Goal: Task Accomplishment & Management: Manage account settings

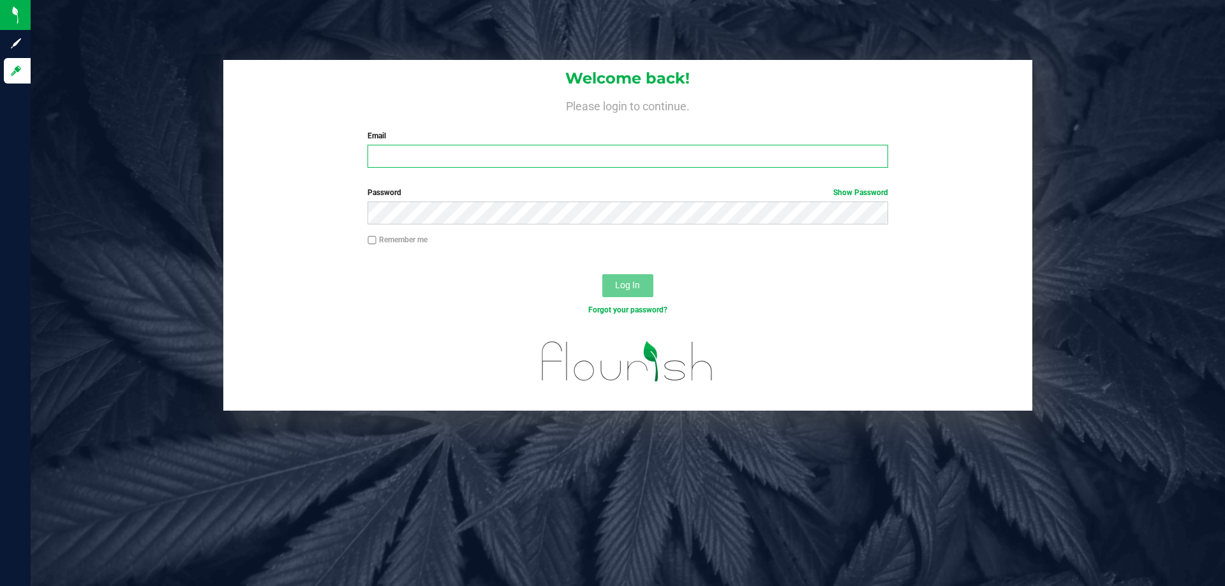
click at [555, 159] on input "Email" at bounding box center [627, 156] width 520 height 23
click at [413, 157] on input "Email" at bounding box center [627, 156] width 520 height 23
click at [413, 158] on input "Email" at bounding box center [627, 156] width 520 height 23
type input "pmicallef@Liveparallel.com"
click at [602, 274] on button "Log In" at bounding box center [627, 285] width 51 height 23
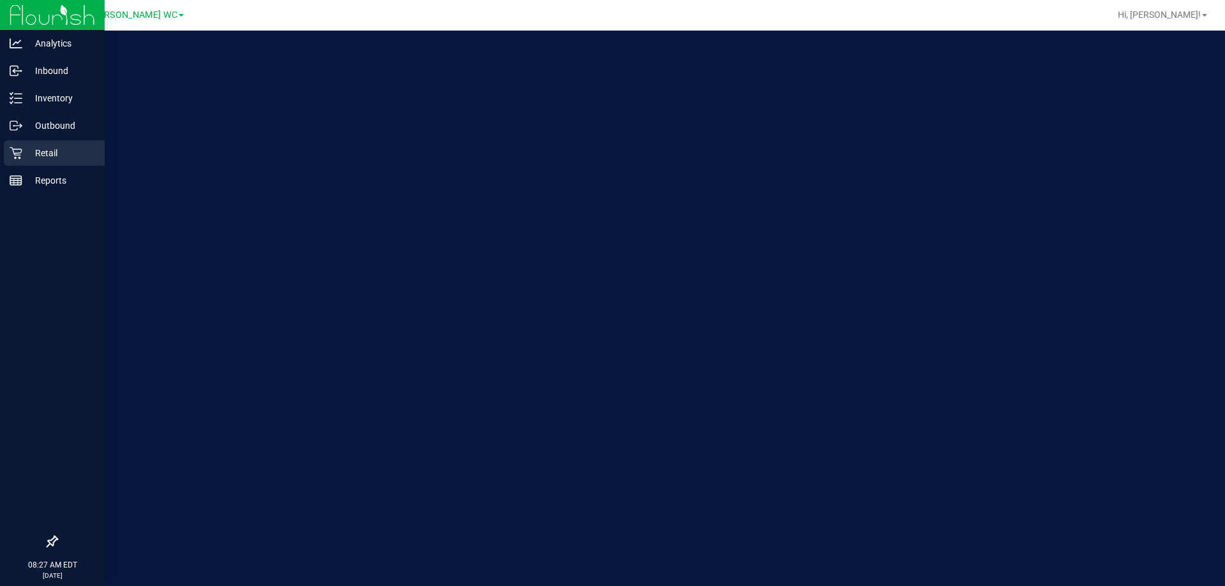
click at [18, 152] on icon at bounding box center [16, 153] width 13 height 13
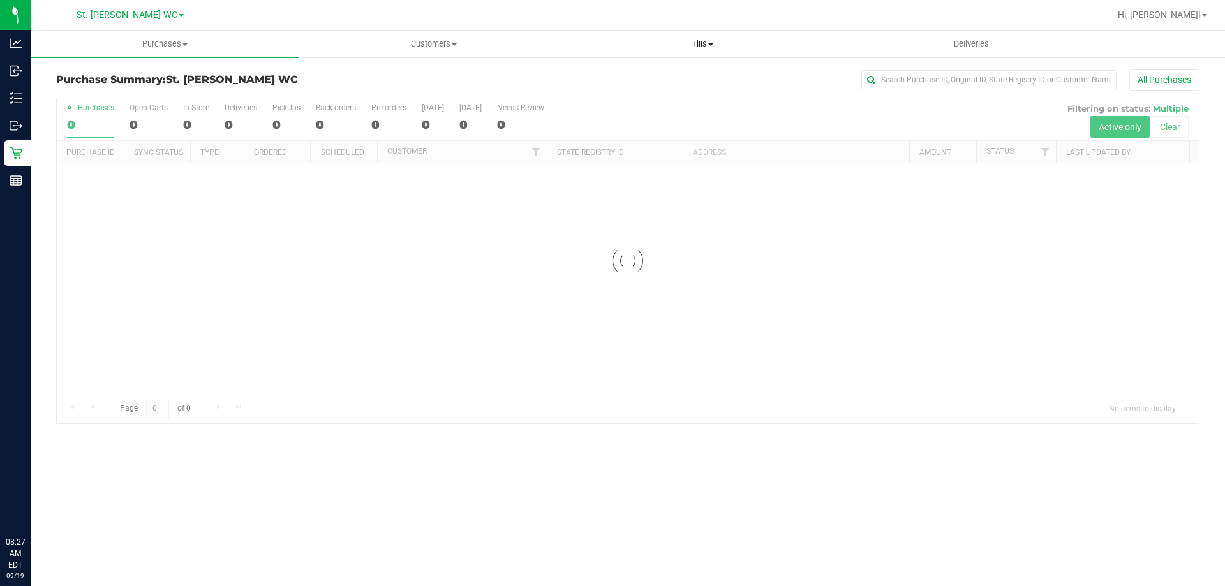
click at [671, 55] on uib-tab-heading "Tills Manage tills Reconcile e-payments" at bounding box center [701, 44] width 267 height 26
click at [666, 83] on li "Manage tills" at bounding box center [702, 77] width 268 height 15
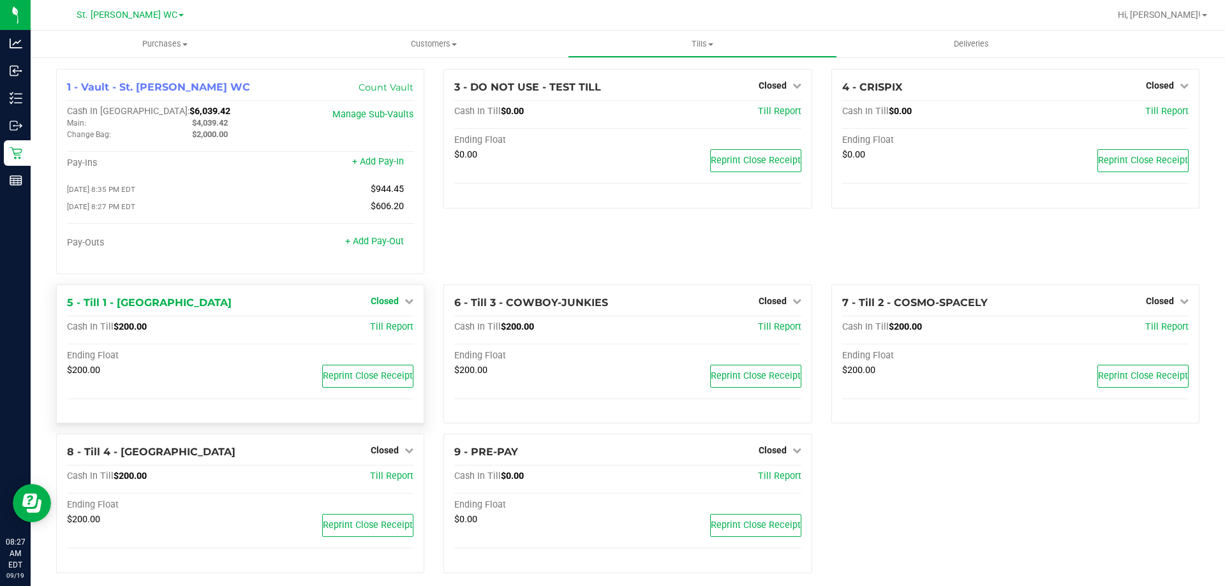
click at [380, 305] on span "Closed" at bounding box center [385, 301] width 28 height 10
click at [371, 332] on link "Open Till" at bounding box center [384, 327] width 34 height 10
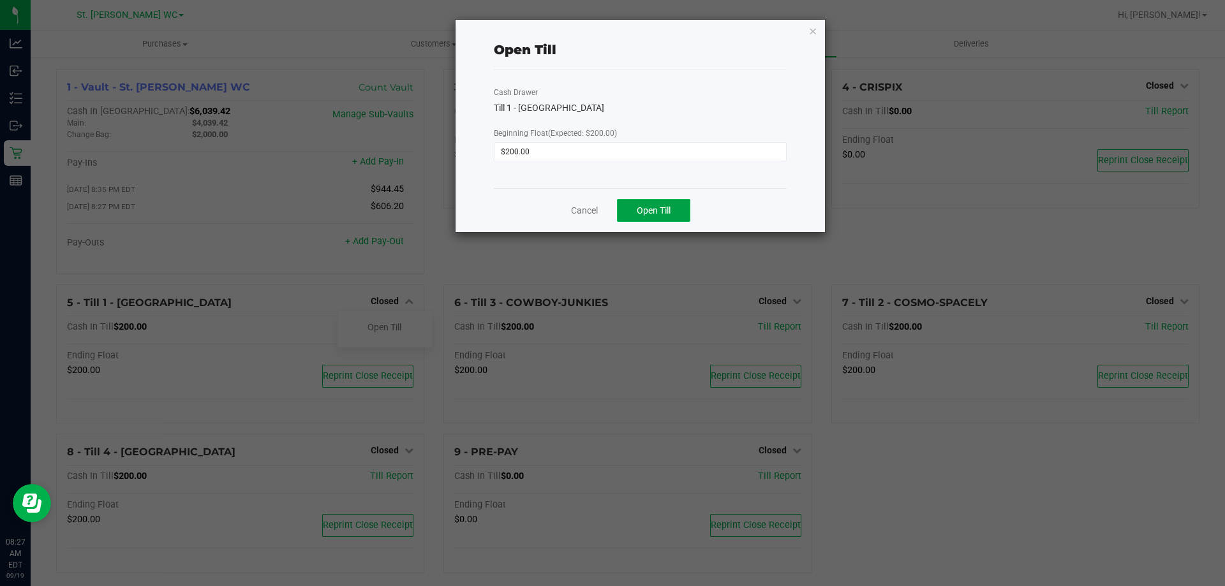
click at [658, 204] on button "Open Till" at bounding box center [653, 210] width 73 height 23
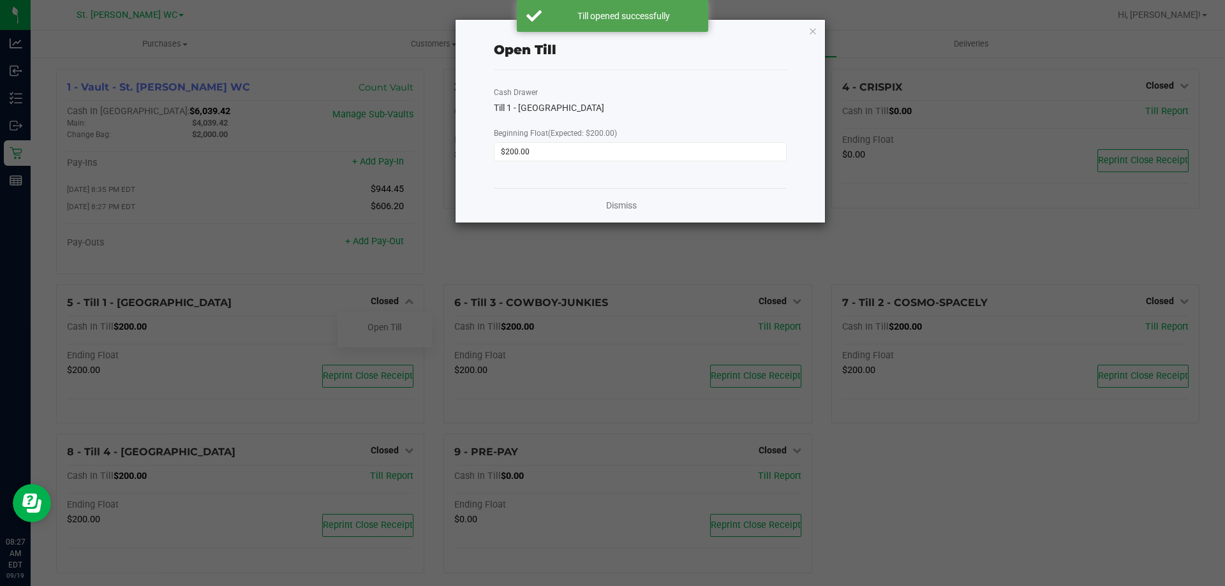
click at [641, 210] on div "Dismiss" at bounding box center [640, 205] width 293 height 34
click at [632, 205] on link "Dismiss" at bounding box center [621, 205] width 31 height 13
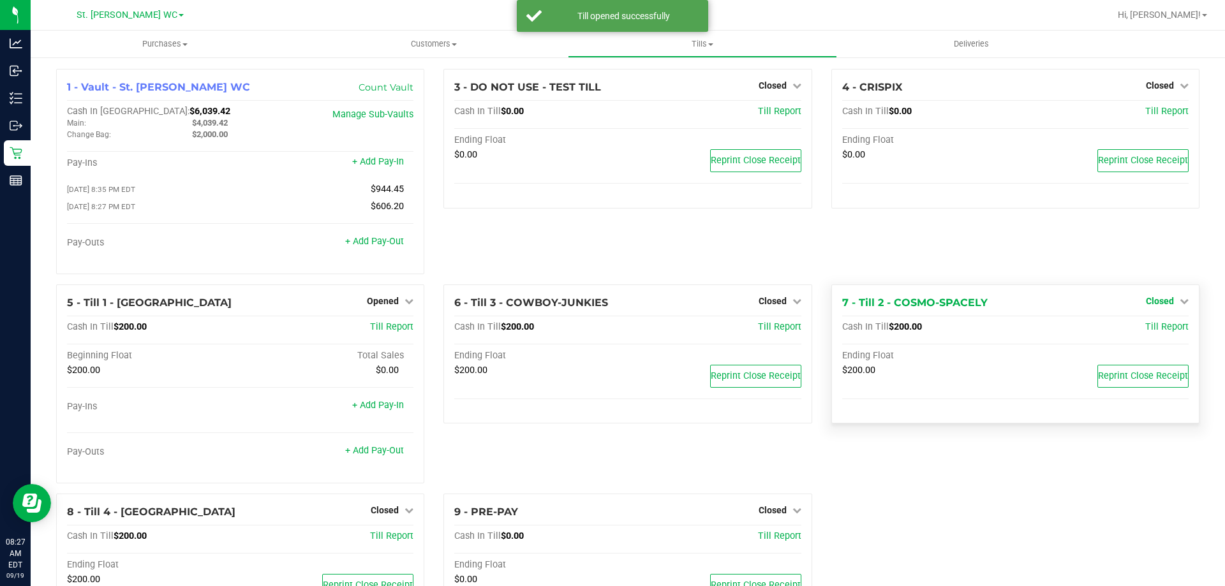
click at [1145, 300] on span "Closed" at bounding box center [1159, 301] width 28 height 10
click at [1142, 335] on div "Open Till" at bounding box center [1159, 328] width 94 height 16
click at [1142, 332] on link "Open Till" at bounding box center [1159, 327] width 34 height 10
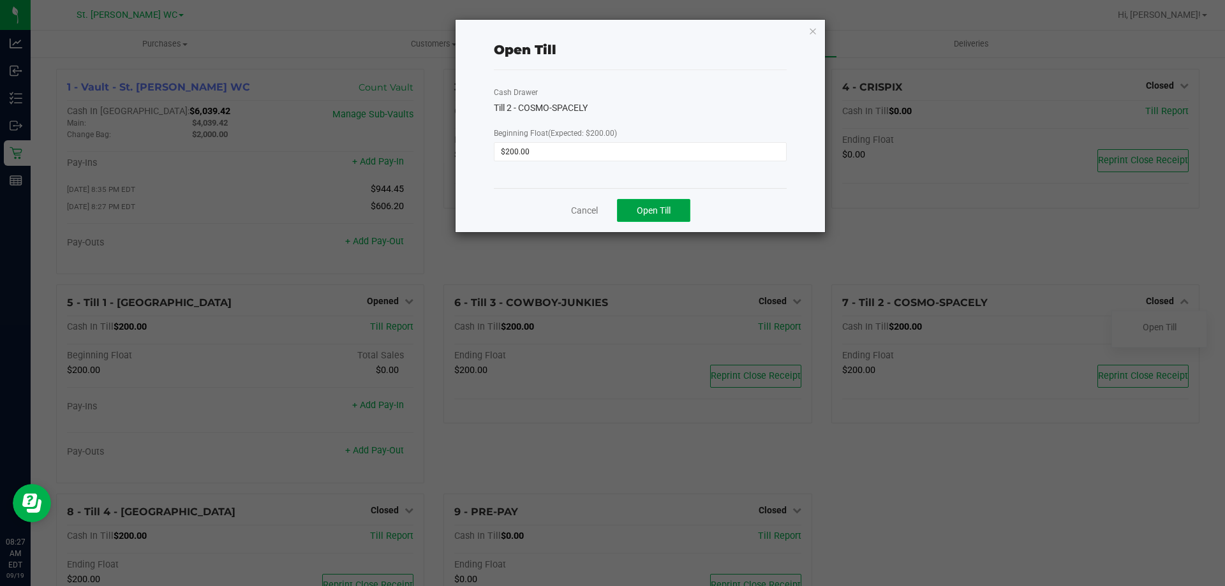
click at [650, 210] on span "Open Till" at bounding box center [653, 210] width 34 height 10
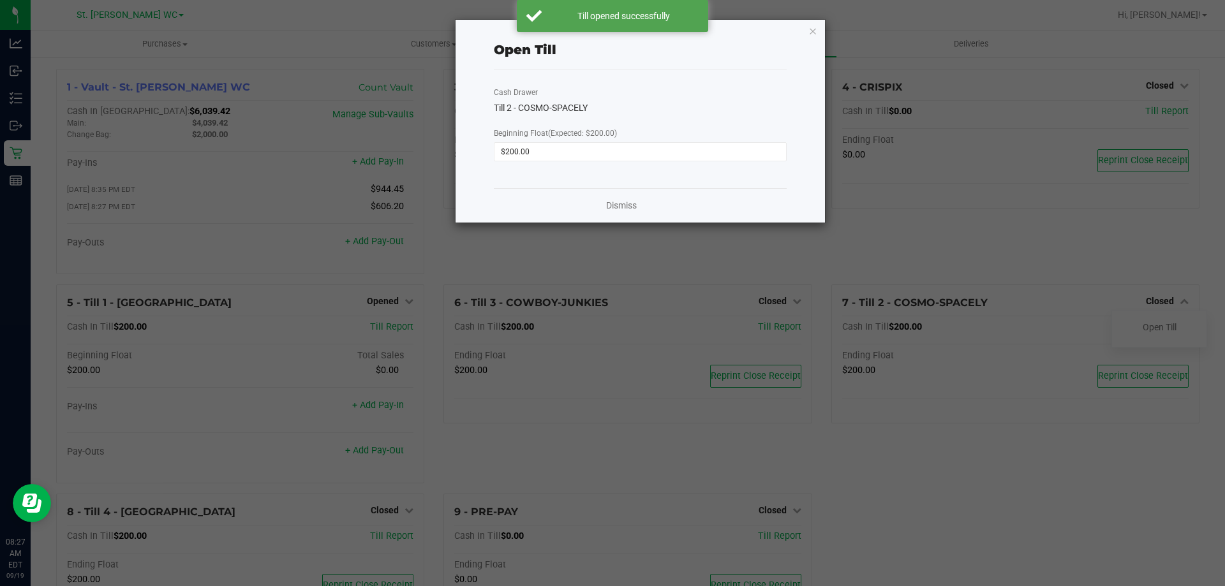
click at [610, 214] on div "Dismiss" at bounding box center [640, 205] width 293 height 34
click at [612, 209] on link "Dismiss" at bounding box center [621, 205] width 31 height 13
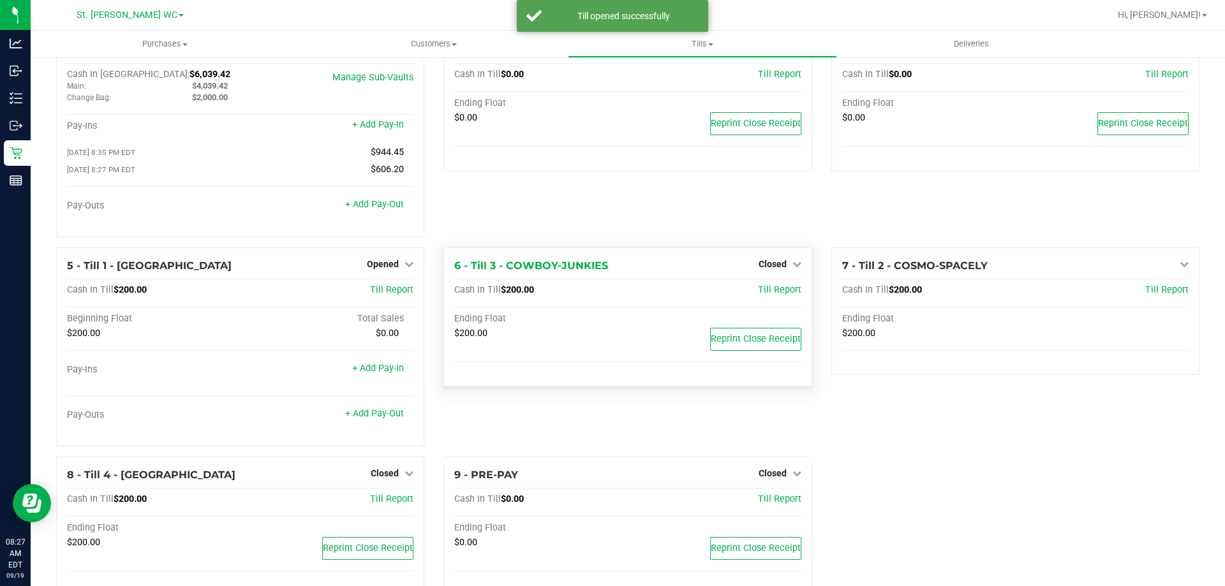
scroll to position [72, 0]
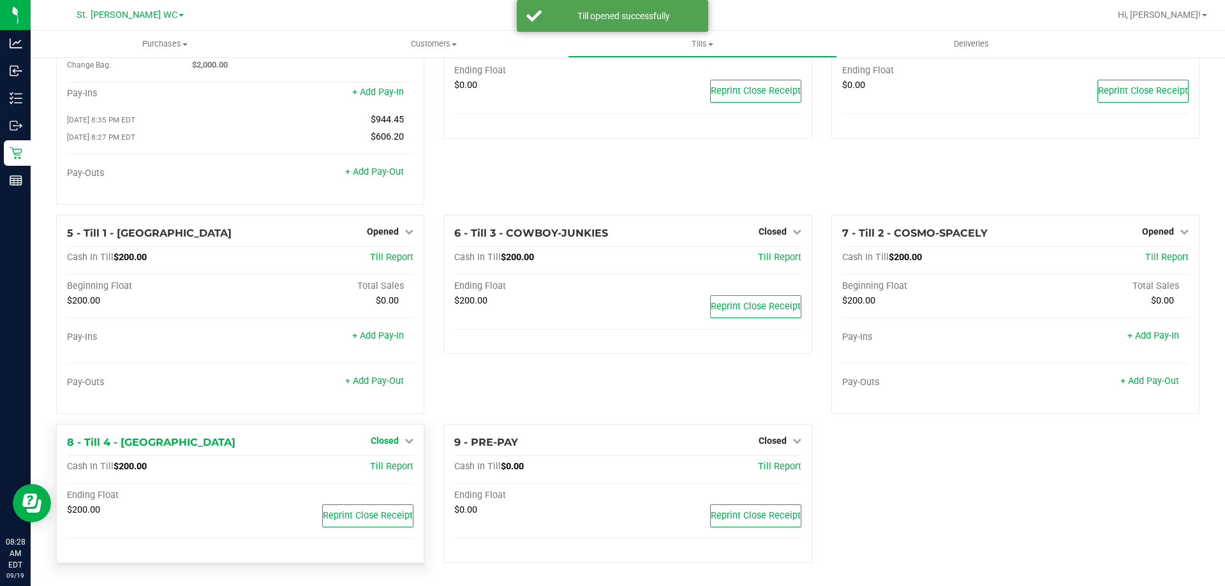
click at [386, 441] on span "Closed" at bounding box center [385, 441] width 28 height 10
click at [386, 471] on link "Open Till" at bounding box center [384, 467] width 34 height 10
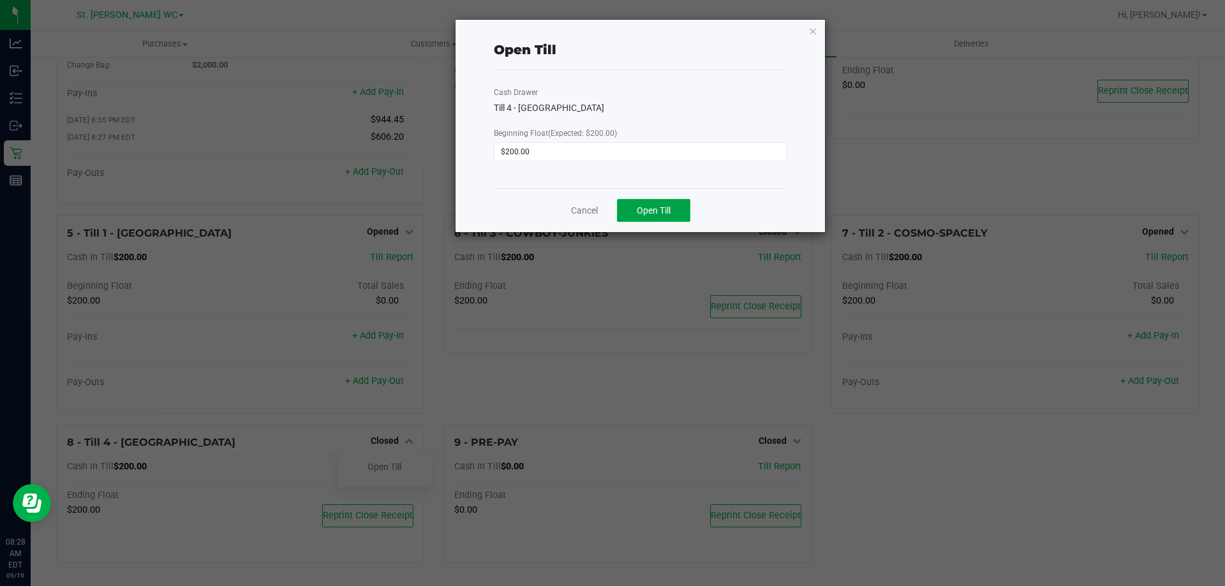
click at [648, 219] on button "Open Till" at bounding box center [653, 210] width 73 height 23
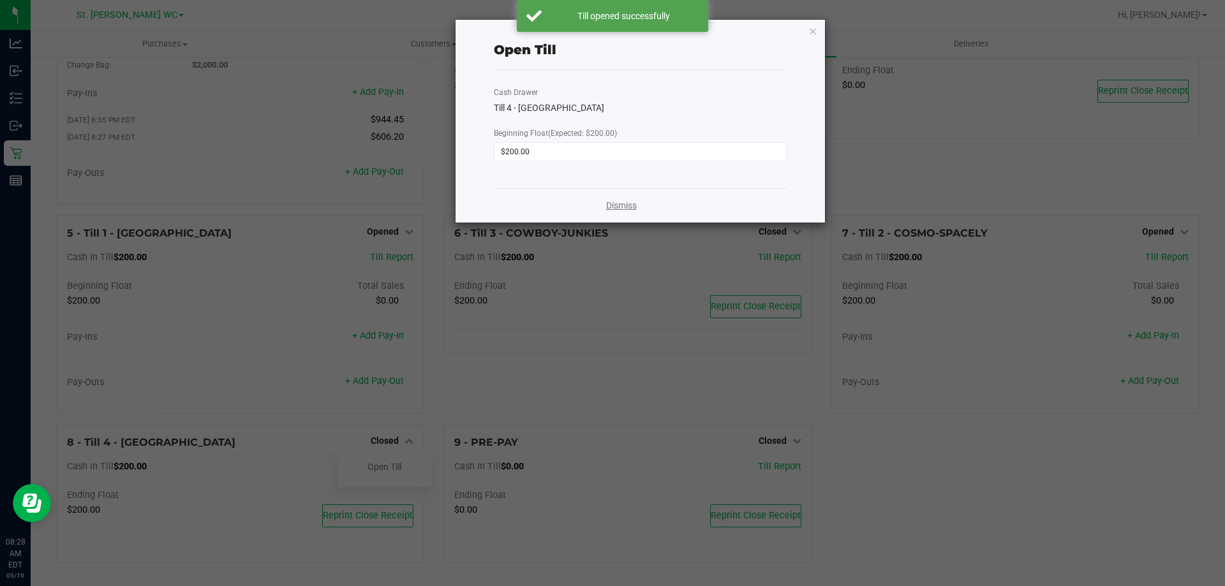
click at [614, 203] on link "Dismiss" at bounding box center [621, 205] width 31 height 13
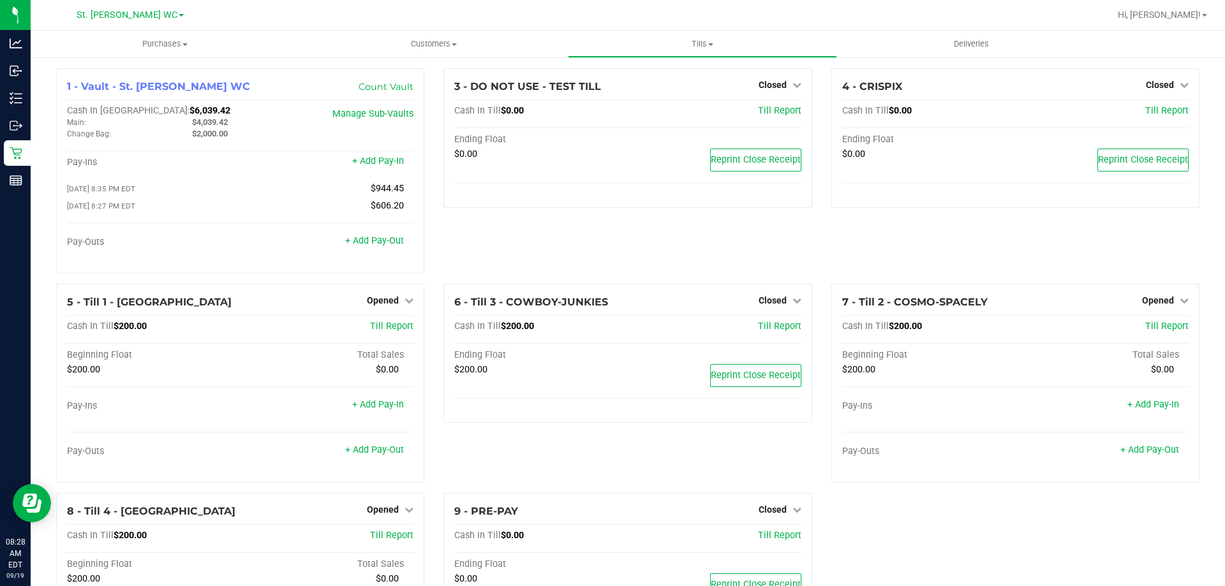
scroll to position [0, 0]
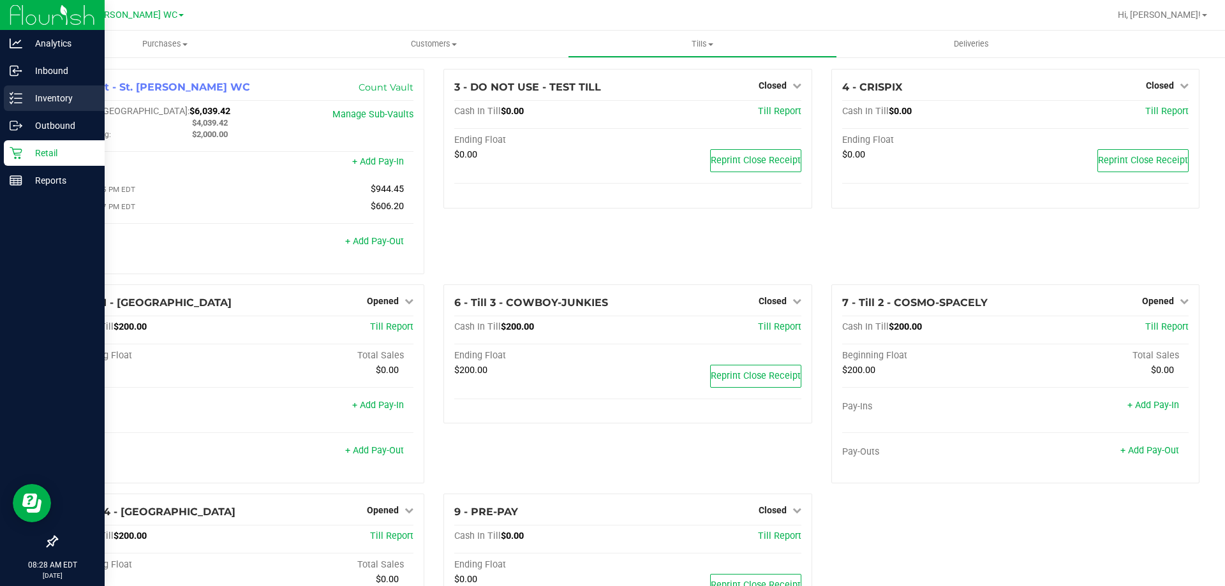
click at [23, 105] on p "Inventory" at bounding box center [60, 98] width 77 height 15
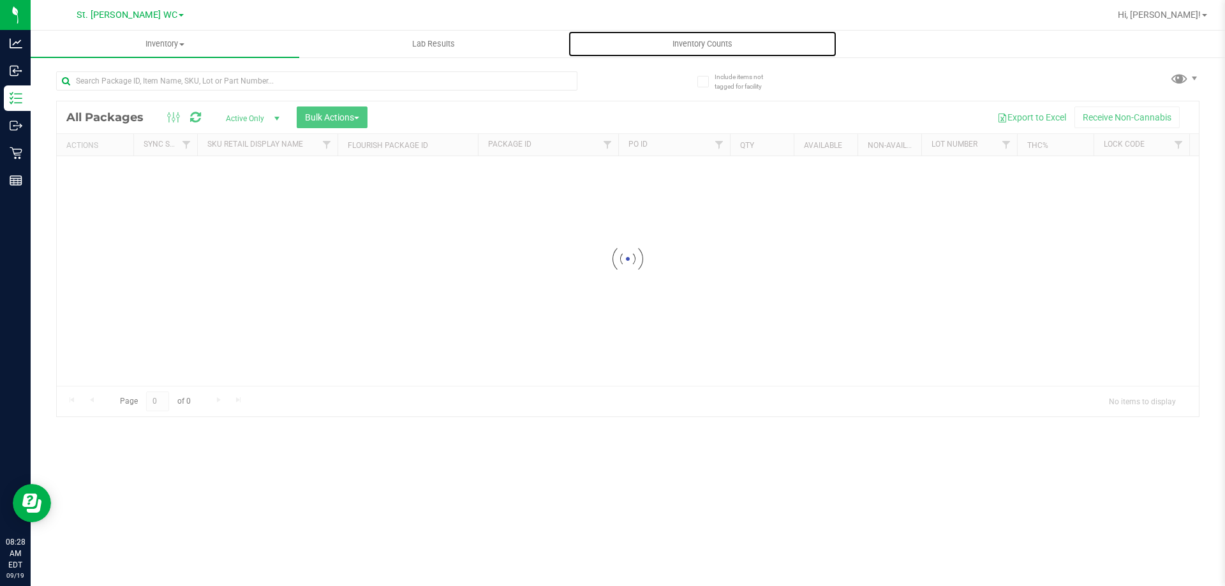
click at [686, 44] on span "Inventory Counts" at bounding box center [702, 43] width 94 height 11
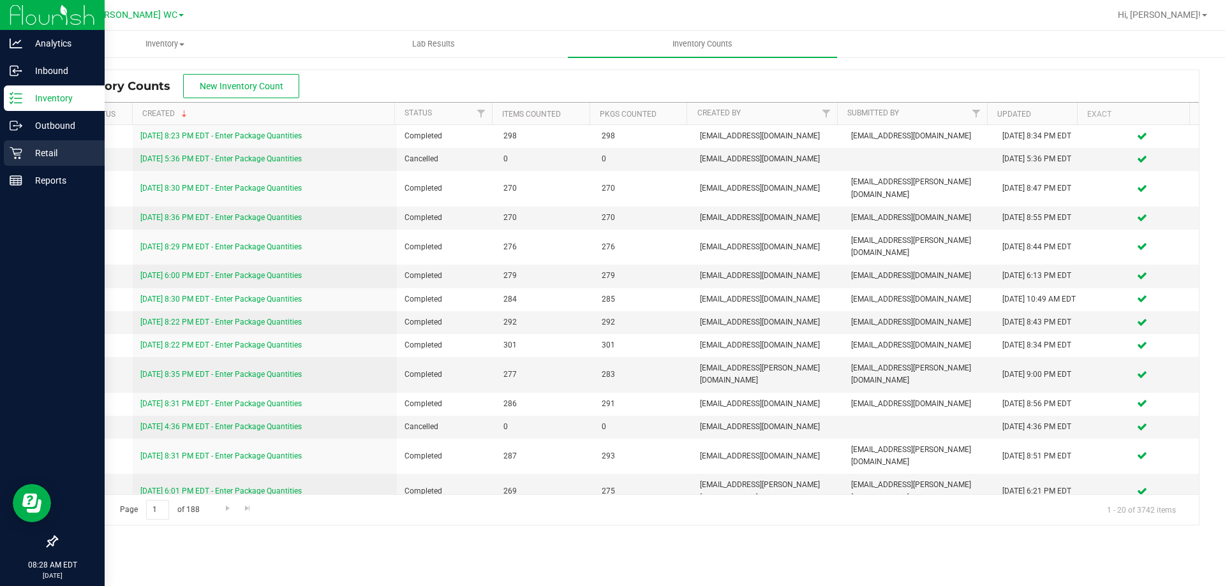
click at [0, 157] on link "Retail" at bounding box center [52, 153] width 105 height 27
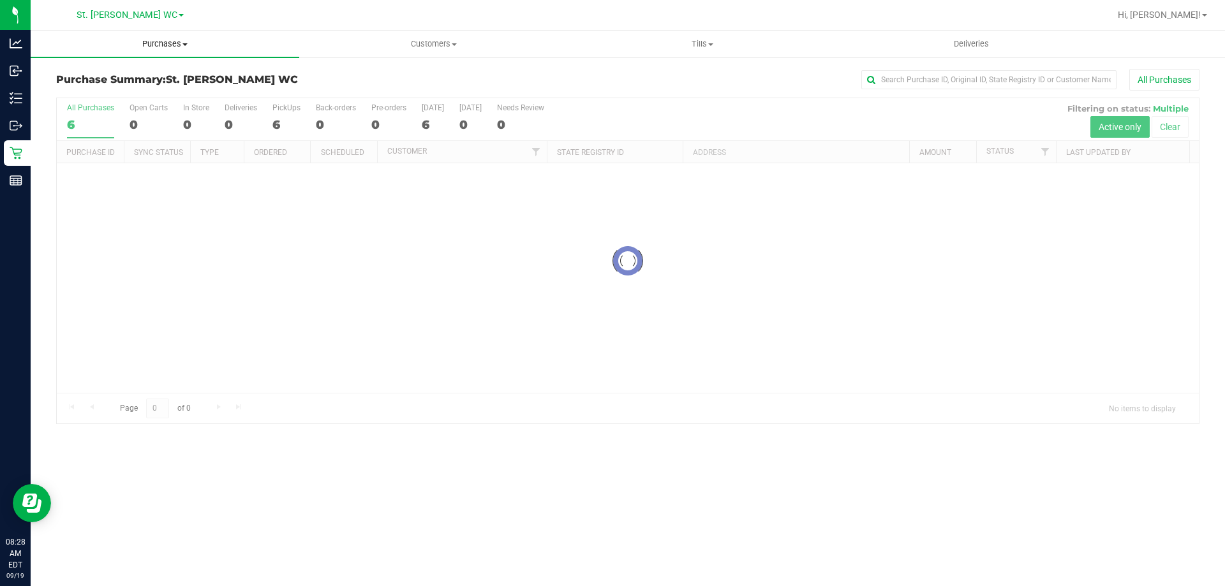
click at [184, 54] on uib-tab-heading "Purchases Summary of purchases Fulfillment All purchases" at bounding box center [165, 44] width 268 height 27
click at [143, 89] on li "Fulfillment" at bounding box center [165, 92] width 268 height 15
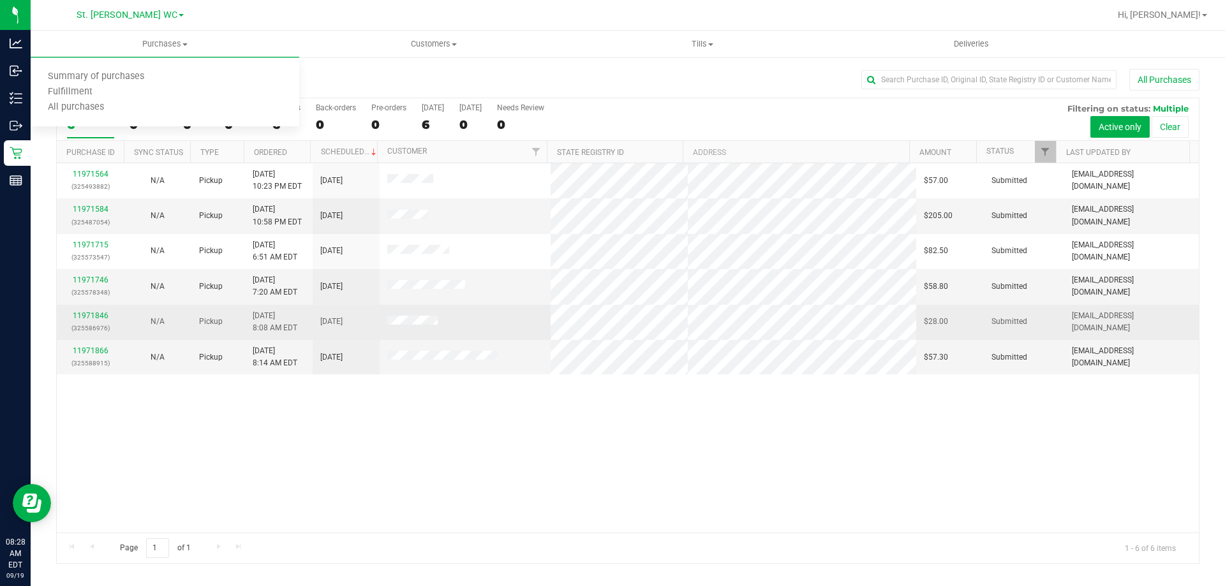
drag, startPoint x: 425, startPoint y: 475, endPoint x: 353, endPoint y: 306, distance: 184.0
click at [425, 475] on div "11971564 (325493882) N/A Pickup 9/18/2025 10:23 PM EDT 9/19/2025 $57.00 Submitt…" at bounding box center [628, 347] width 1142 height 369
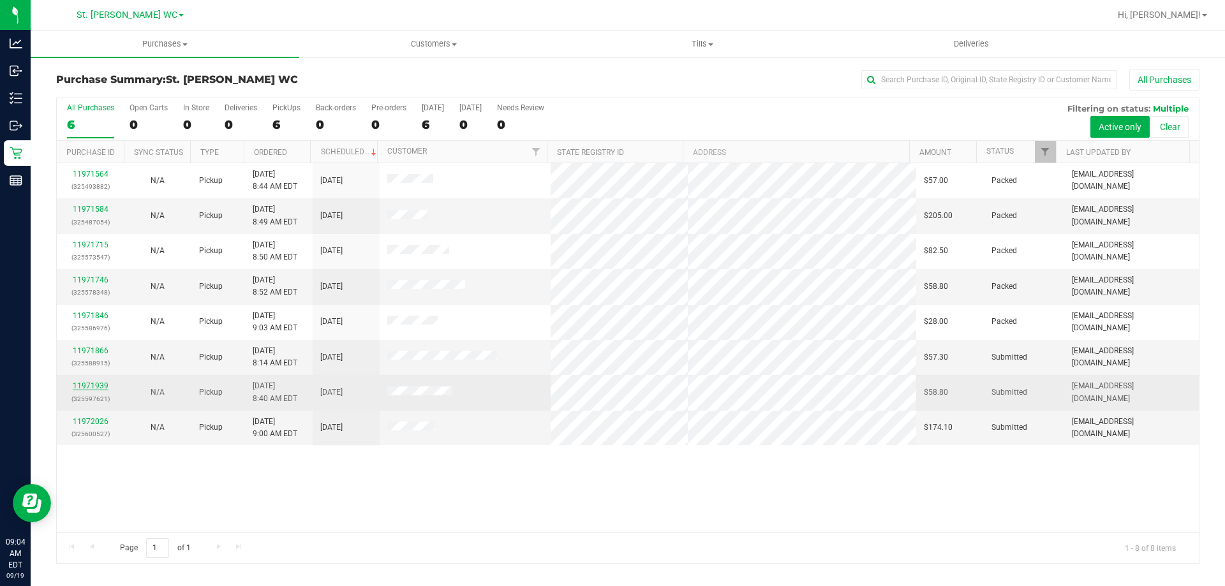
click at [98, 385] on link "11971939" at bounding box center [91, 385] width 36 height 9
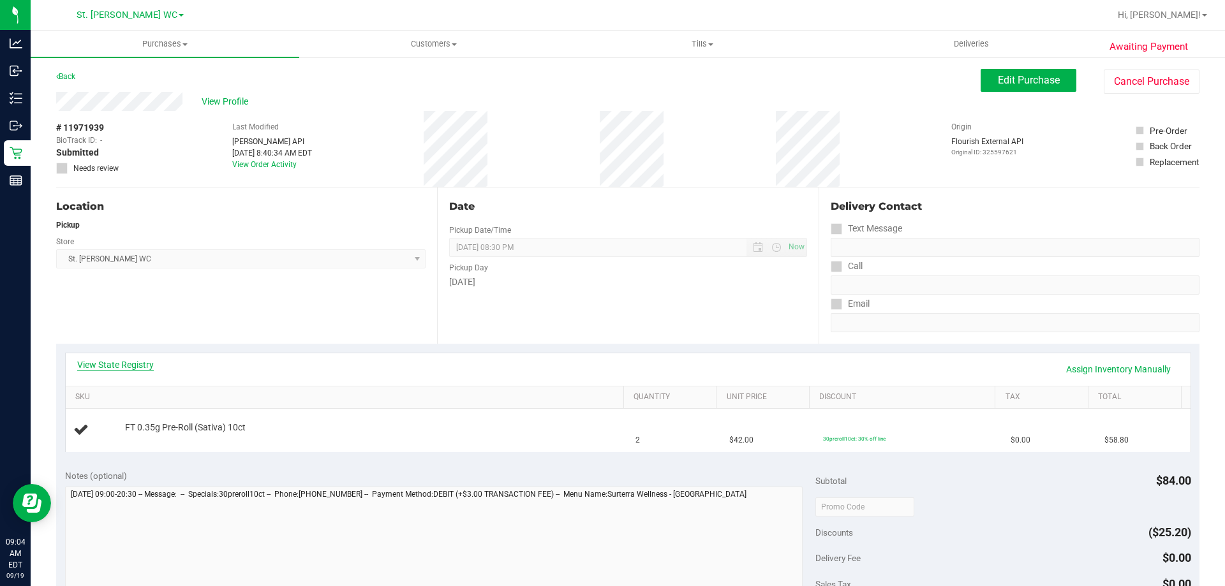
click at [114, 366] on link "View State Registry" at bounding box center [115, 364] width 77 height 13
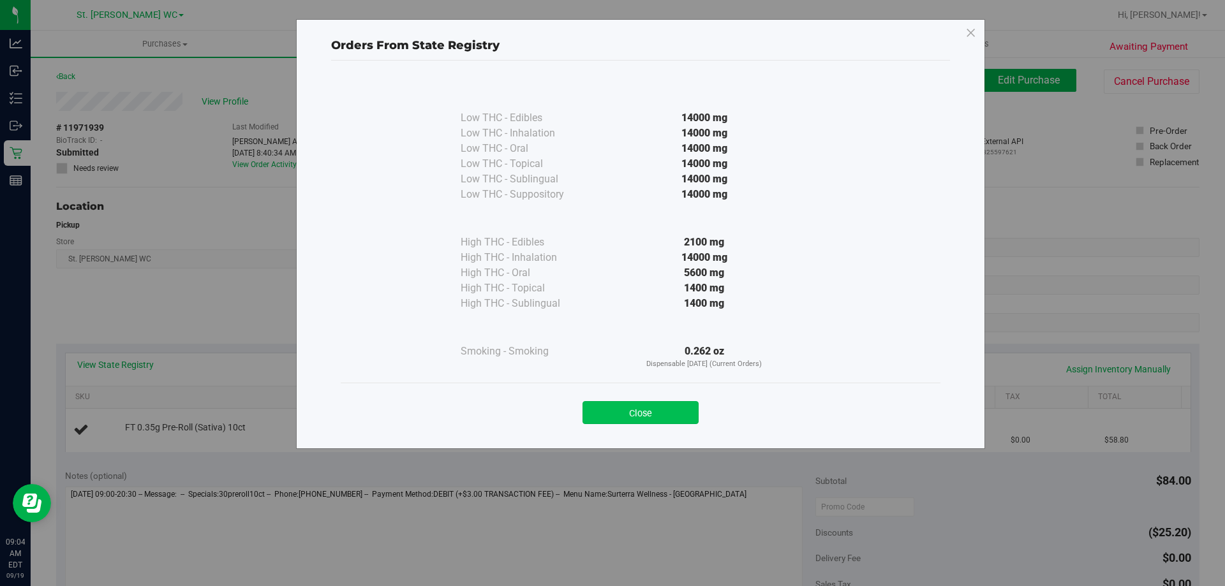
click at [600, 408] on button "Close" at bounding box center [640, 412] width 116 height 23
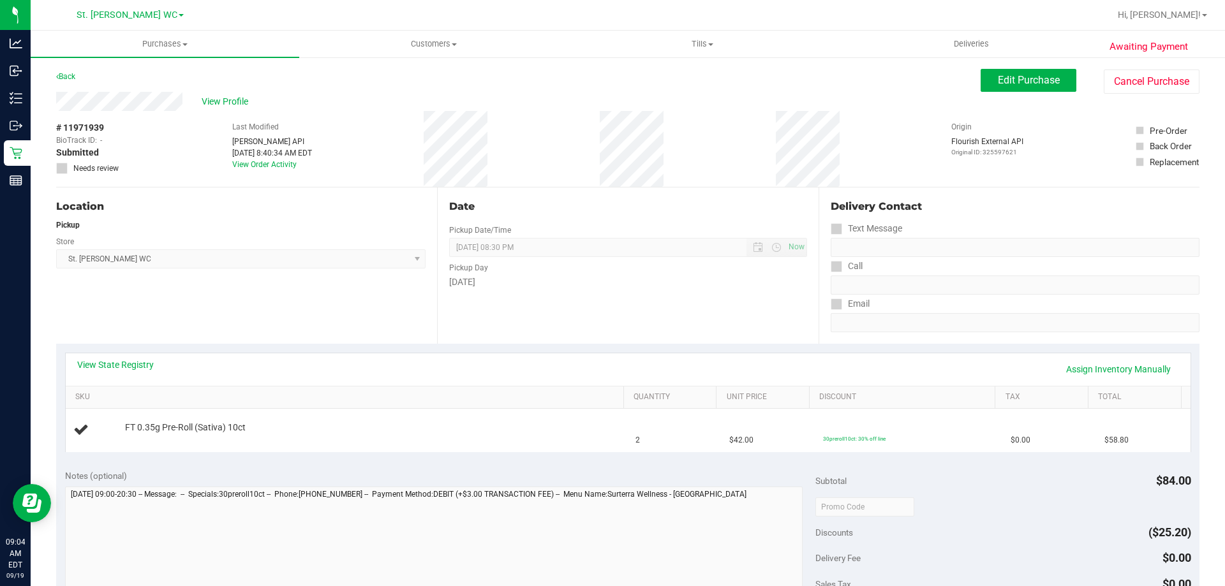
click at [570, 356] on div "View State Registry Assign Inventory Manually" at bounding box center [628, 369] width 1124 height 33
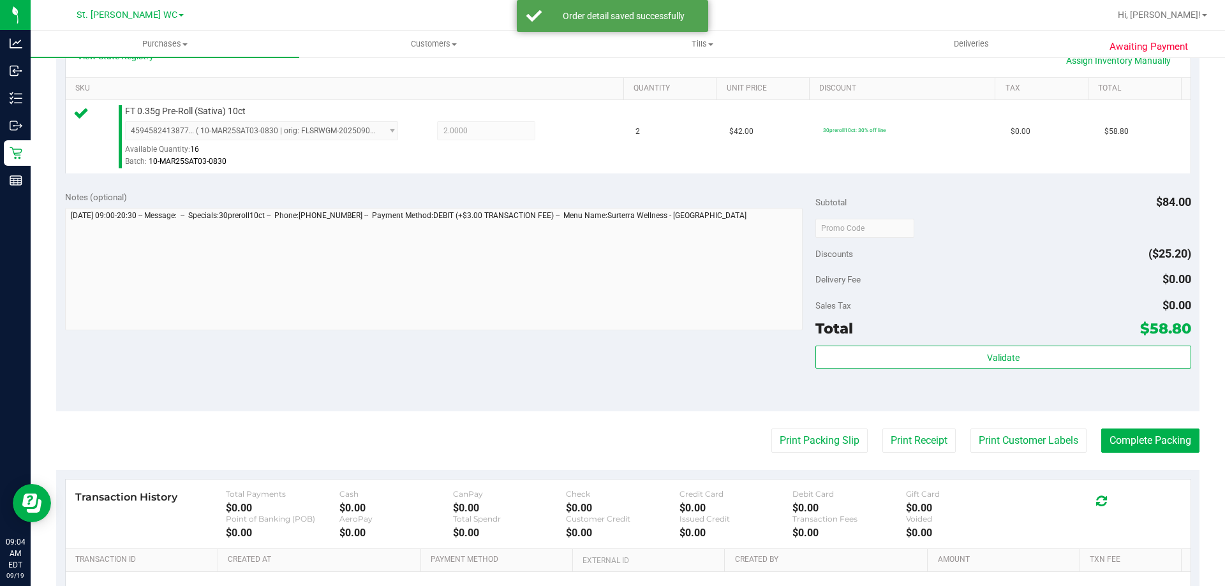
scroll to position [311, 0]
click at [950, 408] on div "Notes (optional) Subtotal $84.00 Discounts ($25.20) Delivery Fee $0.00 Sales Ta…" at bounding box center [627, 294] width 1143 height 230
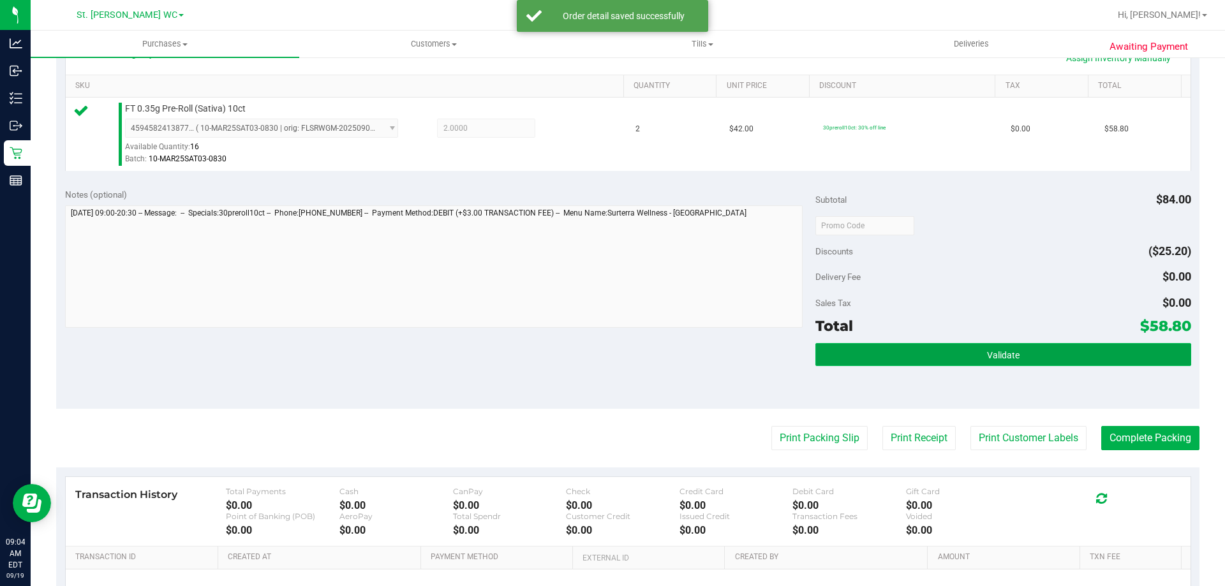
click at [862, 354] on button "Validate" at bounding box center [1002, 354] width 375 height 23
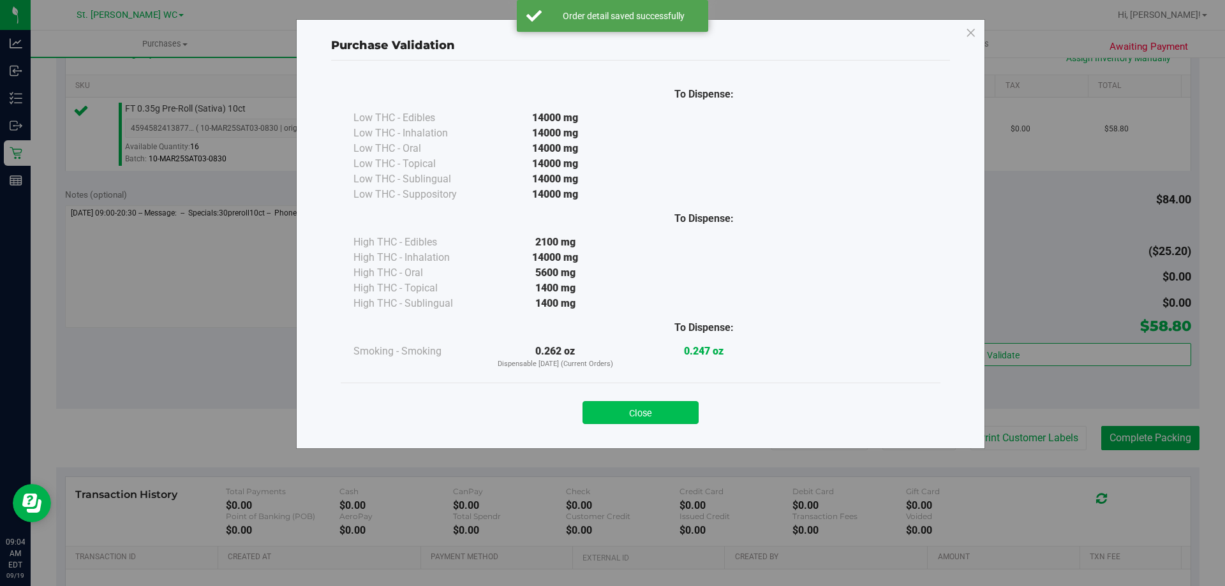
click at [619, 402] on button "Close" at bounding box center [640, 412] width 116 height 23
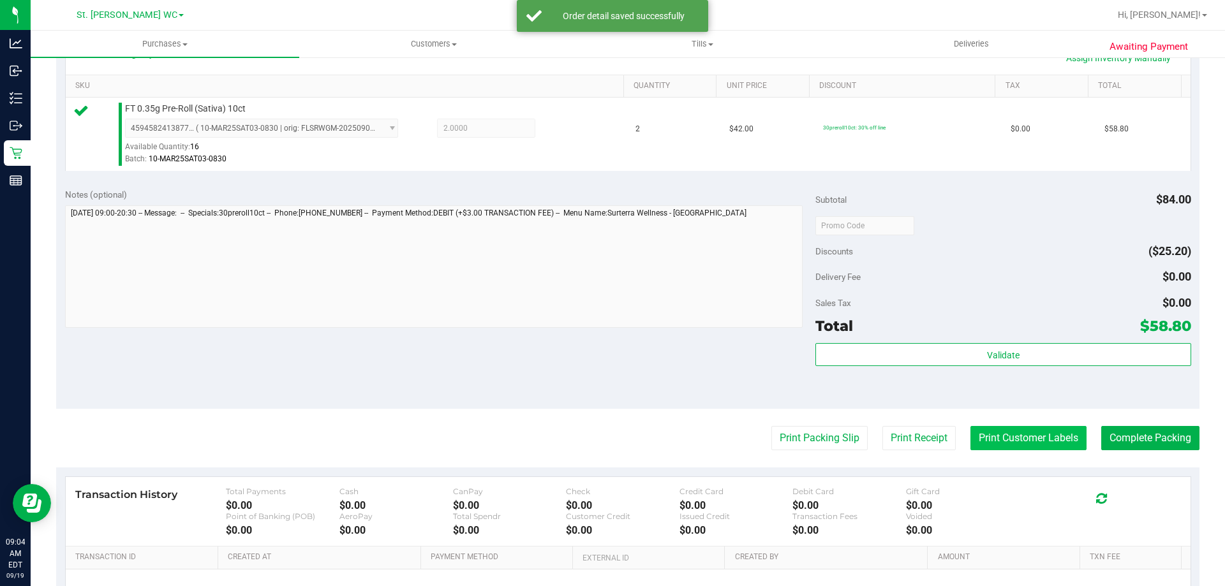
click at [1003, 432] on button "Print Customer Labels" at bounding box center [1028, 438] width 116 height 24
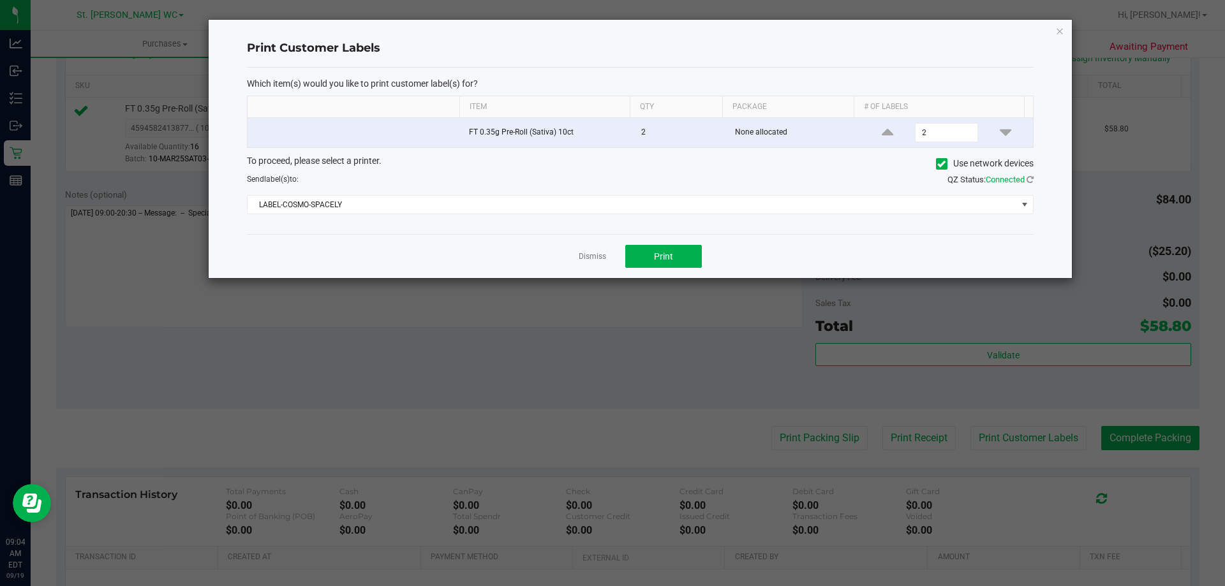
click at [668, 280] on ngb-modal-window "Print Customer Labels Which item(s) would you like to print customer label(s) f…" at bounding box center [617, 293] width 1234 height 586
click at [667, 245] on button "Print" at bounding box center [663, 256] width 77 height 23
click at [1059, 30] on icon "button" at bounding box center [1059, 30] width 9 height 15
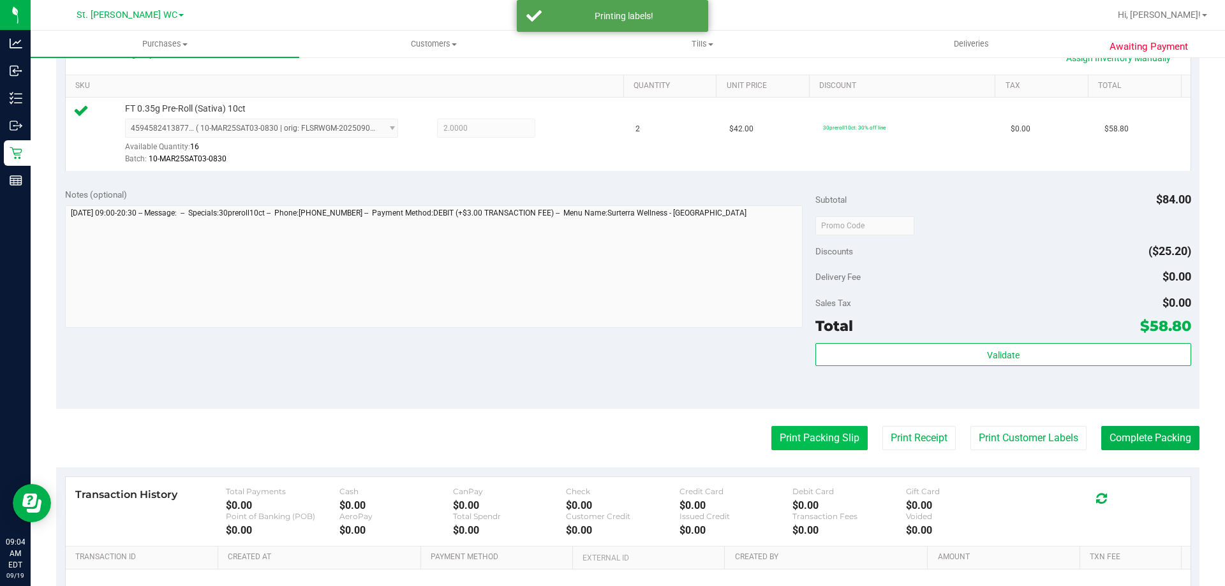
click at [798, 447] on button "Print Packing Slip" at bounding box center [819, 438] width 96 height 24
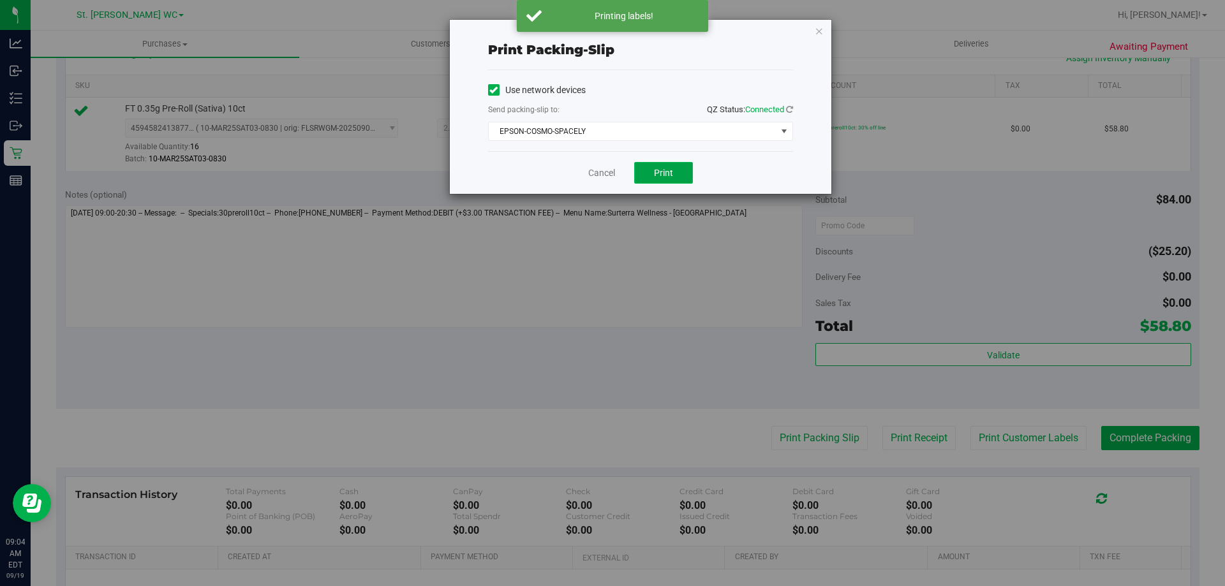
click at [661, 180] on button "Print" at bounding box center [663, 173] width 59 height 22
click at [823, 50] on div "Print packing-slip Use network devices Send packing-slip to: QZ Status: Connect…" at bounding box center [640, 107] width 381 height 174
click at [820, 25] on icon "button" at bounding box center [818, 30] width 9 height 15
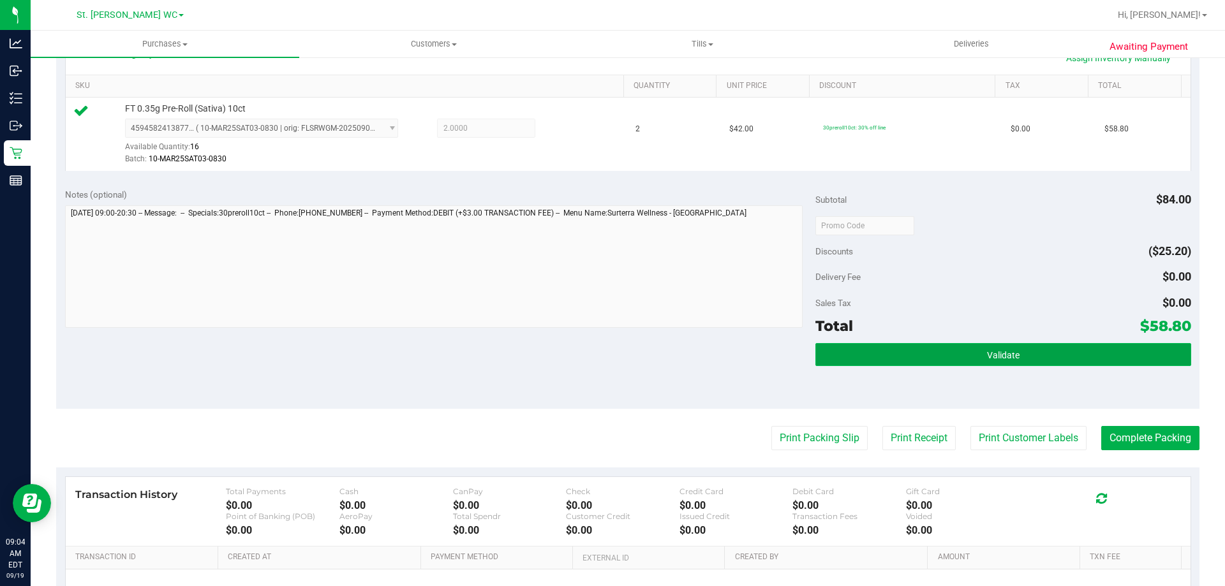
click at [925, 362] on button "Validate" at bounding box center [1002, 354] width 375 height 23
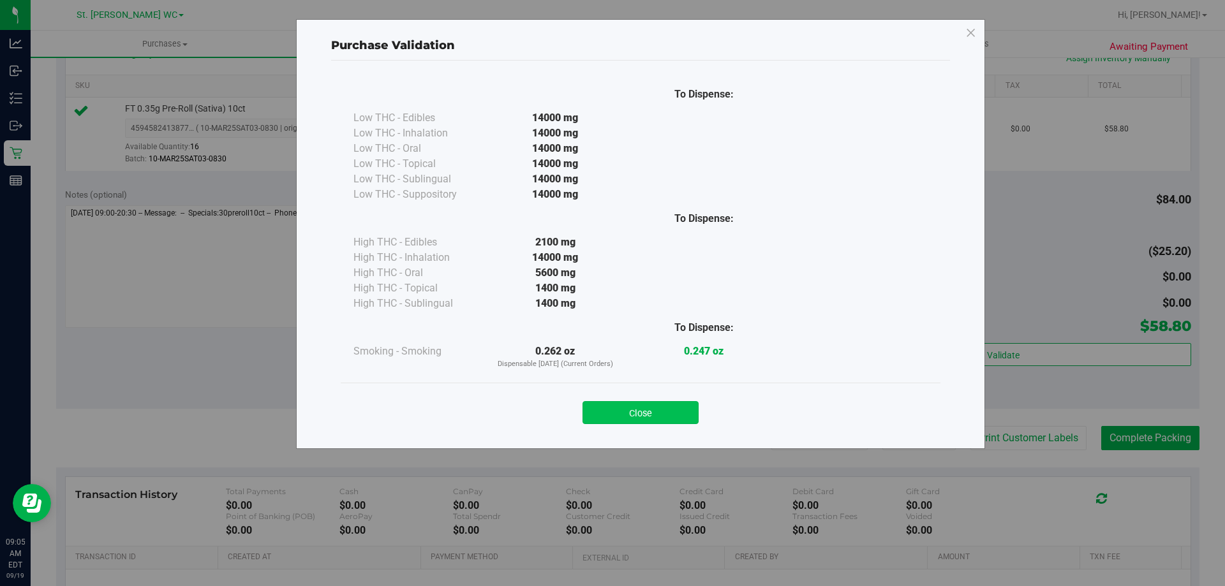
click at [629, 403] on button "Close" at bounding box center [640, 412] width 116 height 23
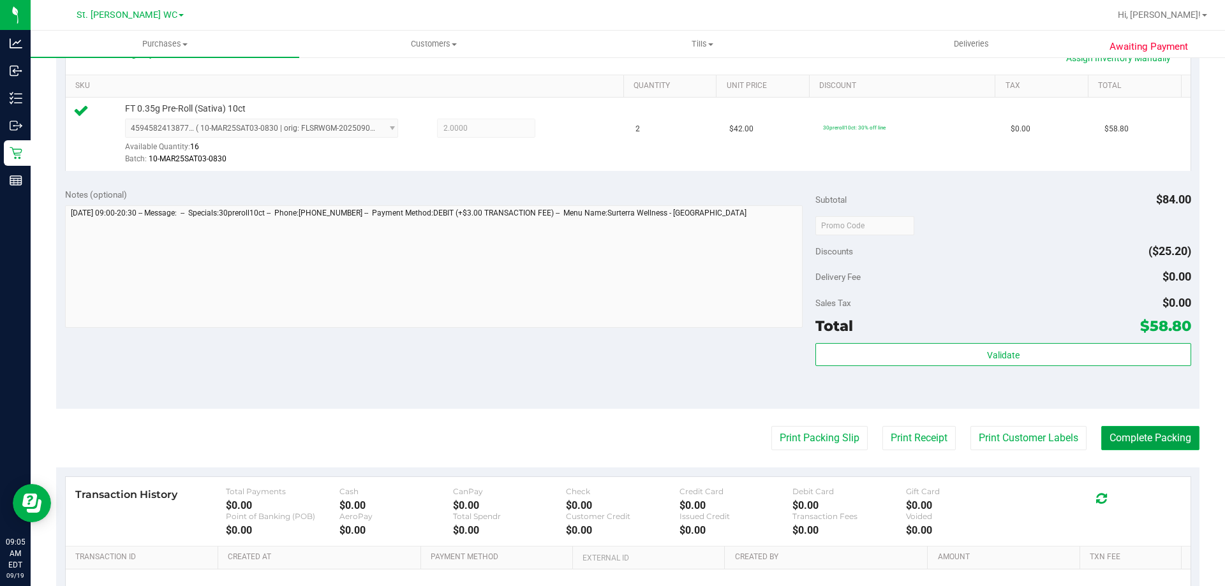
click at [1151, 446] on button "Complete Packing" at bounding box center [1150, 438] width 98 height 24
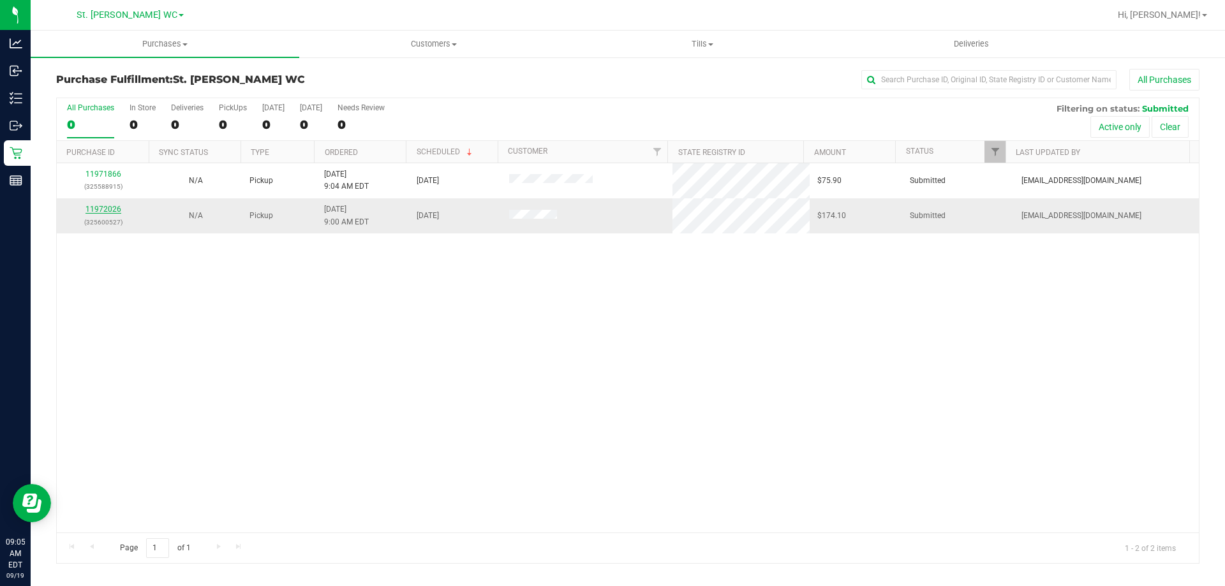
click at [97, 213] on link "11972026" at bounding box center [103, 209] width 36 height 9
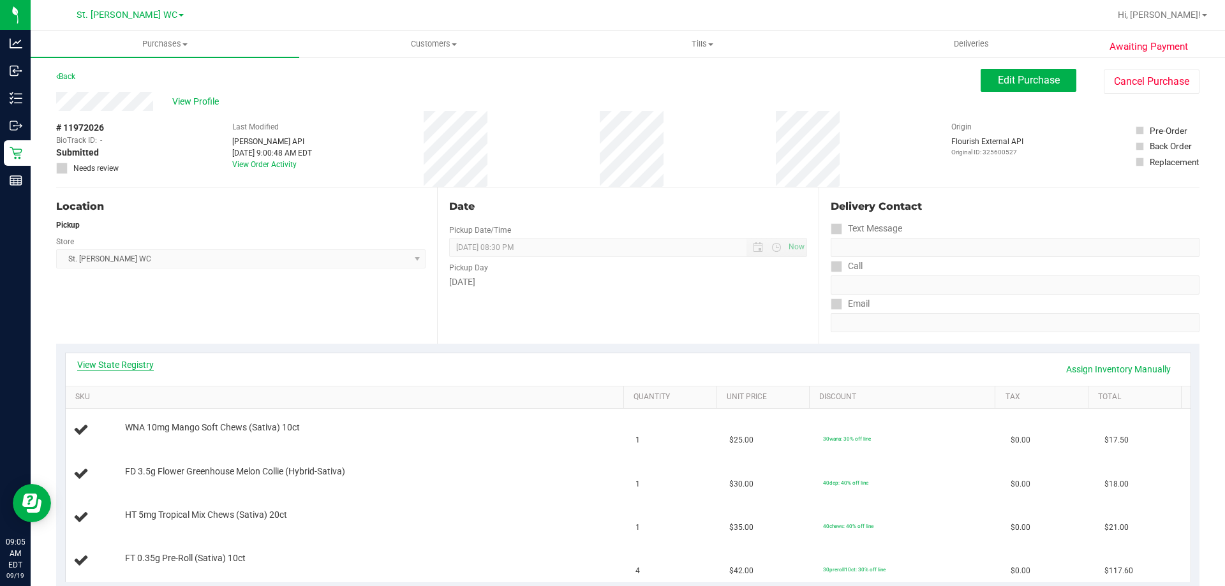
click at [105, 364] on link "View State Registry" at bounding box center [115, 364] width 77 height 13
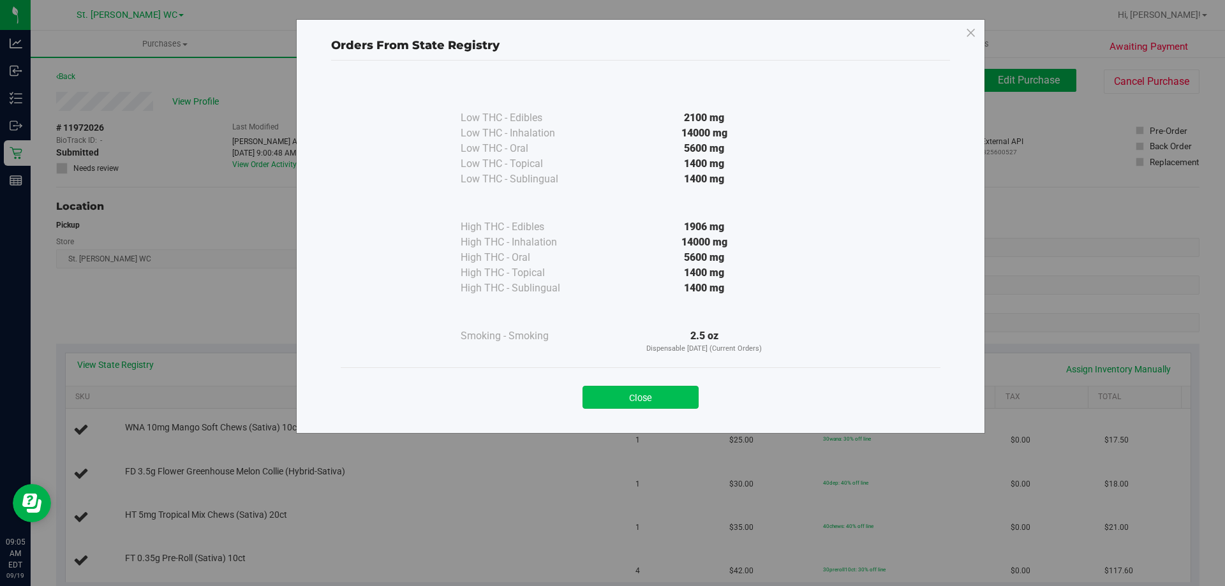
click at [596, 404] on button "Close" at bounding box center [640, 397] width 116 height 23
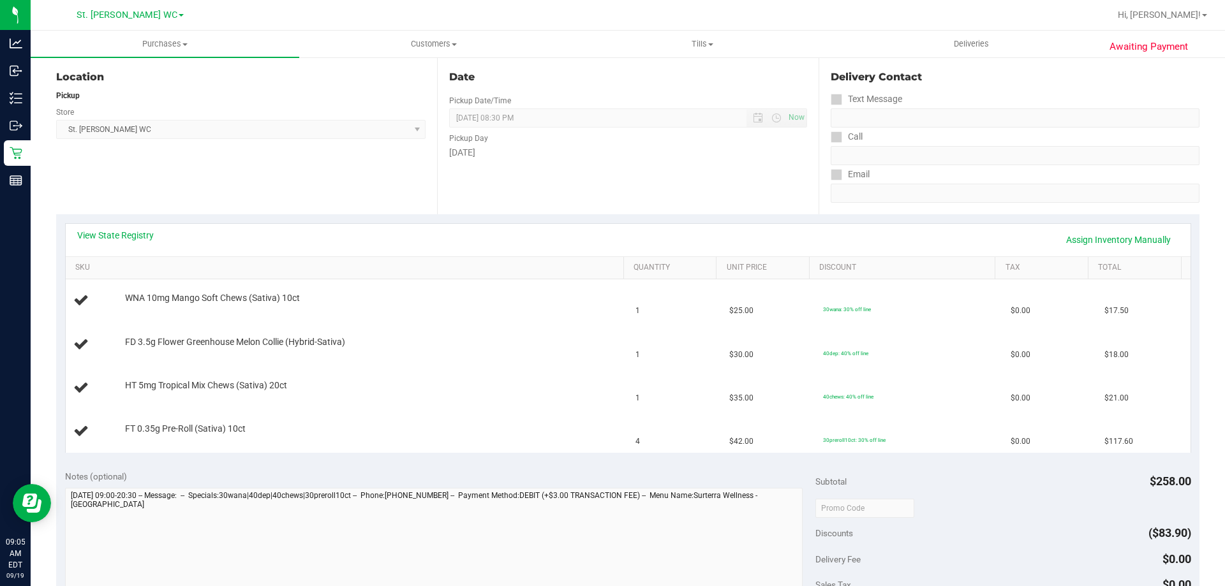
scroll to position [133, 0]
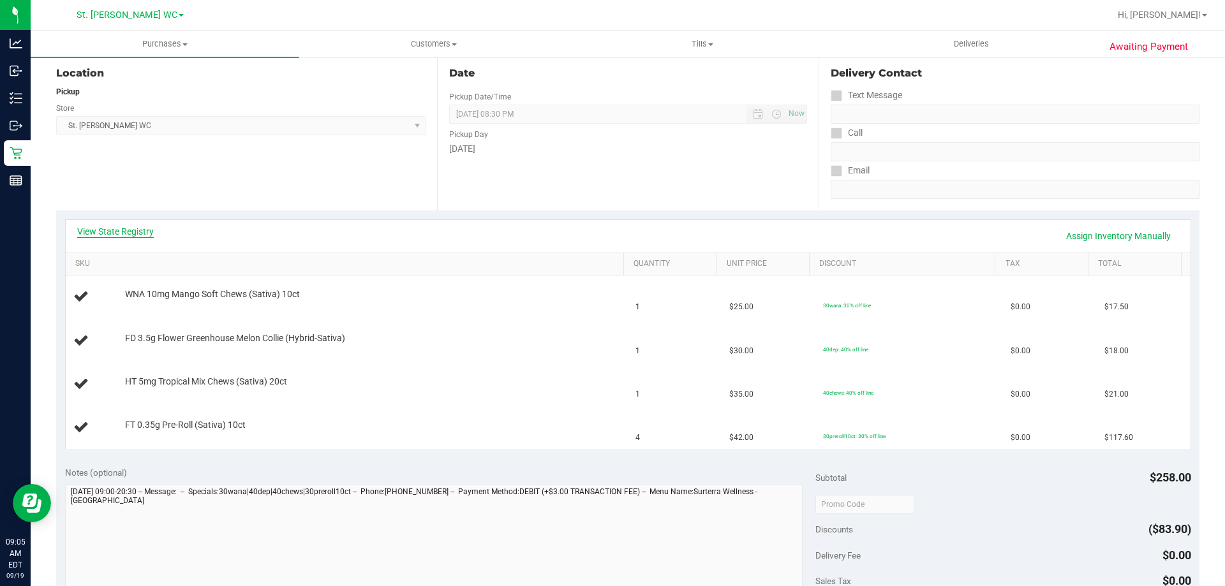
click at [108, 228] on link "View State Registry" at bounding box center [115, 231] width 77 height 13
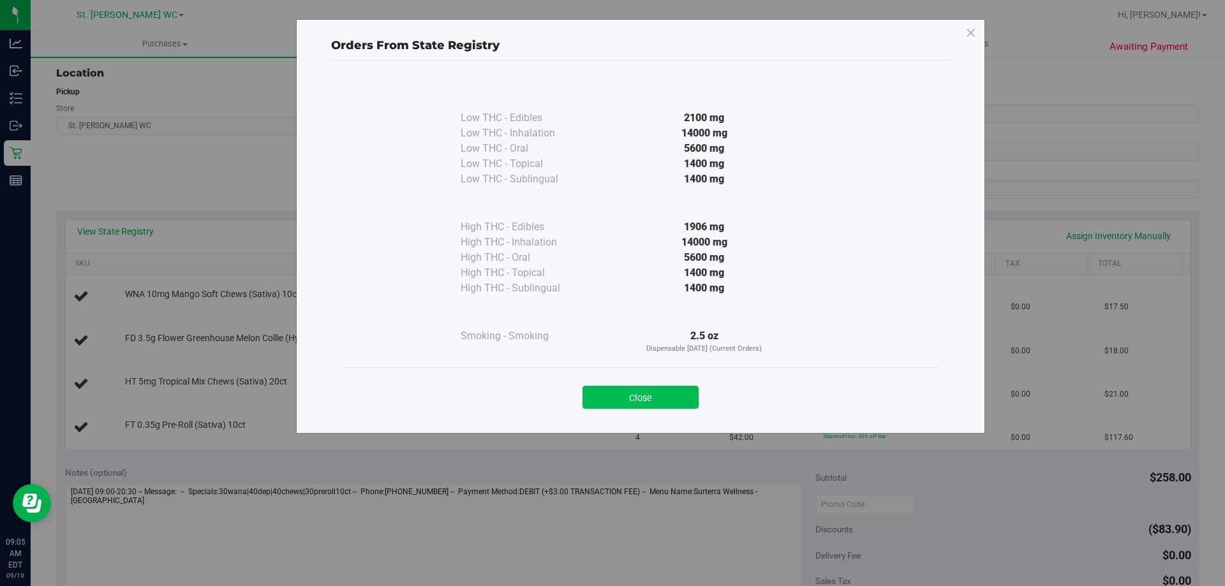
click at [607, 398] on button "Close" at bounding box center [640, 397] width 116 height 23
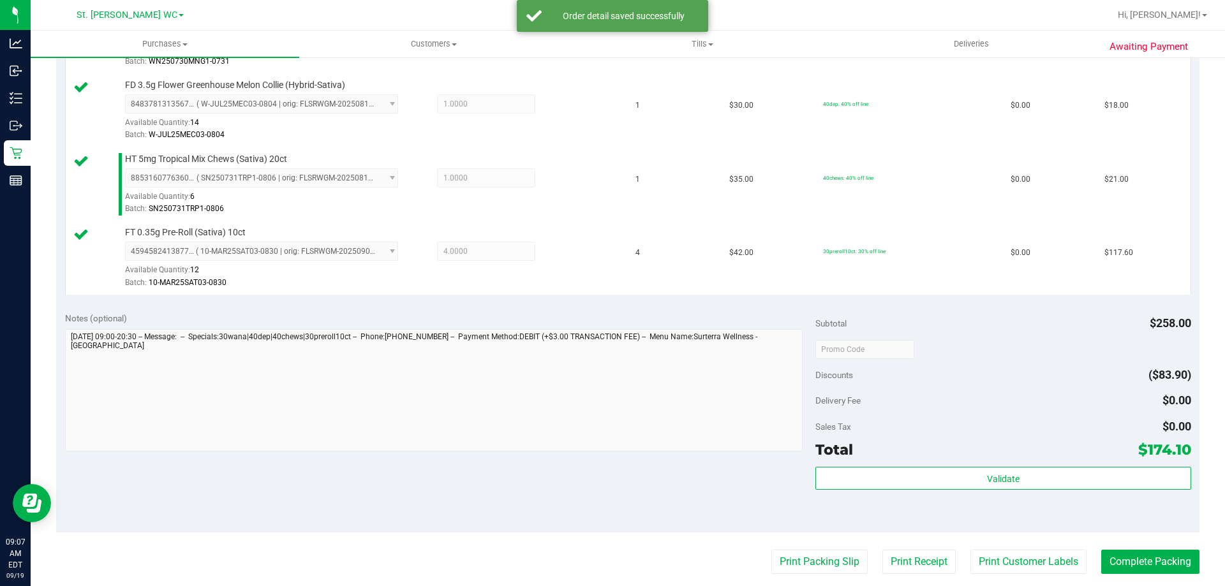
scroll to position [436, 0]
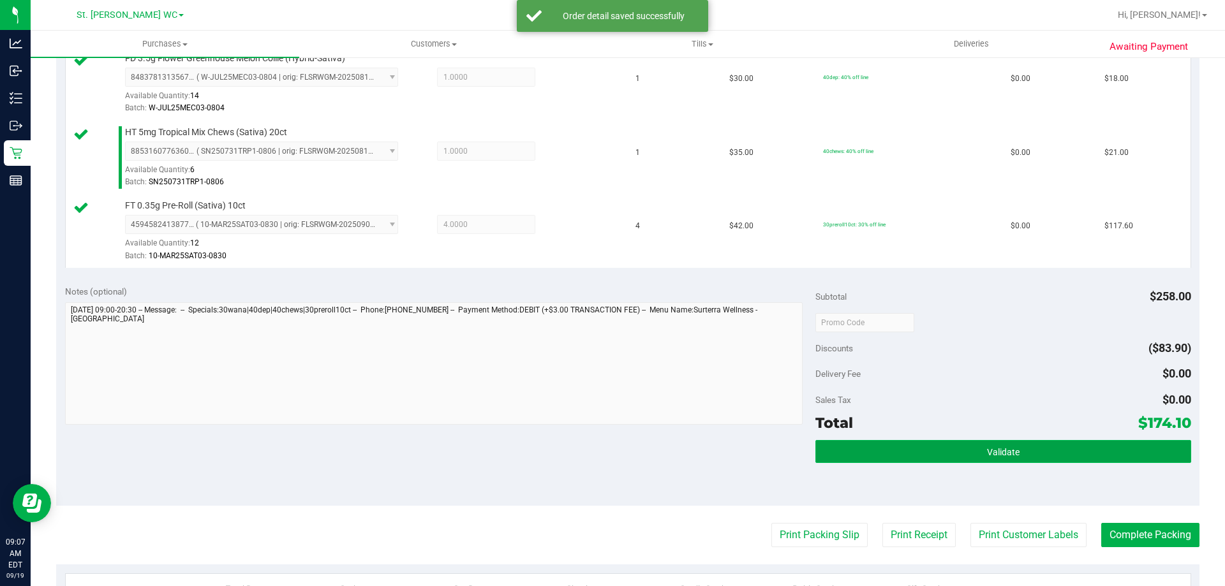
click at [962, 450] on button "Validate" at bounding box center [1002, 451] width 375 height 23
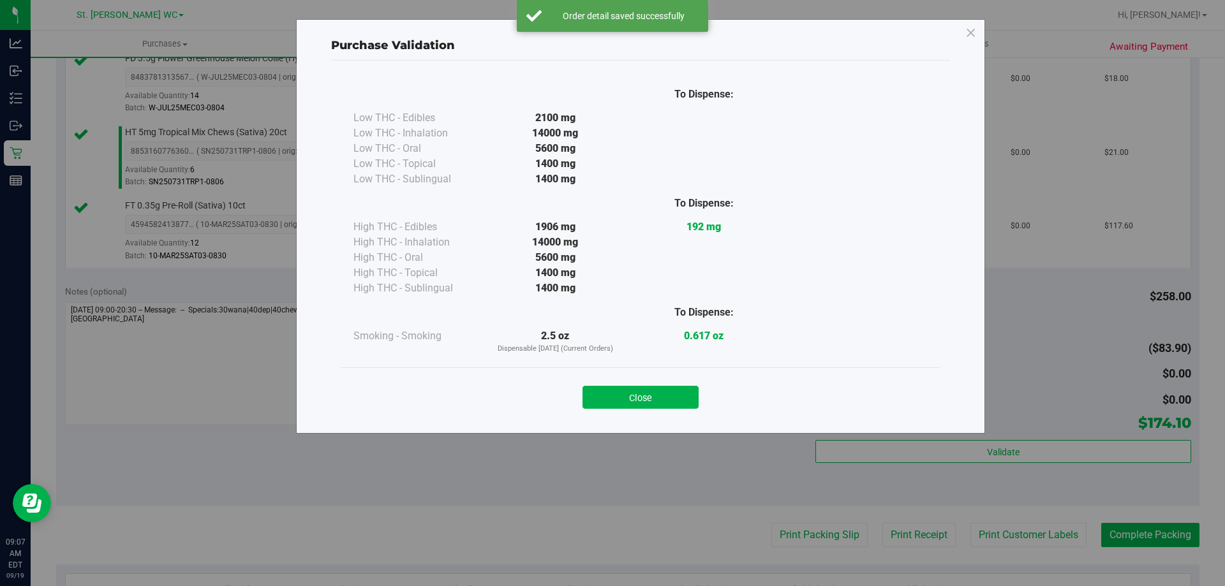
click at [626, 419] on div "To Dispense: Low THC - Edibles 2100 mg" at bounding box center [640, 241] width 619 height 361
click at [649, 392] on button "Close" at bounding box center [640, 397] width 116 height 23
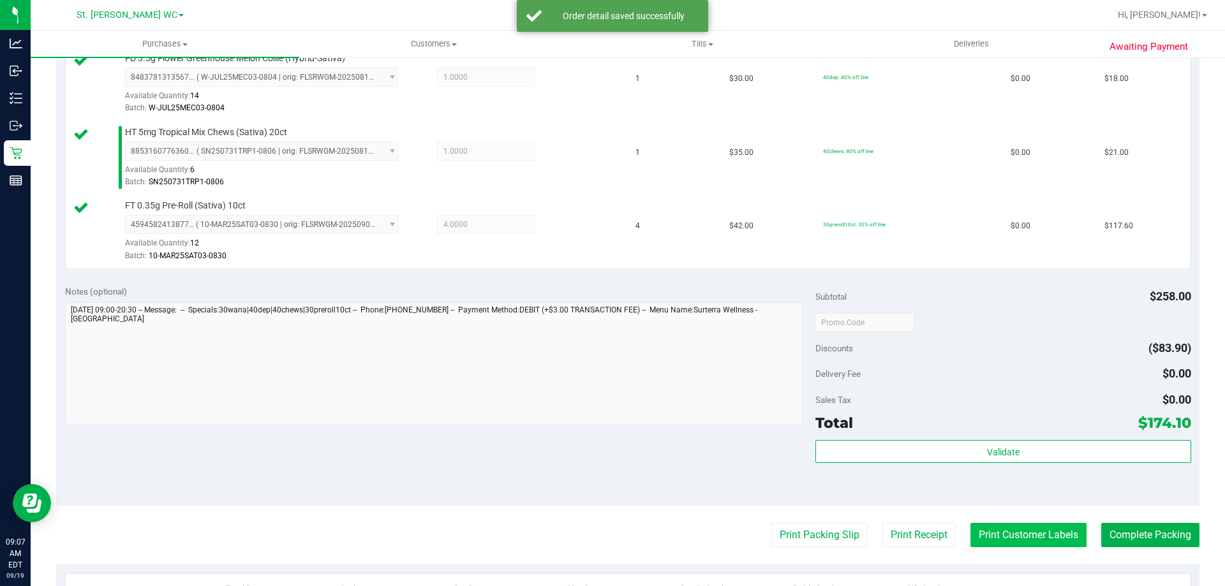
click at [1013, 544] on button "Print Customer Labels" at bounding box center [1028, 535] width 116 height 24
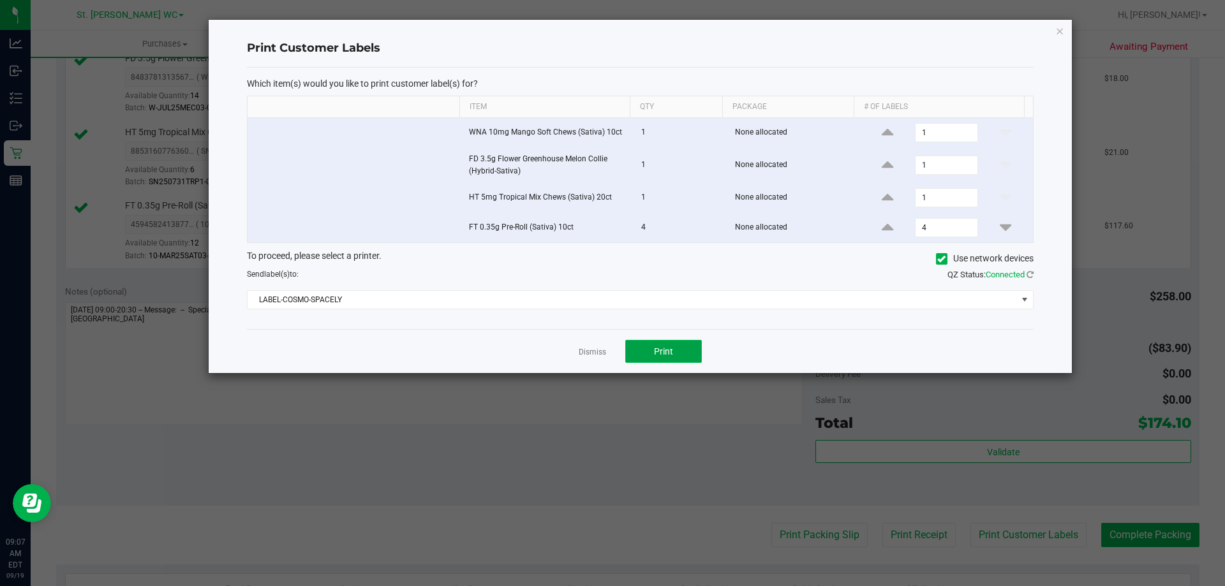
click at [680, 362] on button "Print" at bounding box center [663, 351] width 77 height 23
click at [1059, 34] on icon "button" at bounding box center [1059, 30] width 9 height 15
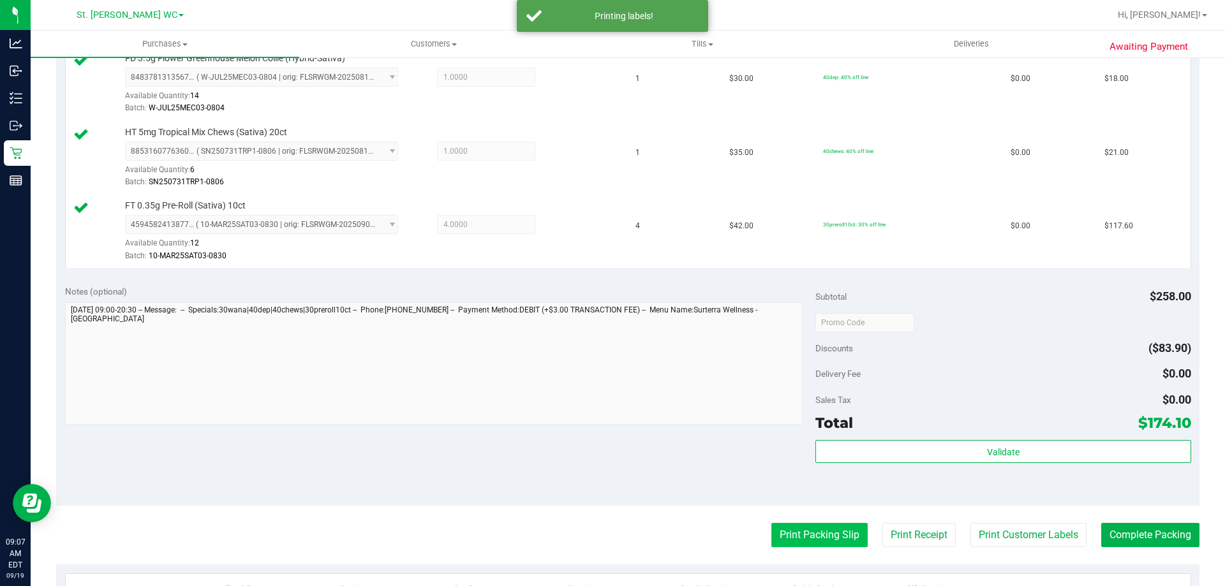
click at [821, 535] on button "Print Packing Slip" at bounding box center [819, 535] width 96 height 24
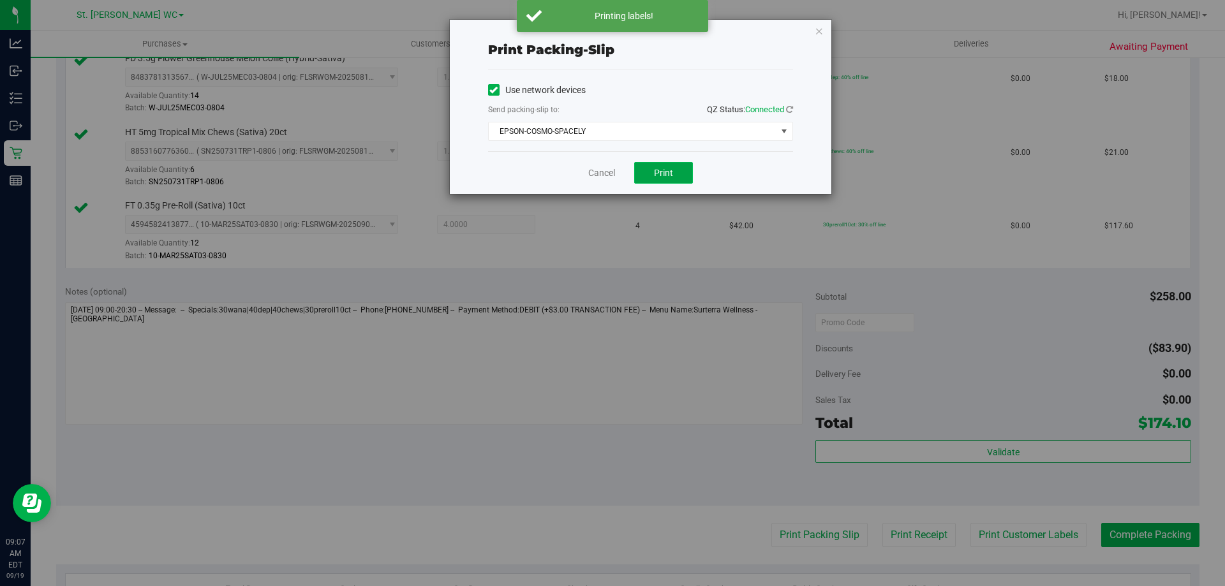
click at [658, 179] on button "Print" at bounding box center [663, 173] width 59 height 22
click at [821, 29] on icon "button" at bounding box center [818, 30] width 9 height 15
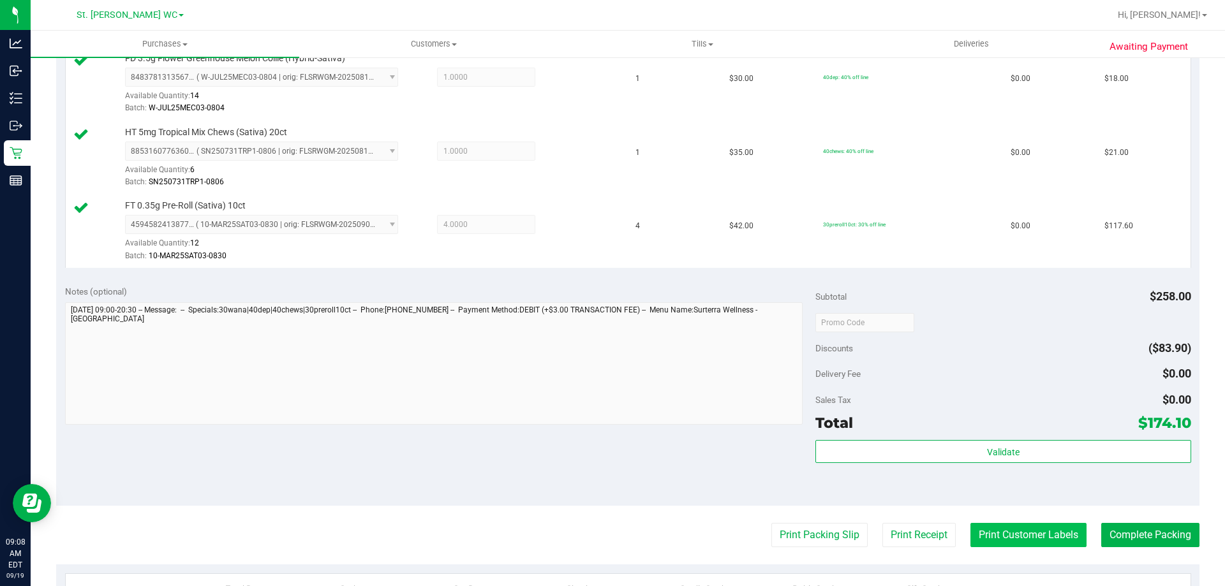
click at [993, 547] on button "Print Customer Labels" at bounding box center [1028, 535] width 116 height 24
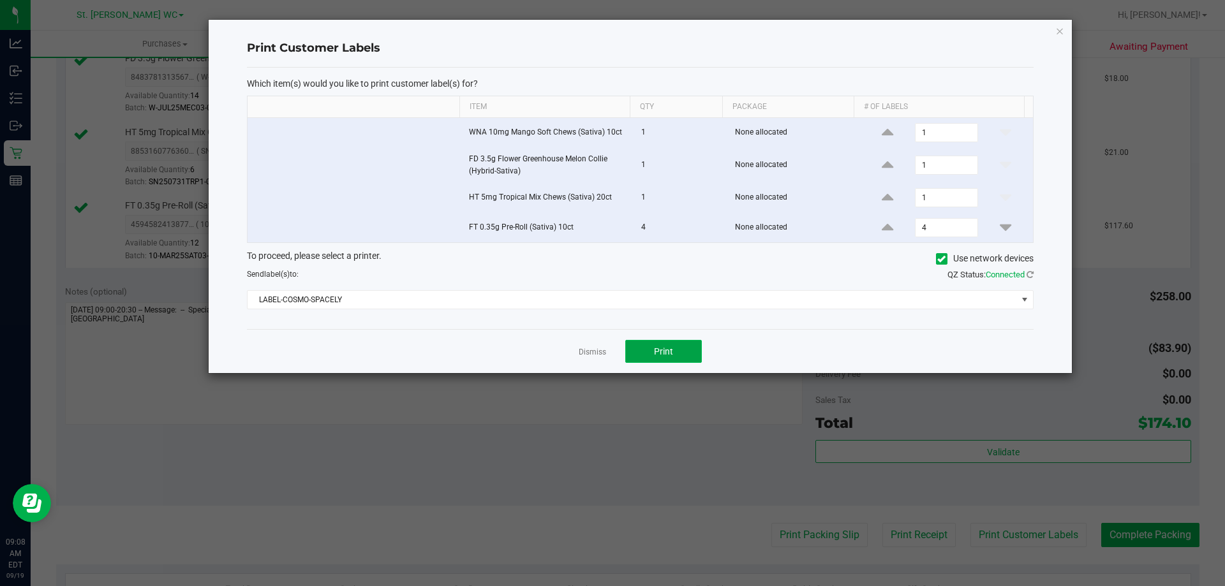
click at [663, 353] on span "Print" at bounding box center [663, 351] width 19 height 10
click at [1063, 34] on icon "button" at bounding box center [1059, 30] width 9 height 15
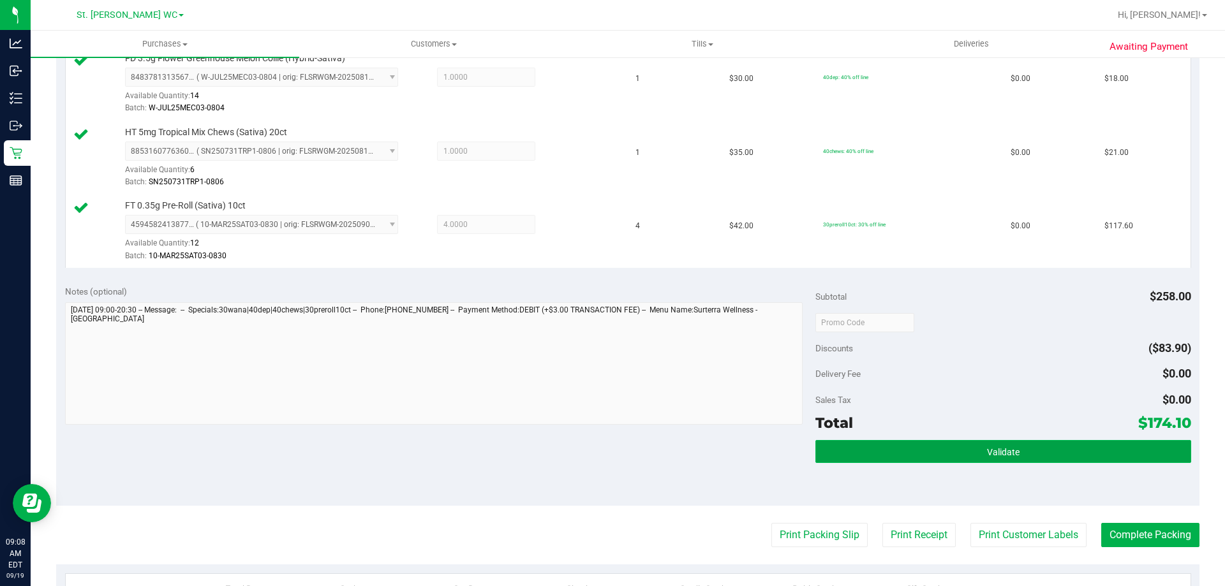
click at [1045, 460] on button "Validate" at bounding box center [1002, 451] width 375 height 23
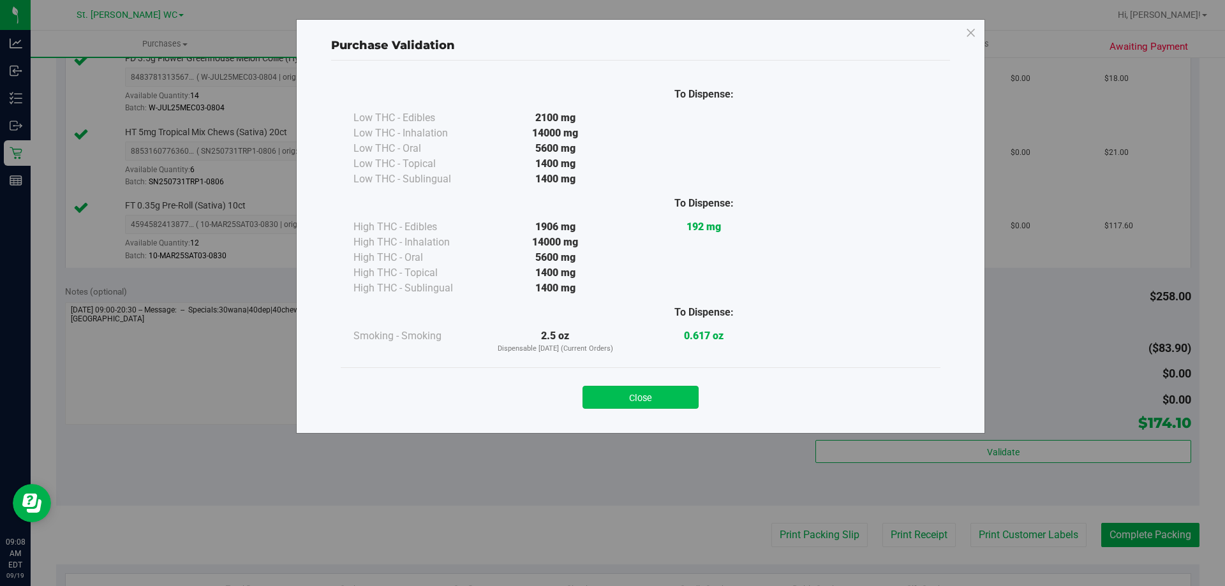
click at [671, 396] on button "Close" at bounding box center [640, 397] width 116 height 23
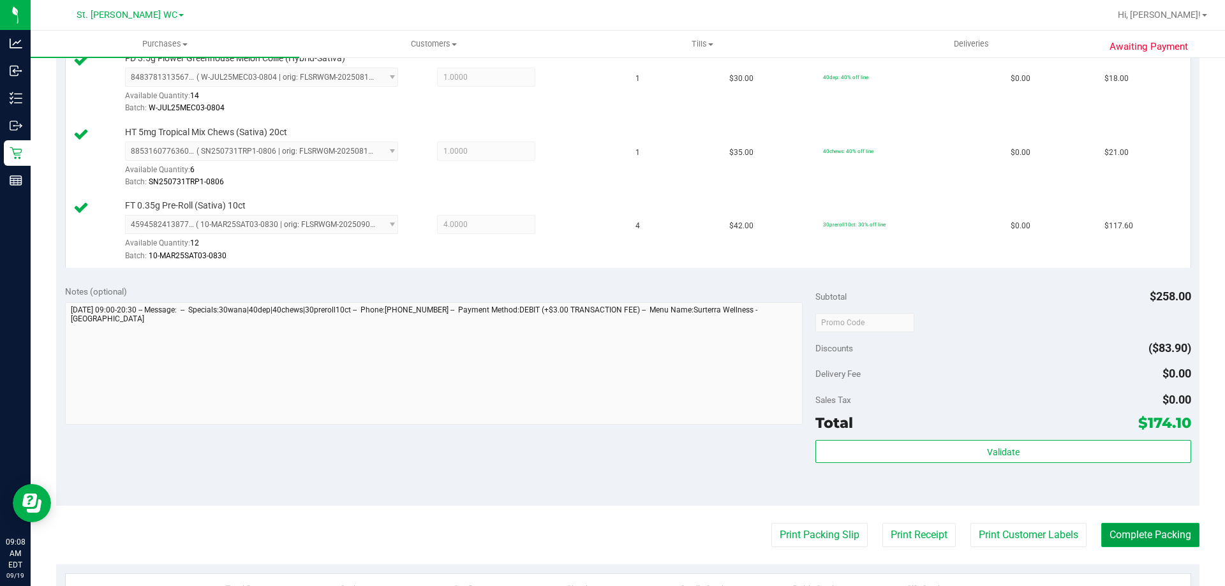
click at [1173, 542] on button "Complete Packing" at bounding box center [1150, 535] width 98 height 24
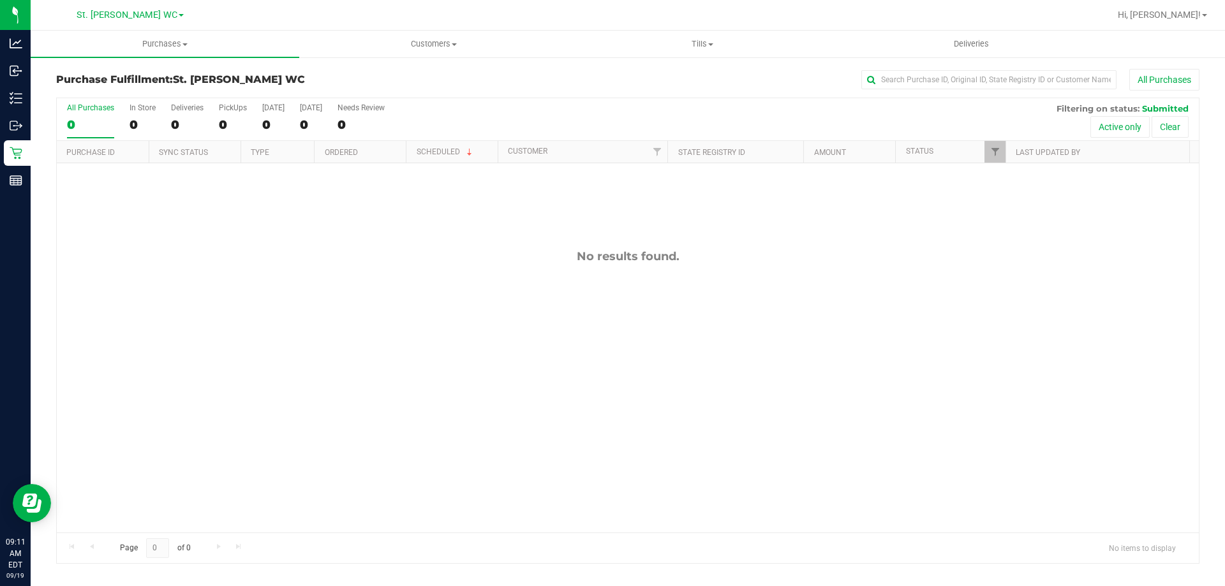
click at [362, 182] on div "No results found." at bounding box center [628, 390] width 1142 height 455
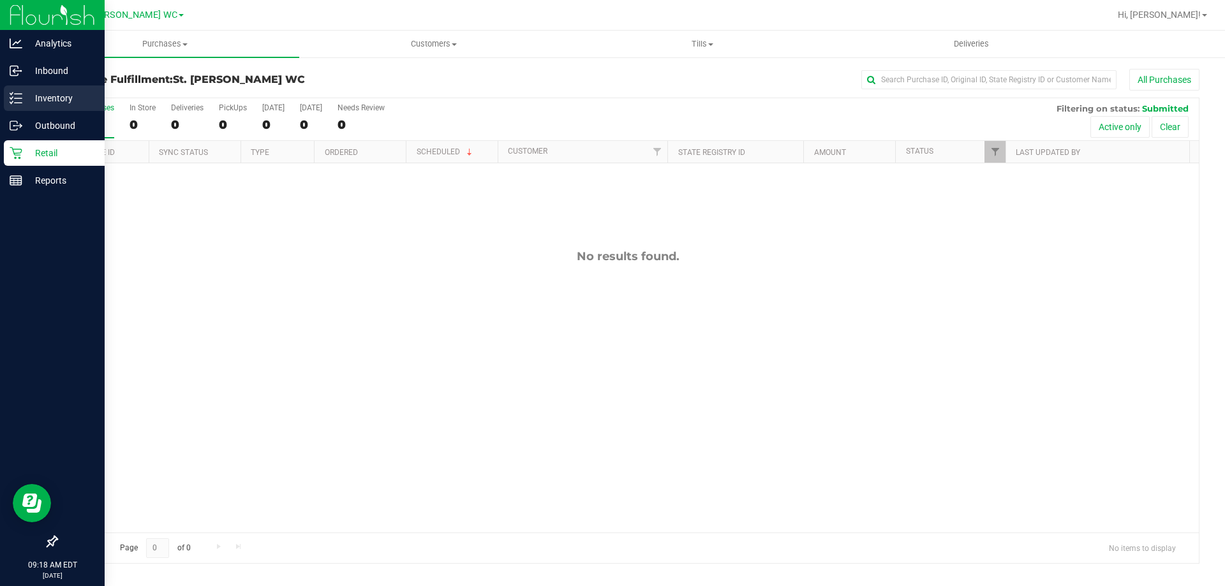
click at [22, 96] on icon at bounding box center [16, 98] width 13 height 13
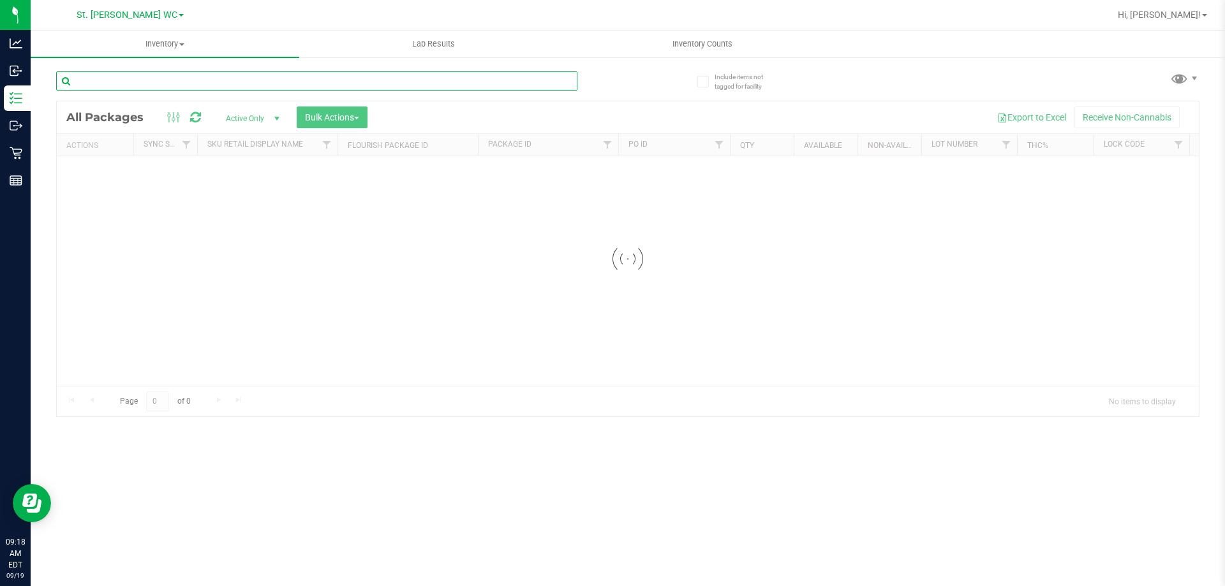
drag, startPoint x: 257, startPoint y: 89, endPoint x: 260, endPoint y: 78, distance: 11.1
click at [260, 78] on input "text" at bounding box center [316, 80] width 521 height 19
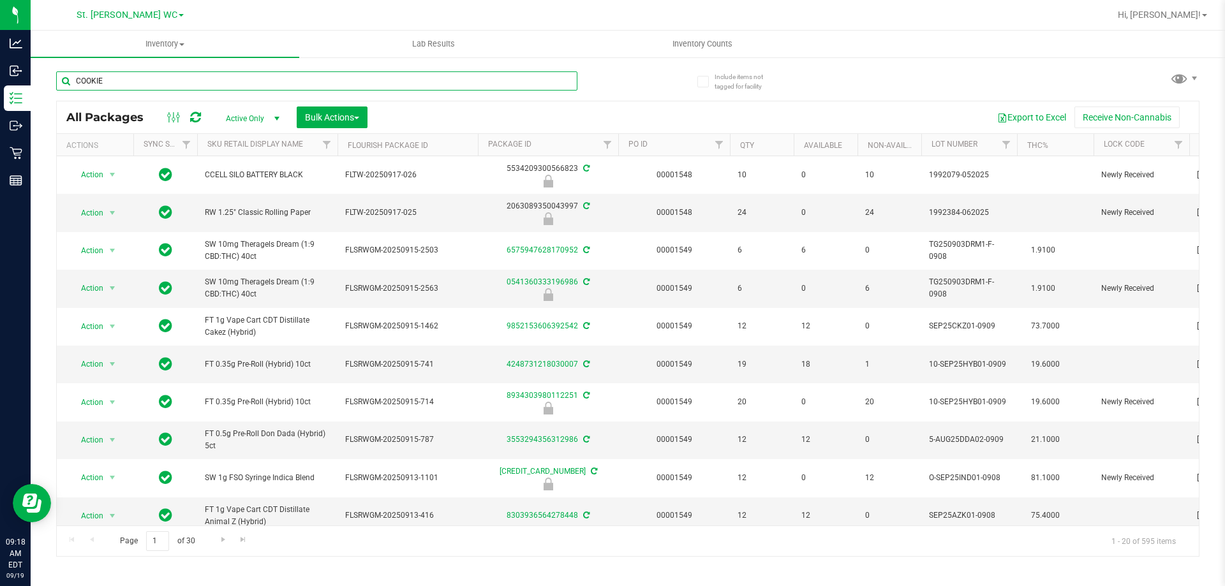
type input "COOKIE"
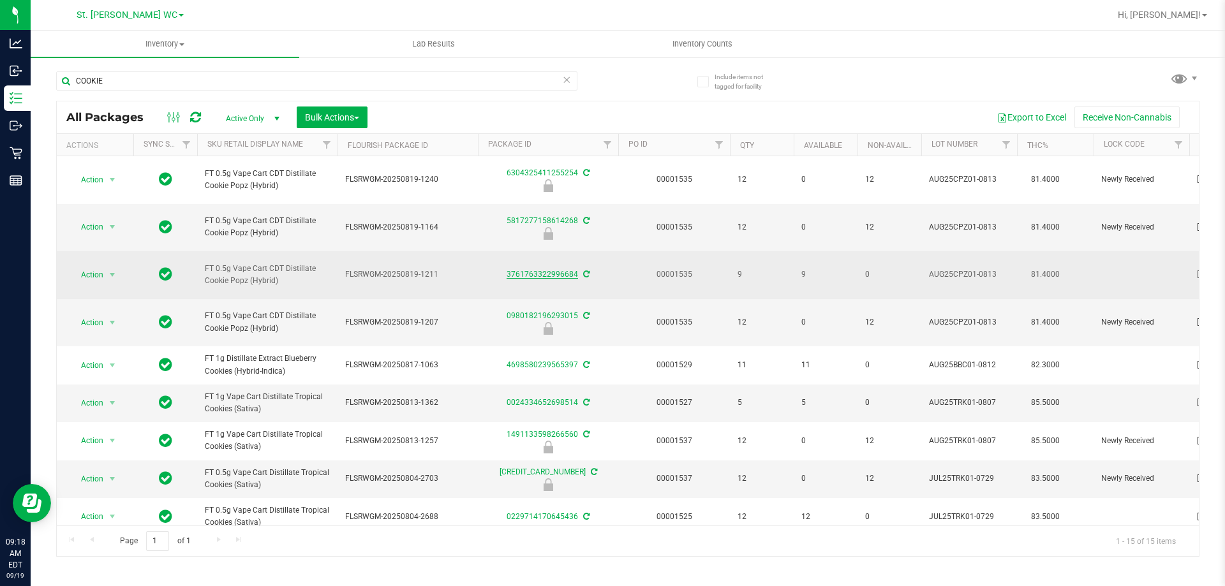
click at [570, 275] on link "3761763322996684" at bounding box center [541, 274] width 71 height 9
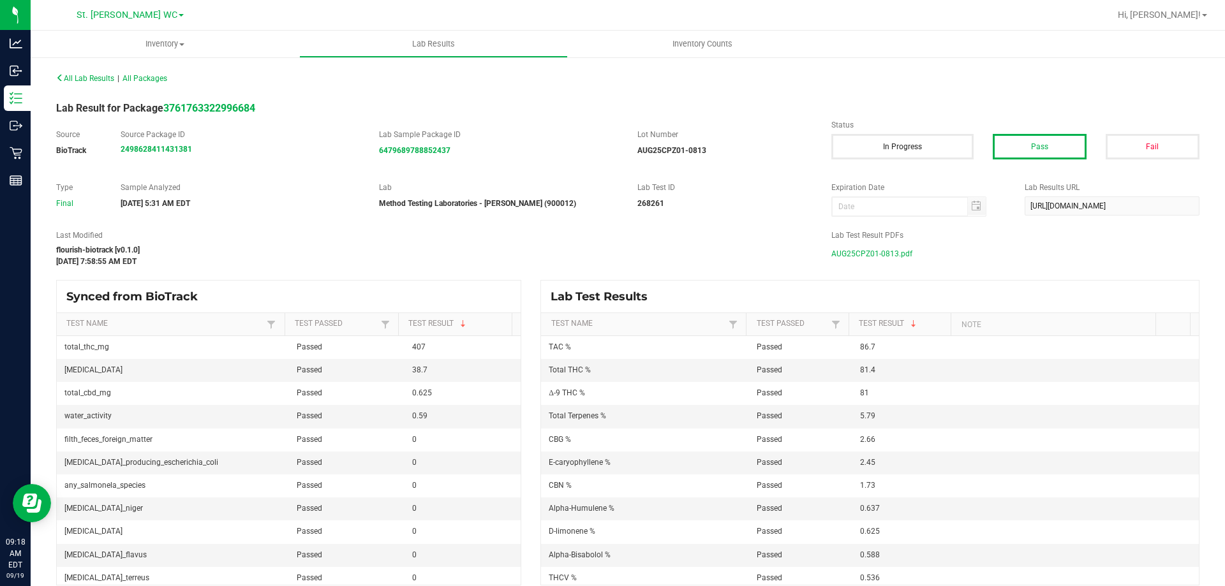
click at [871, 256] on span "AUG25CPZ01-0813.pdf" at bounding box center [871, 253] width 81 height 19
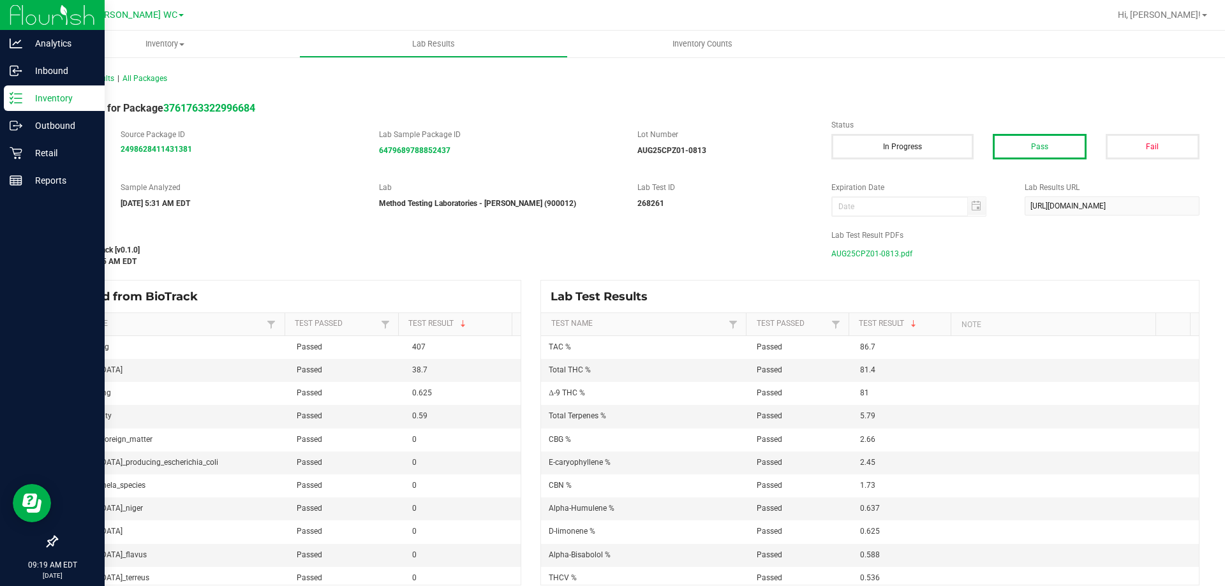
click at [29, 105] on p "Inventory" at bounding box center [60, 98] width 77 height 15
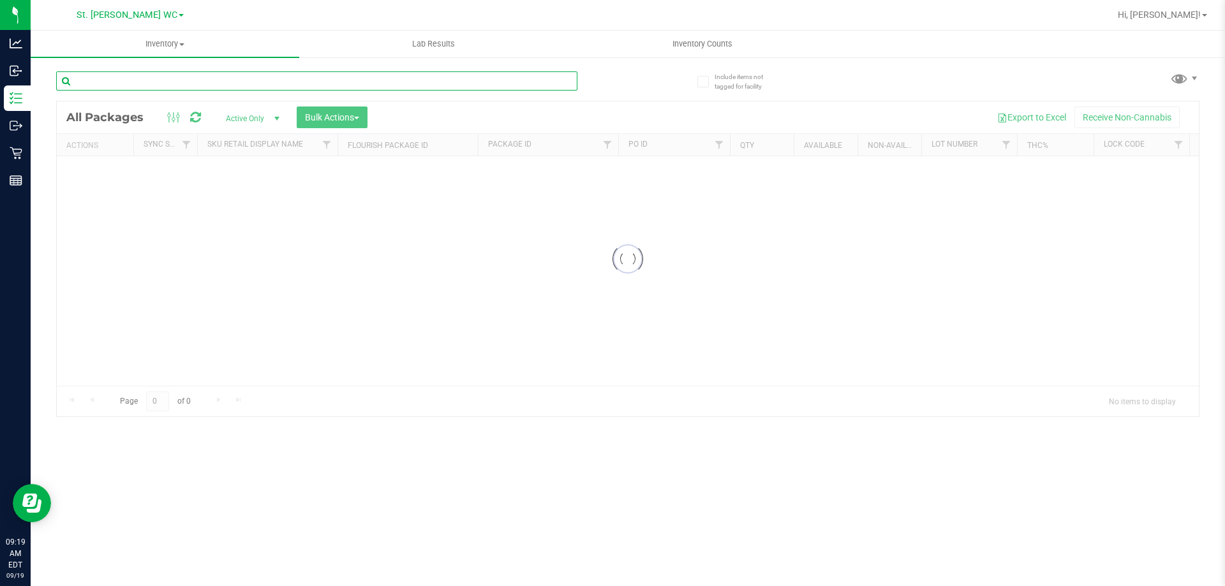
click at [298, 87] on input "text" at bounding box center [316, 80] width 521 height 19
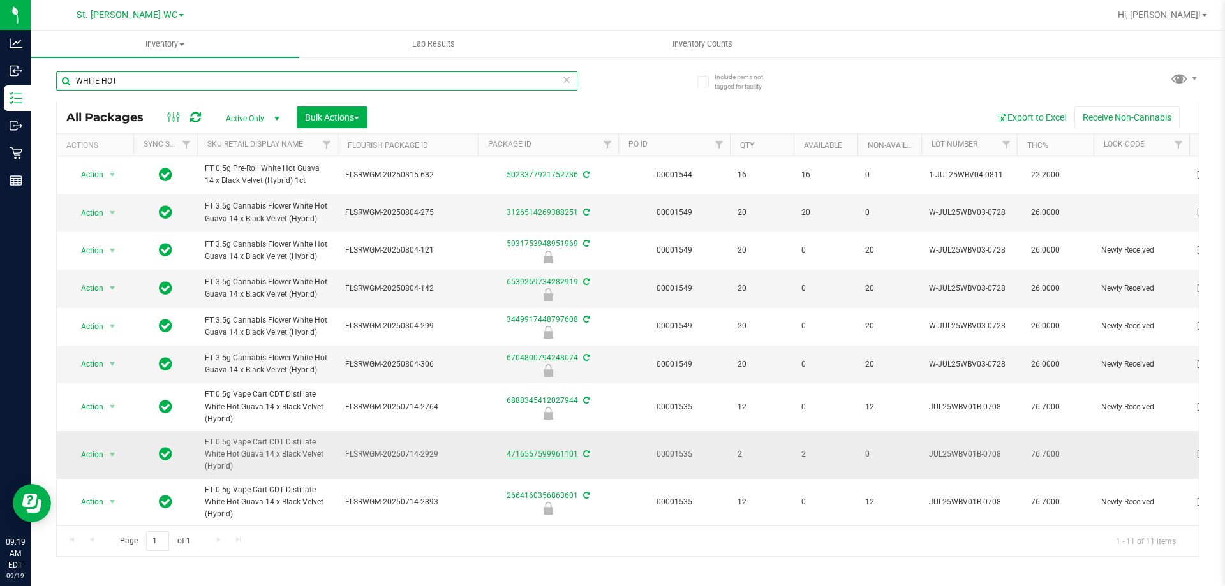
type input "WHITE HOT"
click at [569, 453] on link "4716557599961101" at bounding box center [541, 454] width 71 height 9
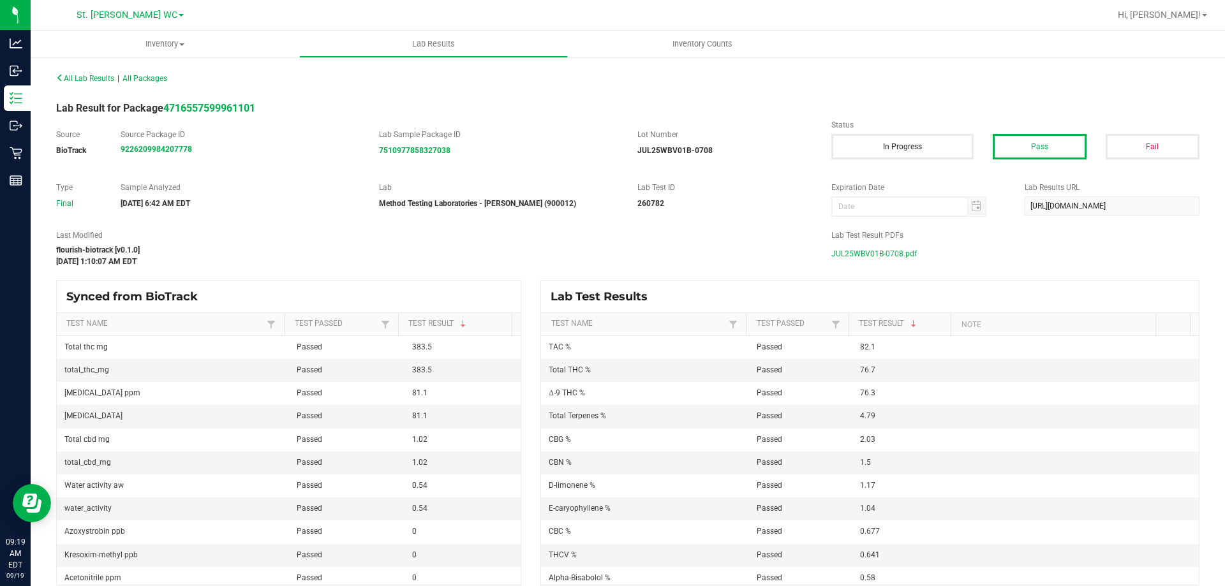
click at [864, 256] on span "JUL25WBV01B-0708.pdf" at bounding box center [873, 253] width 85 height 19
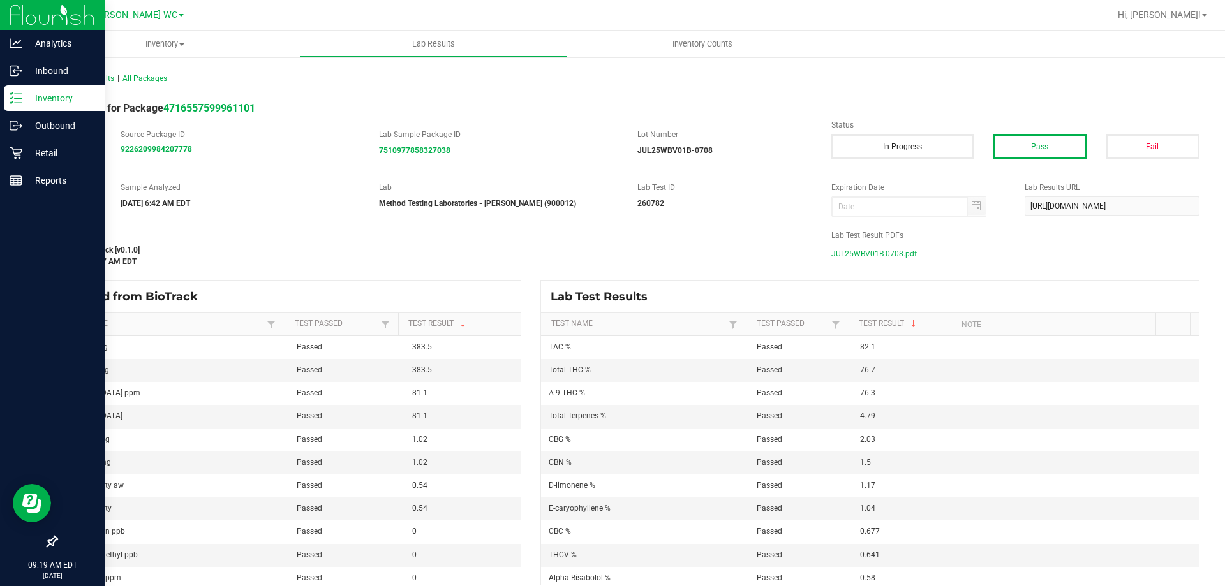
click at [16, 101] on icon at bounding box center [16, 98] width 13 height 13
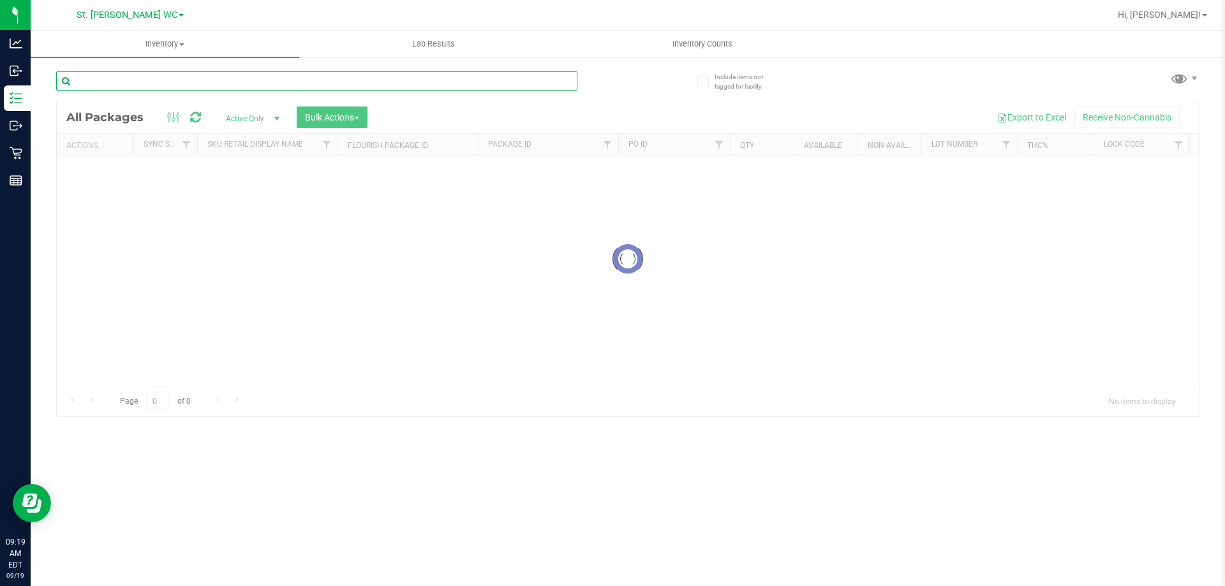
click at [203, 77] on input "text" at bounding box center [316, 80] width 521 height 19
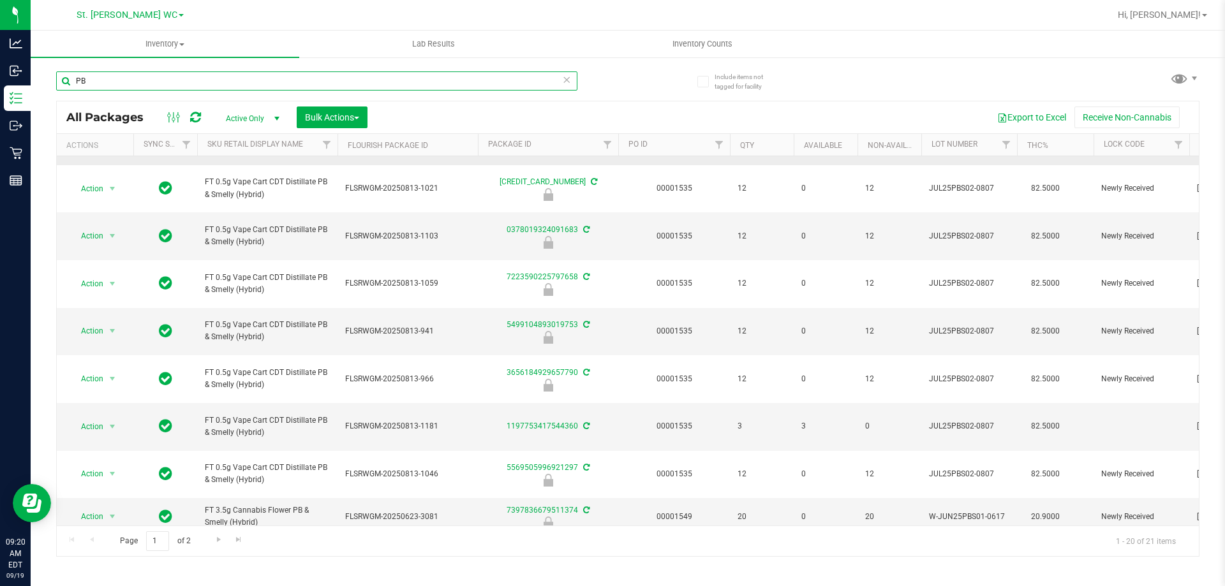
scroll to position [255, 0]
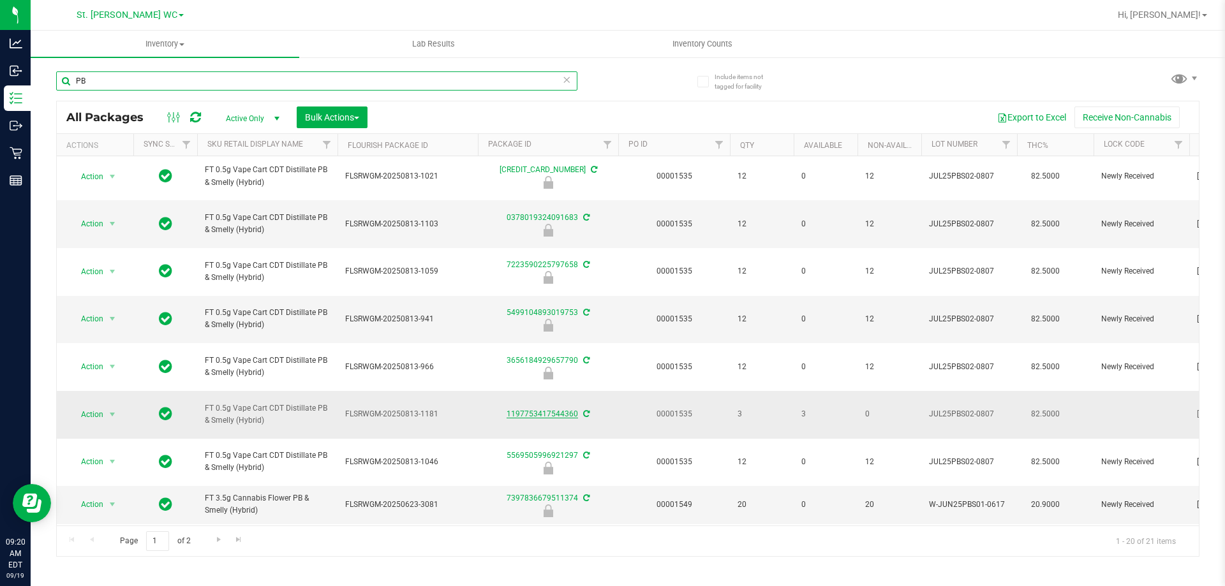
type input "PB"
click at [524, 418] on link "1197753417544360" at bounding box center [541, 413] width 71 height 9
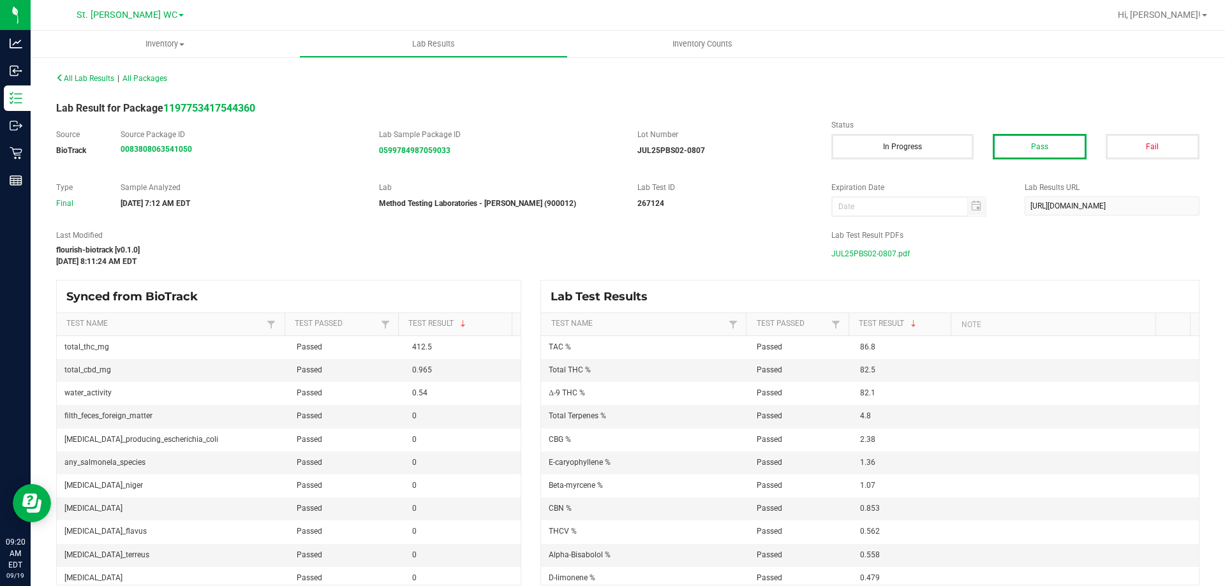
click at [866, 253] on span "JUL25PBS02-0807.pdf" at bounding box center [870, 253] width 78 height 19
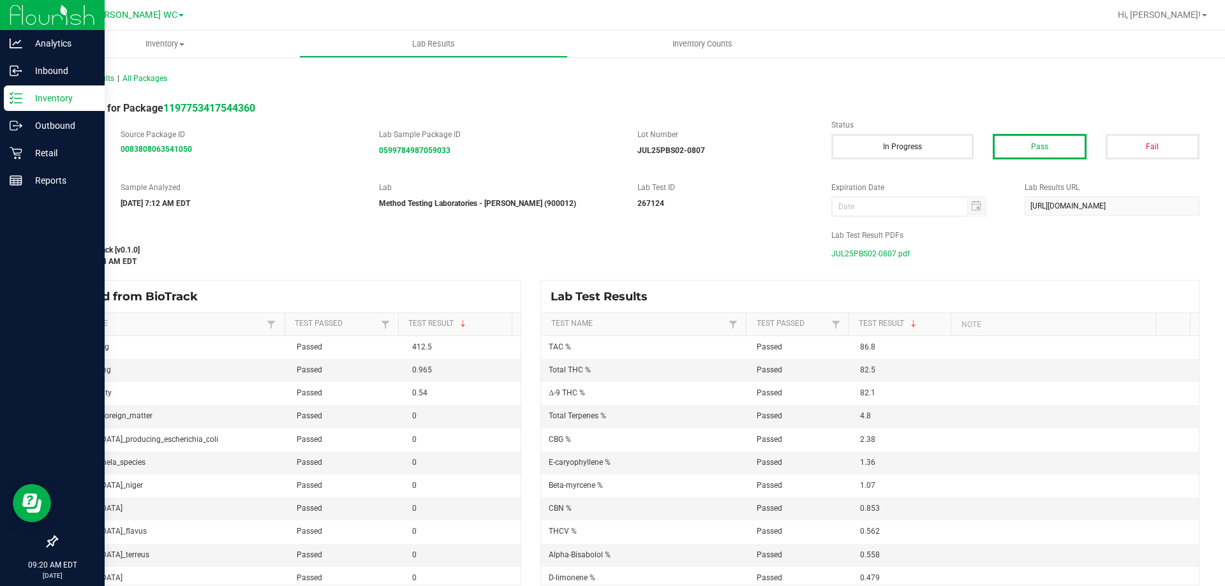
click at [34, 102] on p "Inventory" at bounding box center [60, 98] width 77 height 15
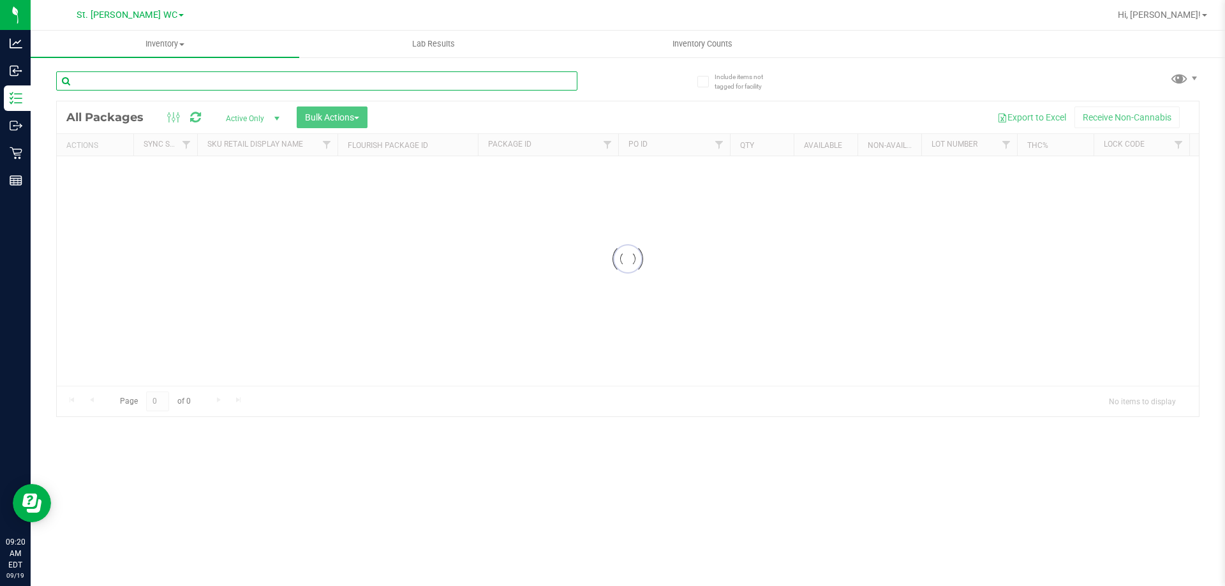
click at [192, 87] on input "text" at bounding box center [316, 80] width 521 height 19
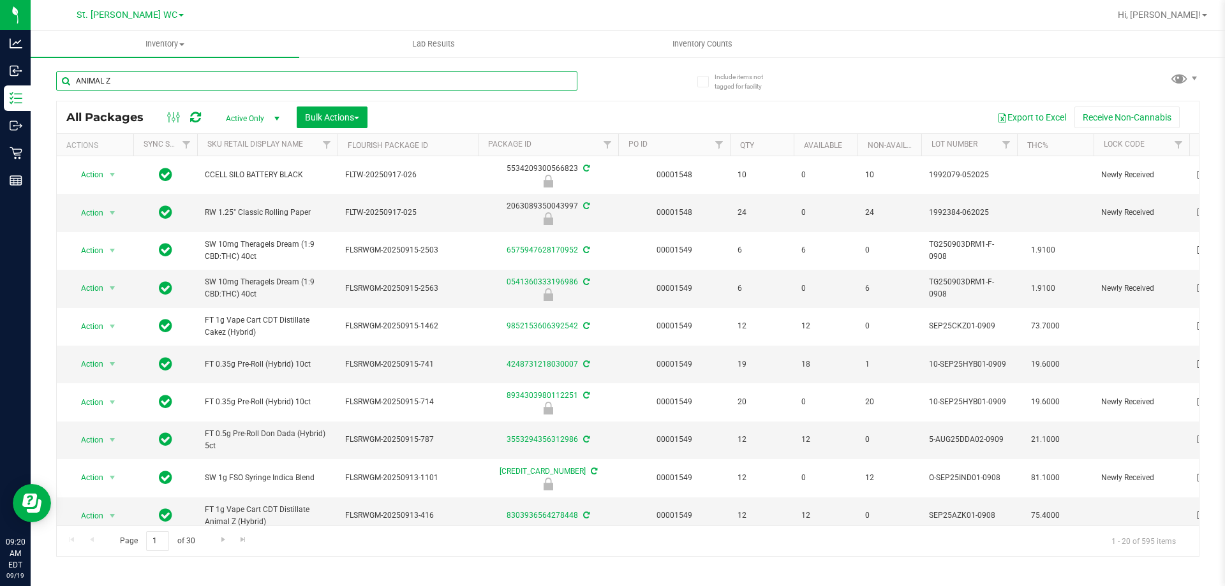
type input "ANIMAL Z"
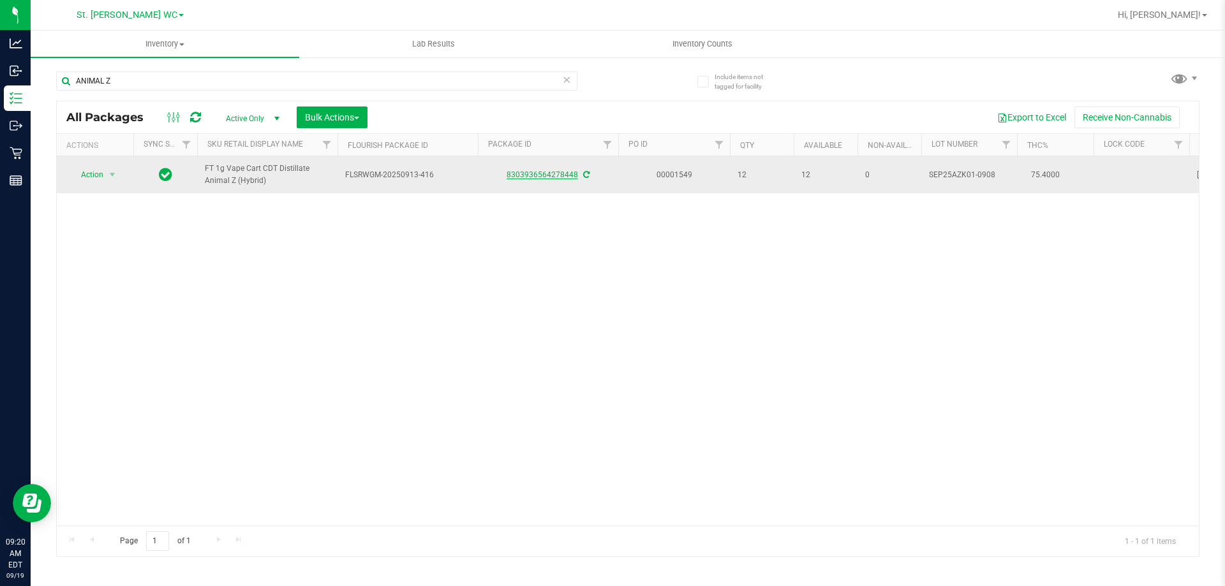
click at [551, 179] on link "8303936564278448" at bounding box center [541, 174] width 71 height 9
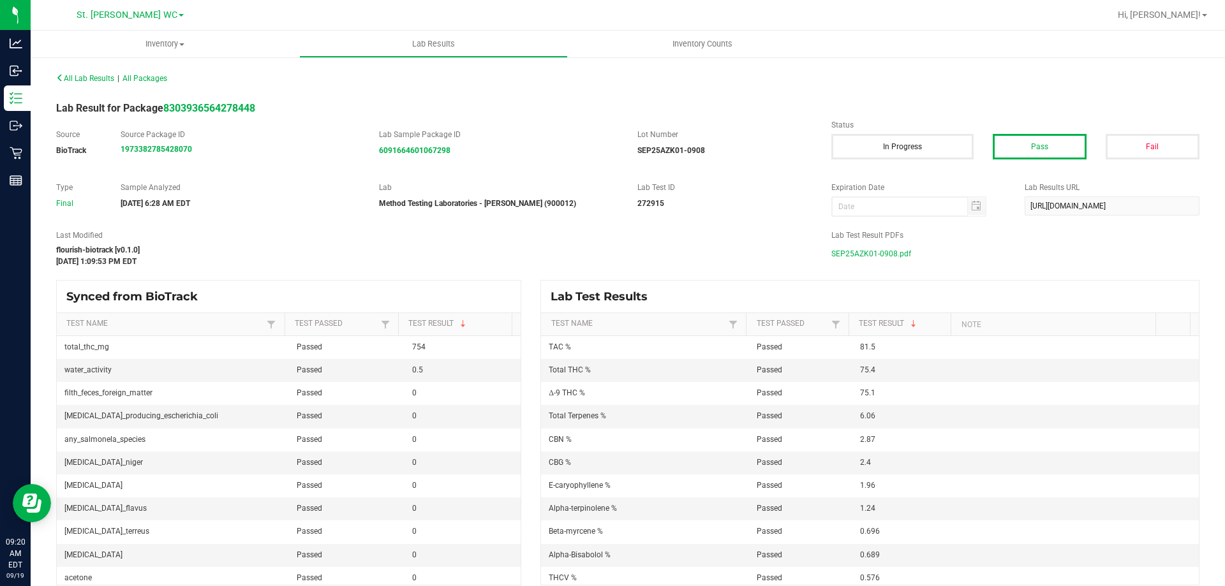
click at [858, 251] on span "SEP25AZK01-0908.pdf" at bounding box center [871, 253] width 80 height 19
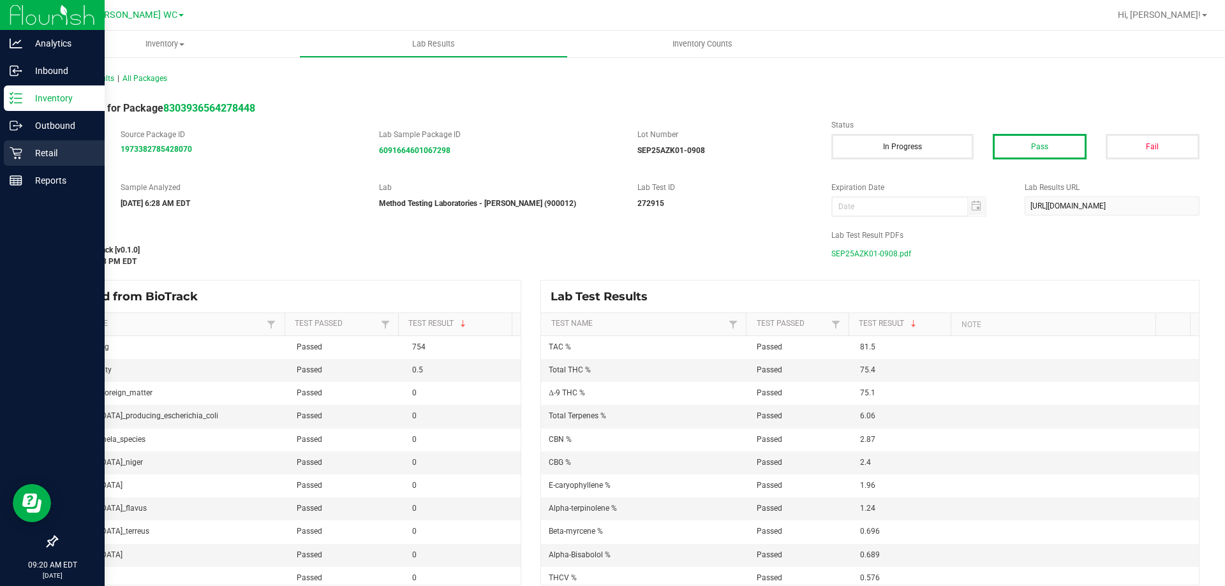
click at [22, 159] on p "Retail" at bounding box center [60, 152] width 77 height 15
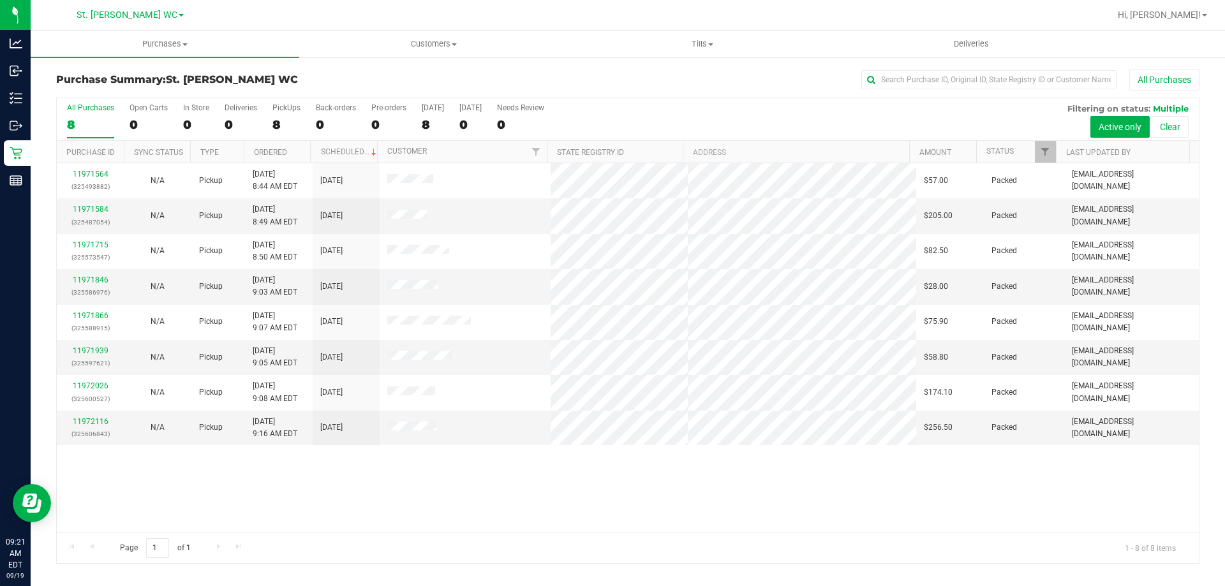
click at [388, 489] on div "11971564 (325493882) N/A Pickup [DATE] 8:44 AM EDT 9/19/2025 $57.00 Packed [EMA…" at bounding box center [628, 347] width 1142 height 369
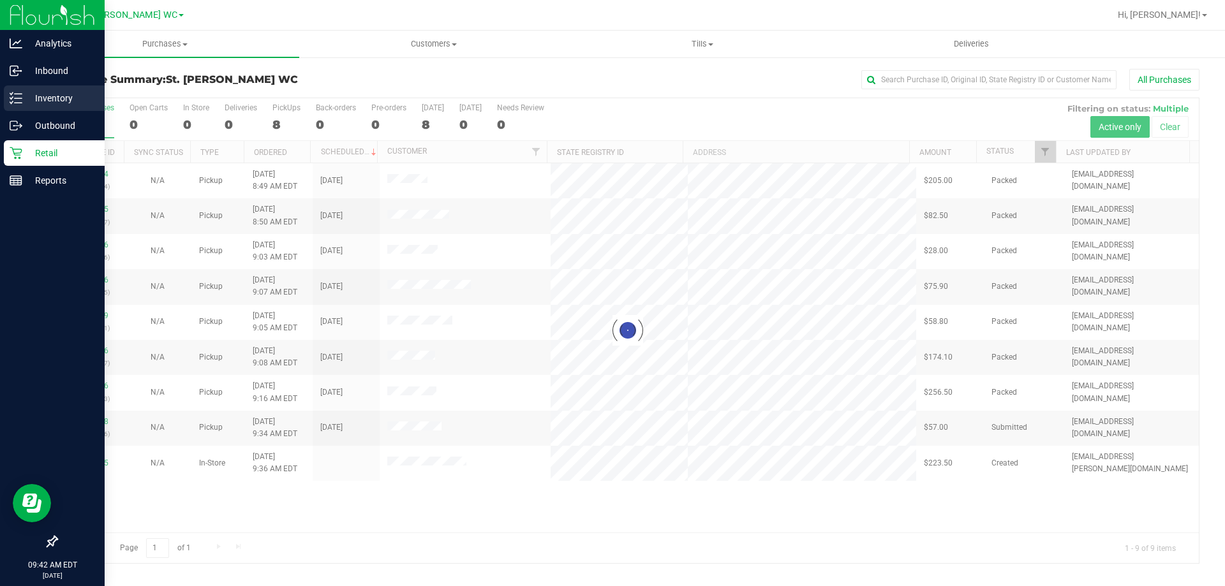
click at [24, 103] on p "Inventory" at bounding box center [60, 98] width 77 height 15
click at [13, 105] on div "Inventory" at bounding box center [54, 98] width 101 height 26
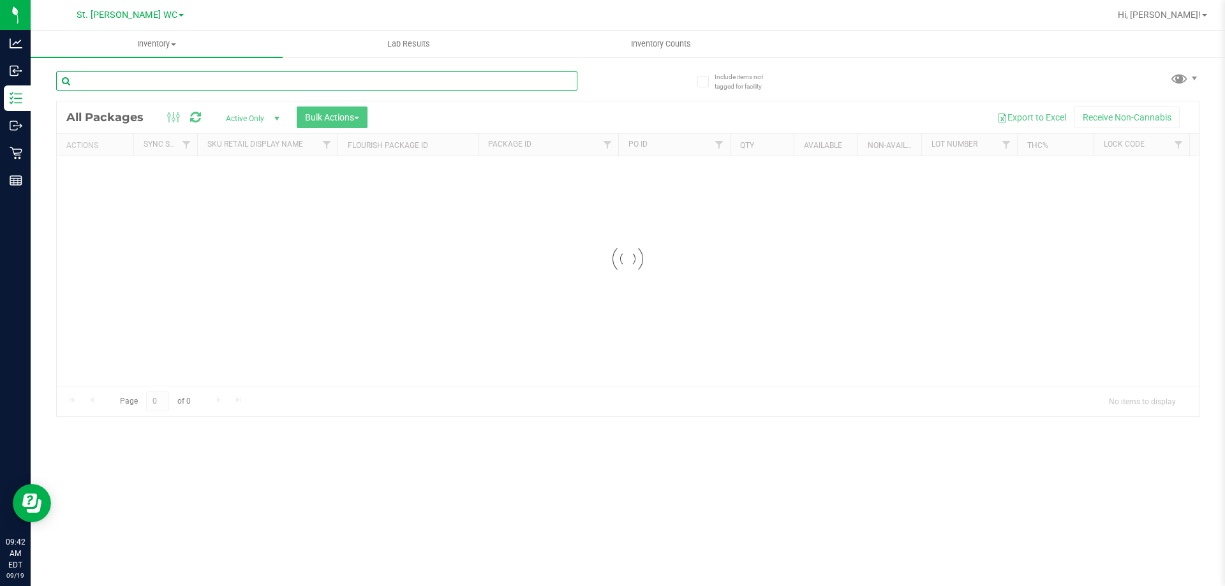
click at [179, 84] on input "text" at bounding box center [316, 80] width 521 height 19
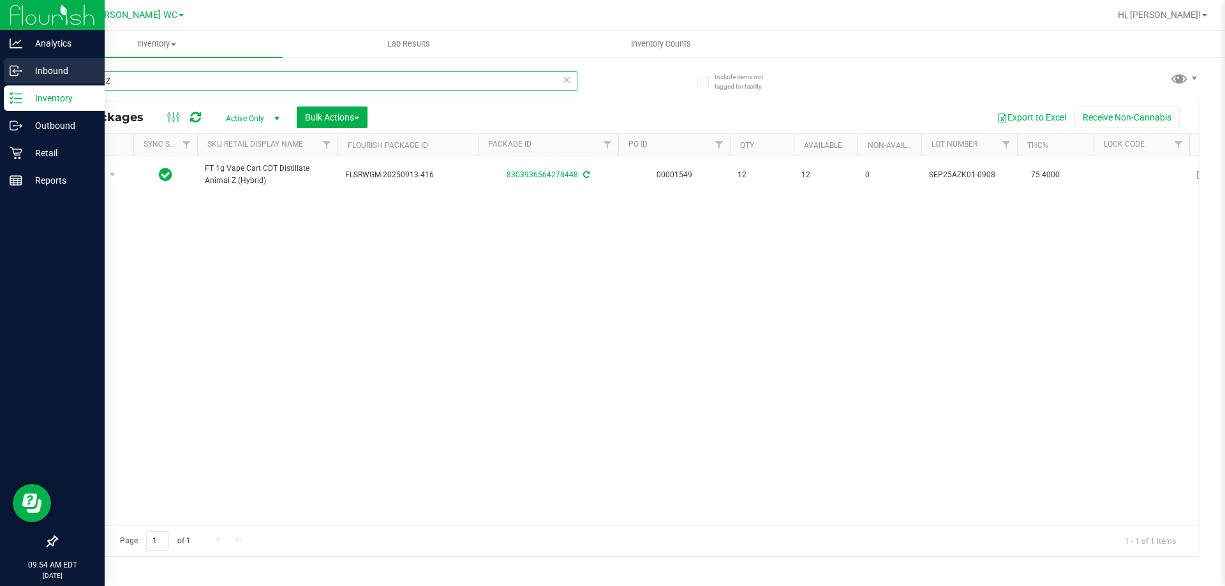
drag, startPoint x: 96, startPoint y: 83, endPoint x: 4, endPoint y: 70, distance: 92.7
click at [4, 70] on div "Analytics Inbound Inventory Outbound Retail Reports 09:54 AM EDT [DATE] 09/19 S…" at bounding box center [612, 293] width 1225 height 586
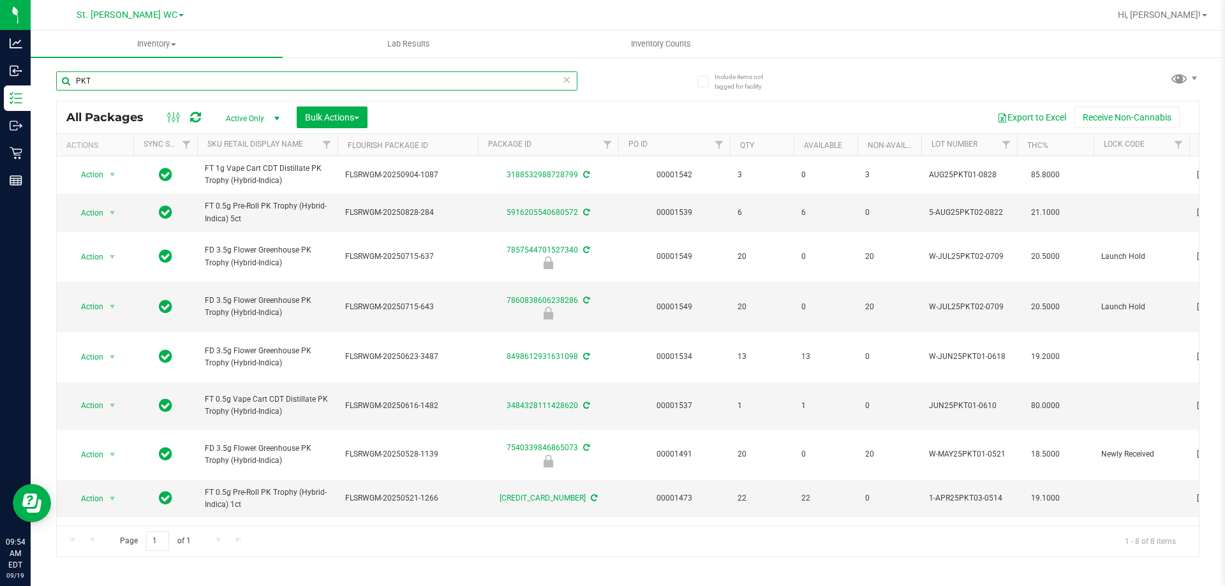
type input "PKT"
click at [328, 491] on div "Action Action Adjust qty Create package Edit attributes Global inventory Locate…" at bounding box center [628, 340] width 1142 height 369
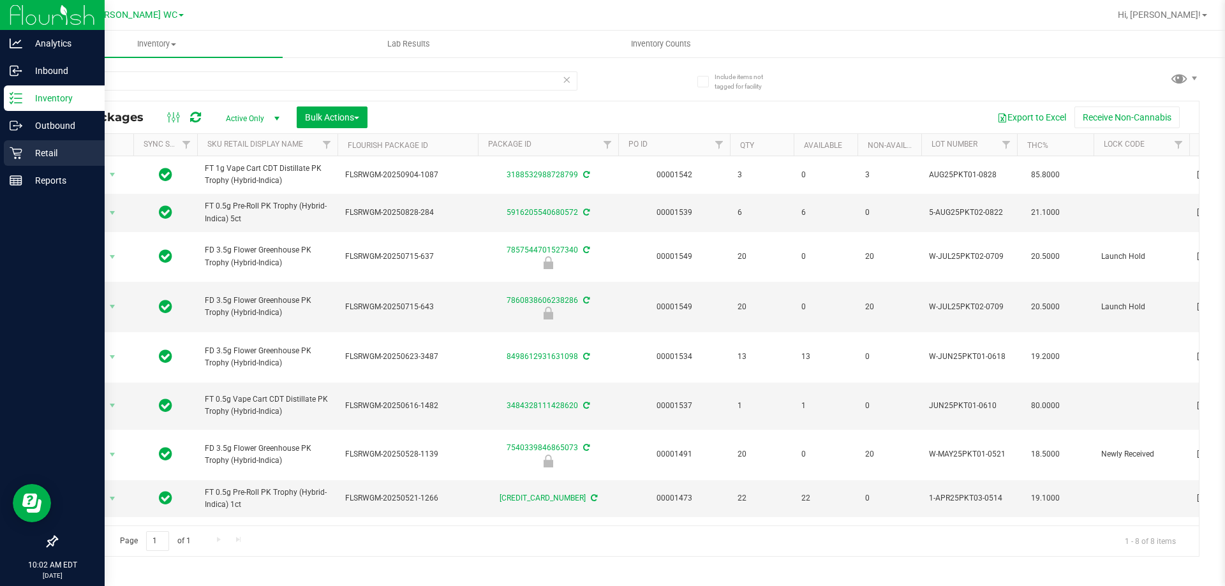
click at [13, 149] on icon at bounding box center [16, 153] width 12 height 12
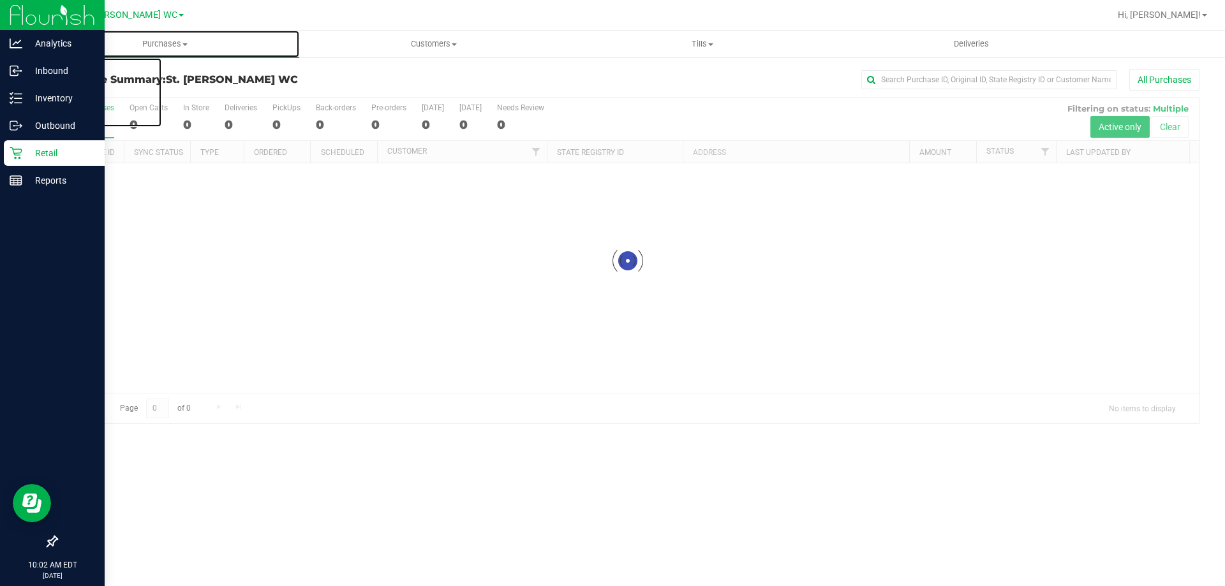
click at [170, 45] on span "Purchases" at bounding box center [165, 43] width 268 height 11
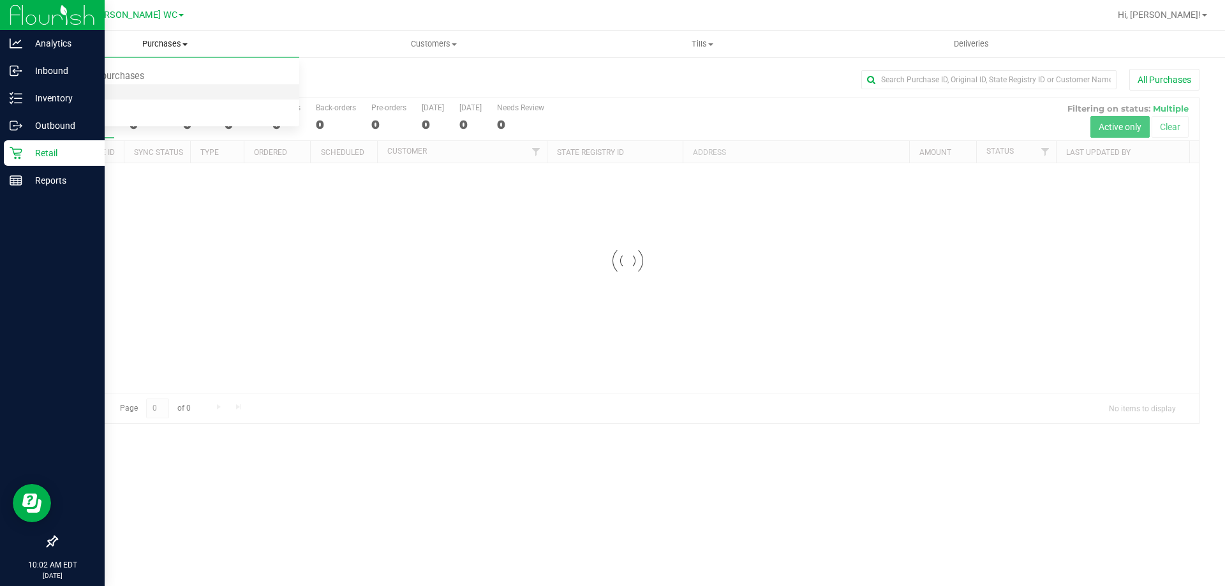
click at [157, 92] on li "Fulfillment" at bounding box center [165, 92] width 268 height 15
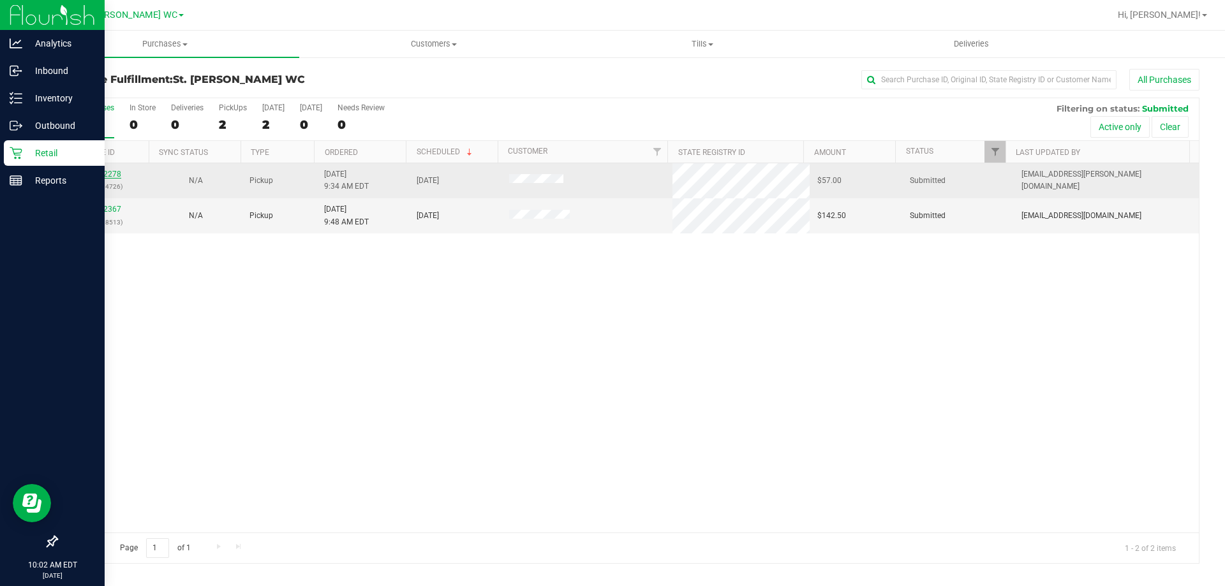
click at [112, 176] on link "11972278" at bounding box center [103, 174] width 36 height 9
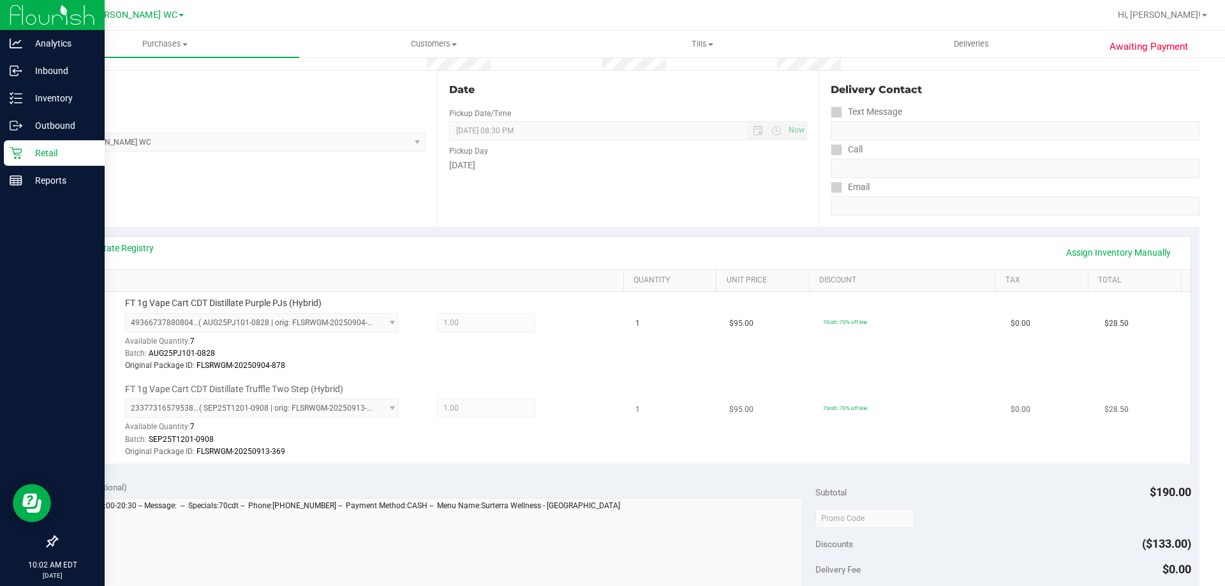
scroll to position [319, 0]
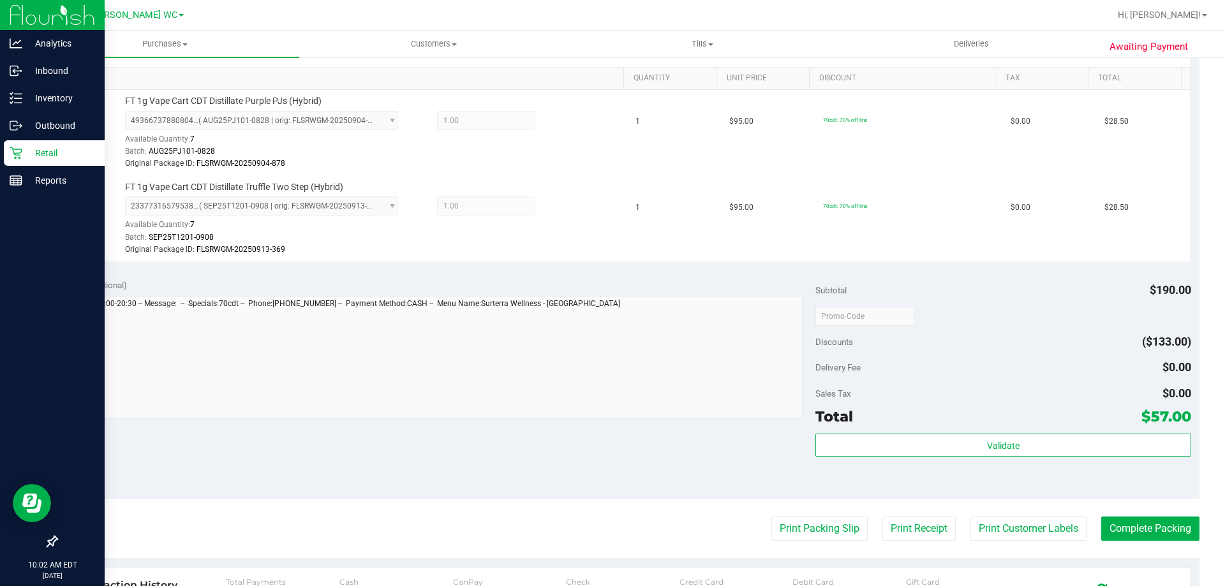
click at [10, 153] on icon at bounding box center [16, 153] width 13 height 13
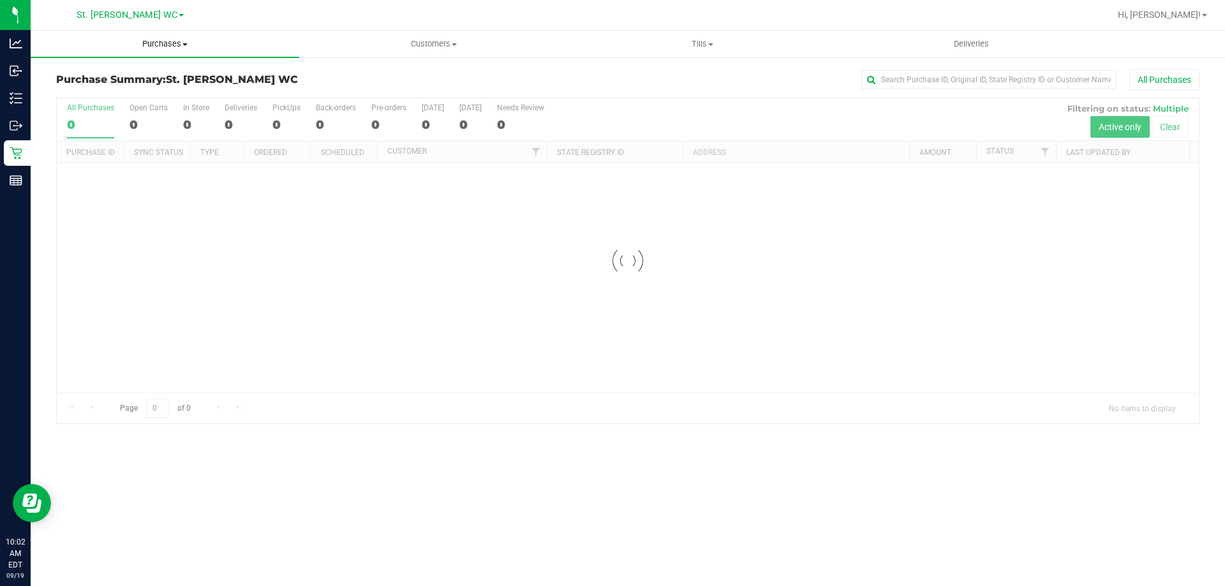
click at [149, 51] on uib-tab-heading "Purchases Summary of purchases Fulfillment All purchases" at bounding box center [165, 44] width 268 height 27
click at [138, 98] on li "Fulfillment" at bounding box center [165, 92] width 268 height 15
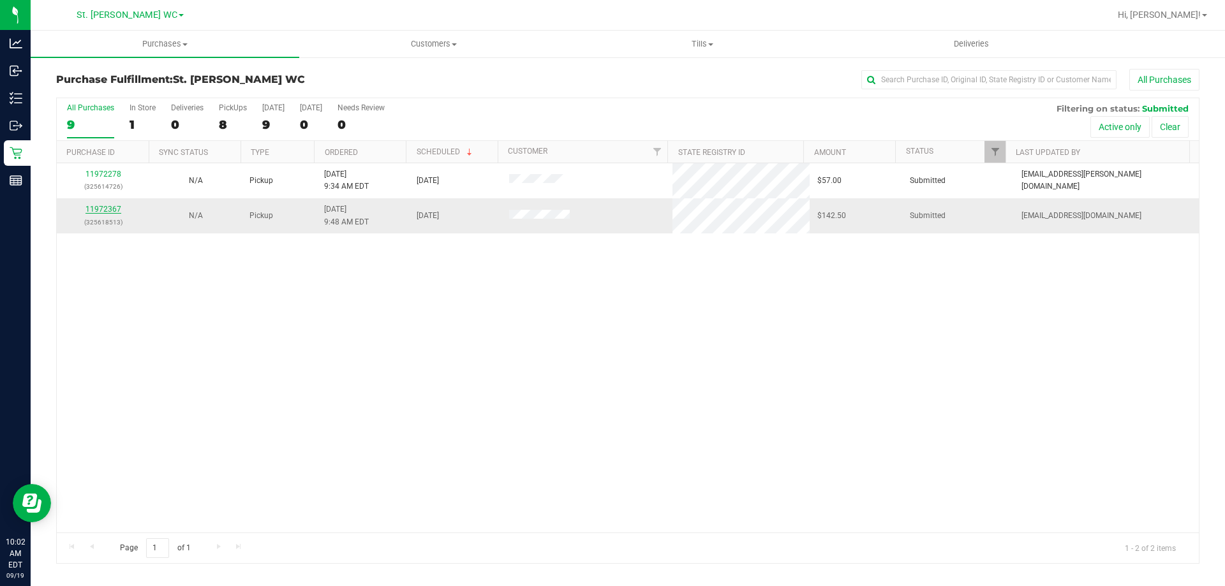
click at [114, 205] on link "11972367" at bounding box center [103, 209] width 36 height 9
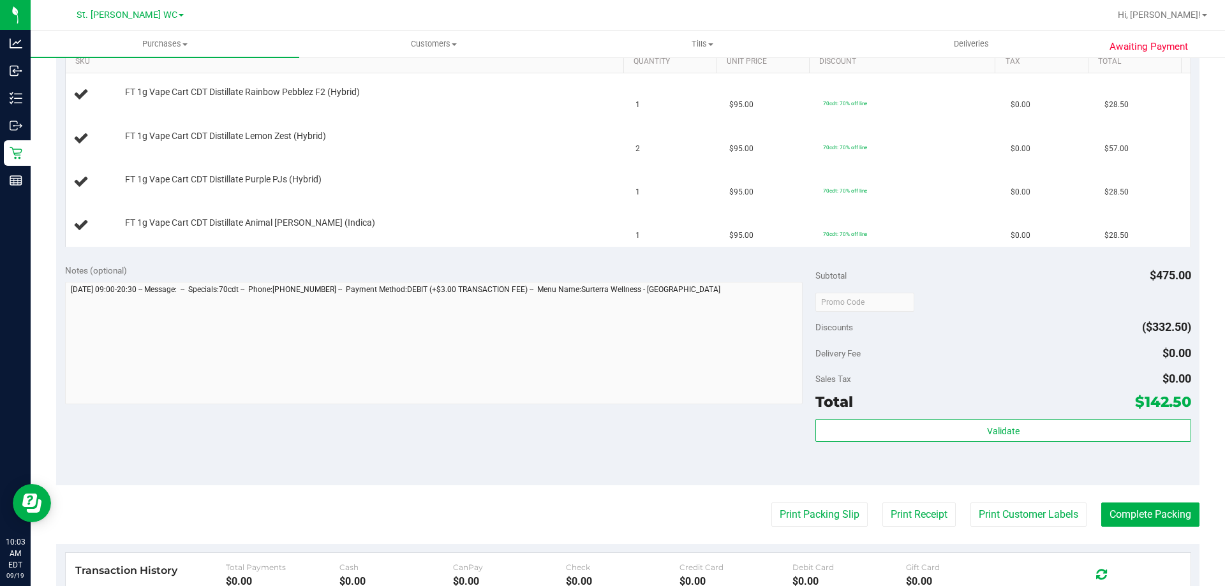
scroll to position [383, 0]
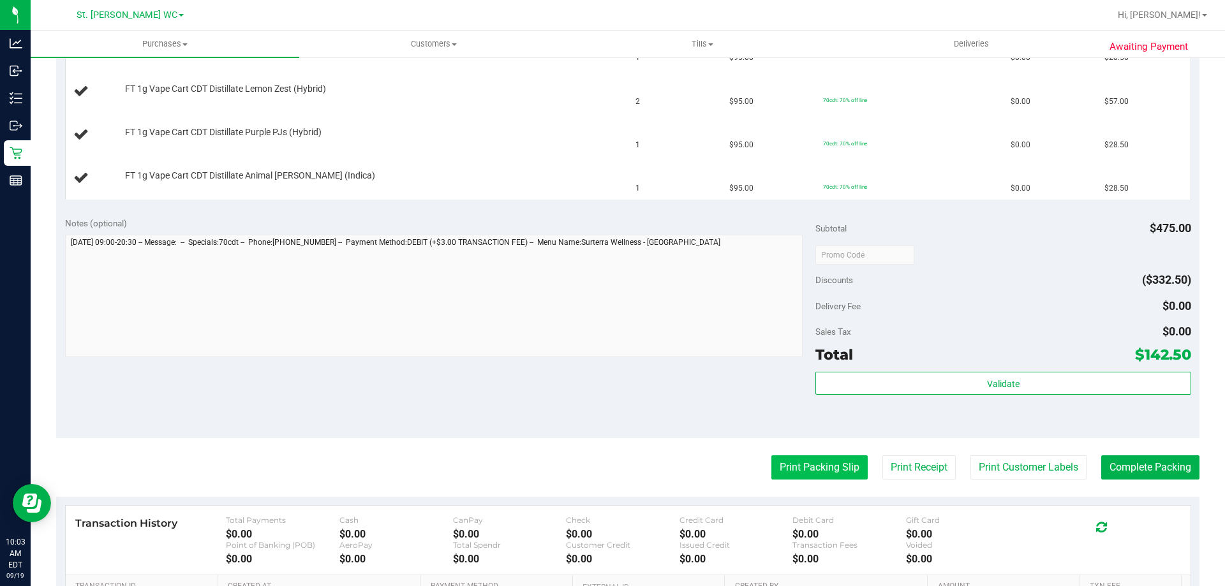
click at [772, 460] on button "Print Packing Slip" at bounding box center [819, 467] width 96 height 24
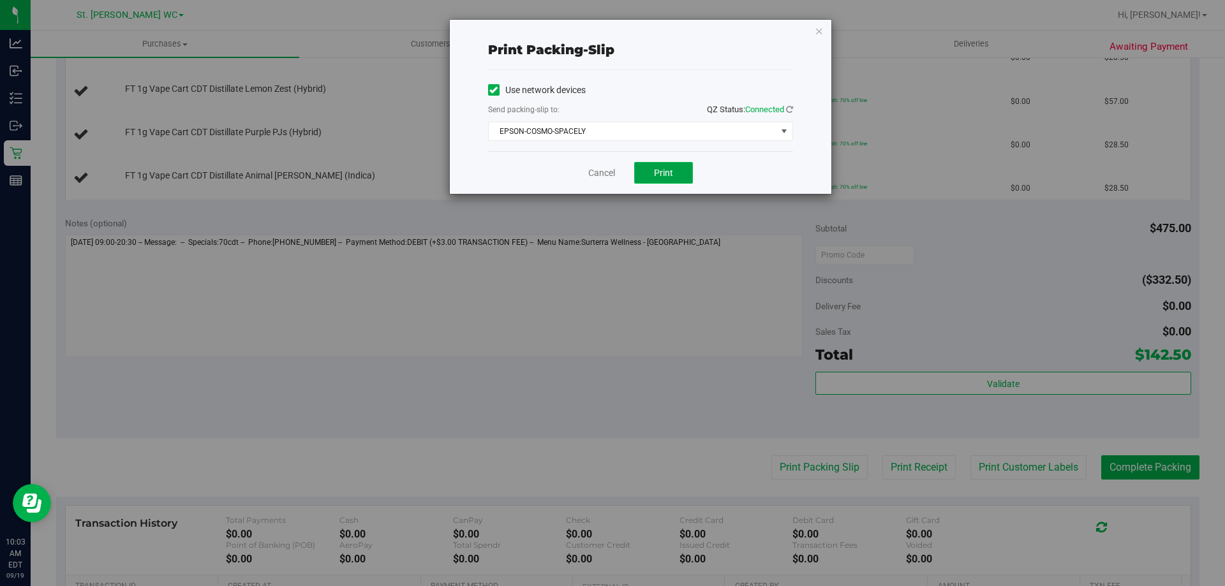
click at [665, 168] on span "Print" at bounding box center [663, 173] width 19 height 10
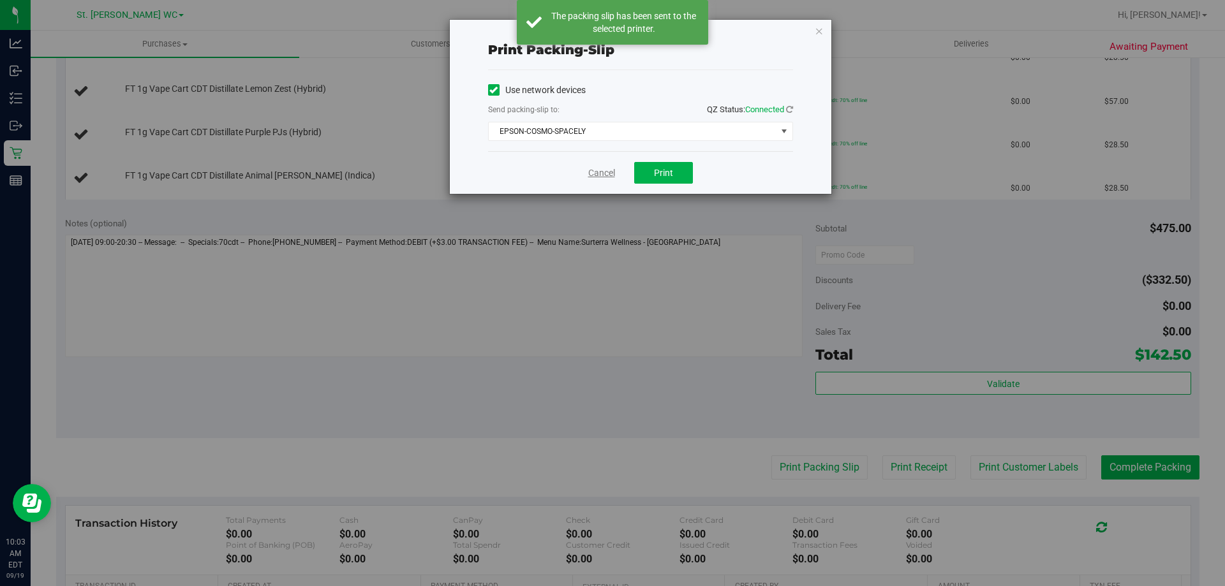
click at [604, 174] on link "Cancel" at bounding box center [601, 172] width 27 height 13
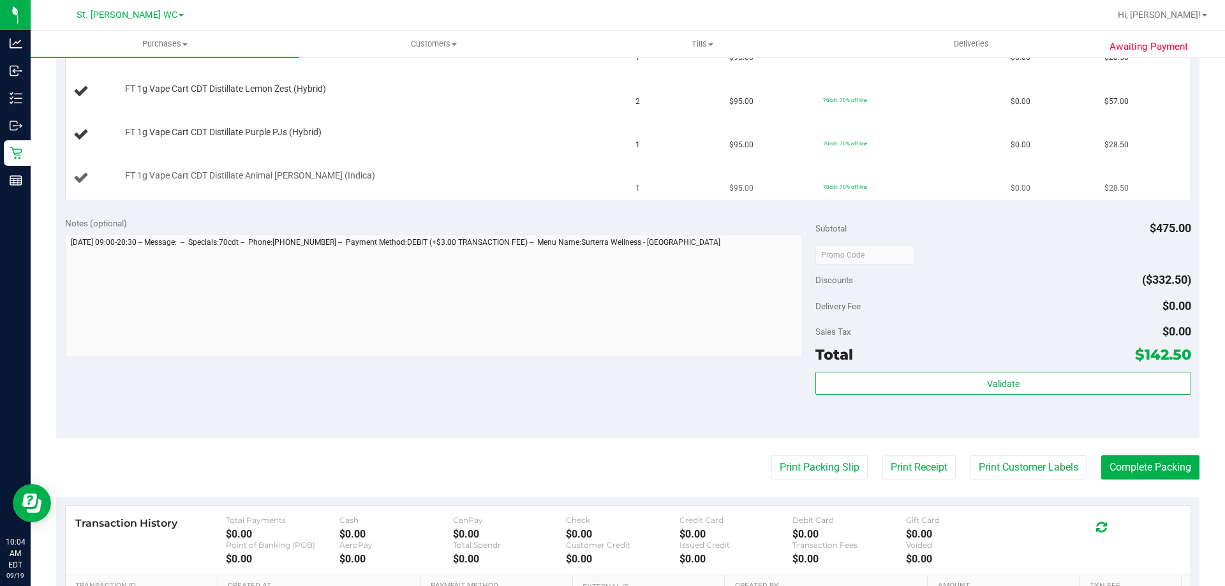
click at [771, 455] on button "Print Packing Slip" at bounding box center [819, 467] width 96 height 24
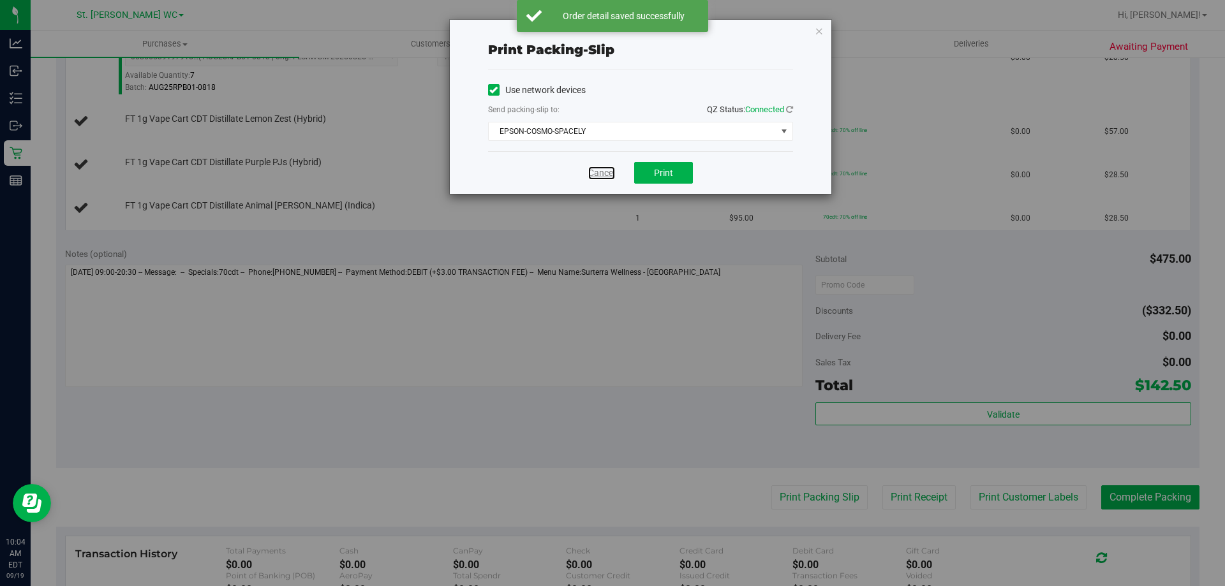
click at [604, 173] on link "Cancel" at bounding box center [601, 172] width 27 height 13
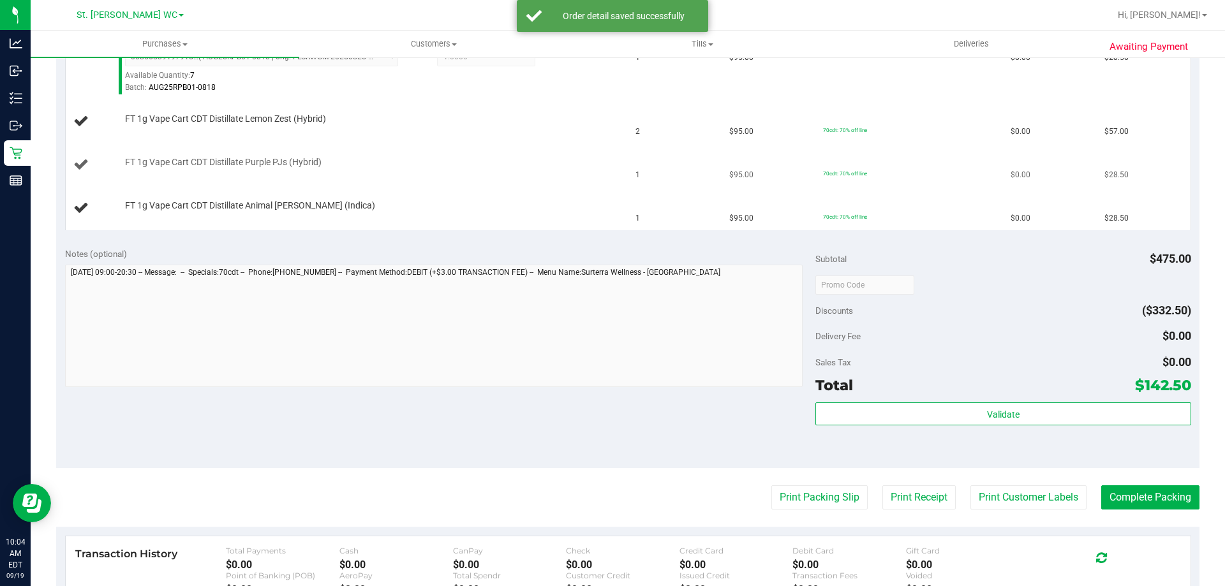
click at [599, 173] on div "FT 1g Vape Cart CDT Distillate Purple PJs (Hybrid)" at bounding box center [346, 164] width 547 height 17
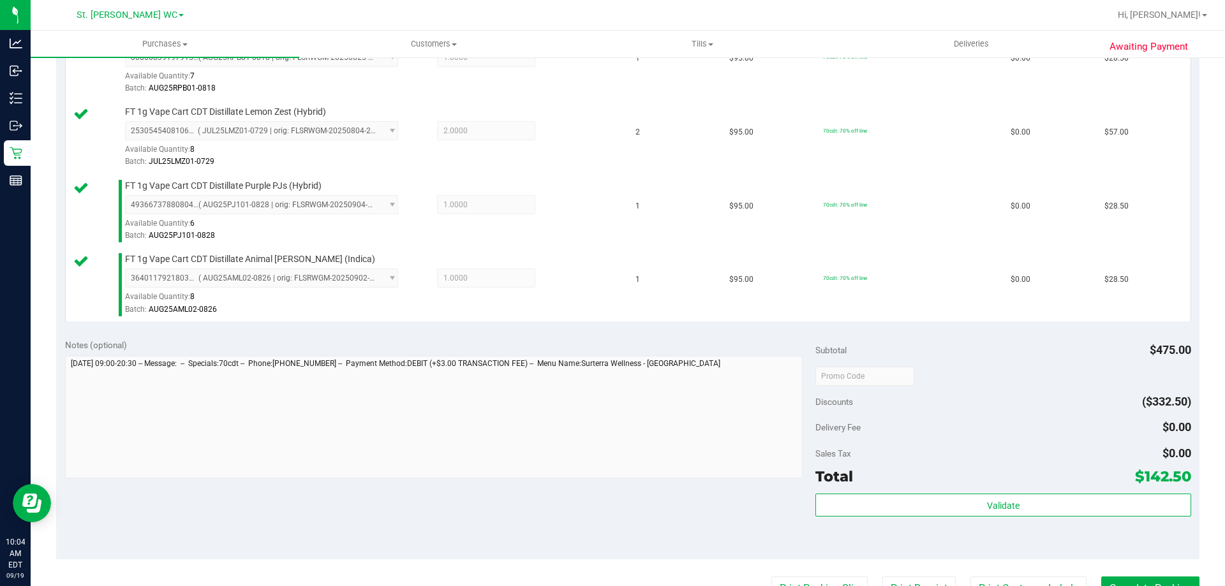
scroll to position [510, 0]
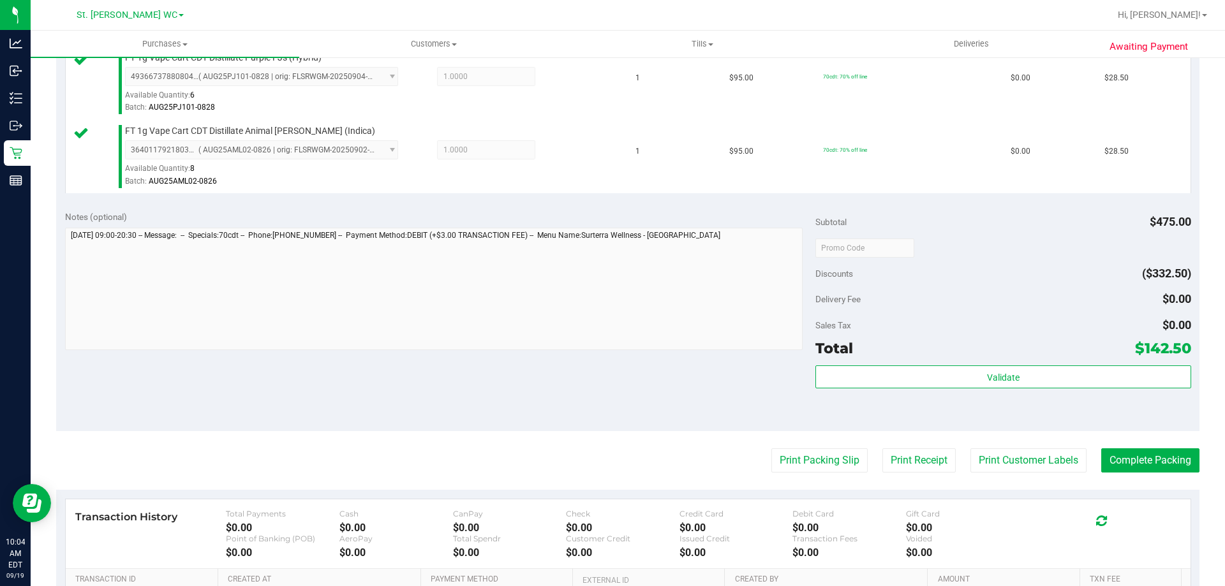
click at [918, 389] on div "Validate" at bounding box center [1002, 393] width 375 height 57
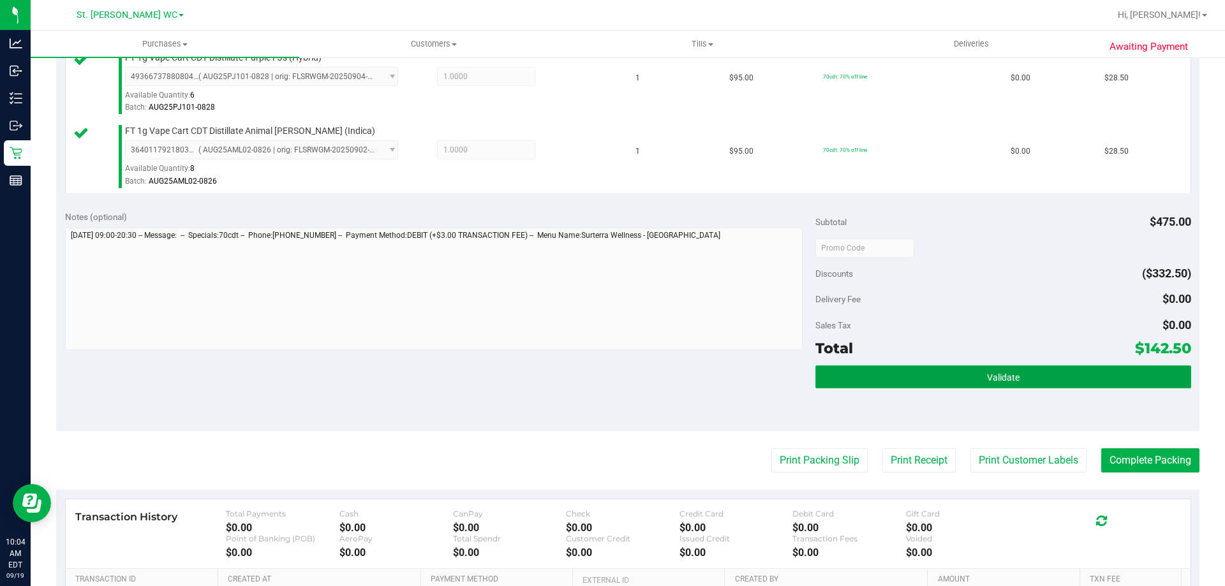
click at [919, 372] on button "Validate" at bounding box center [1002, 376] width 375 height 23
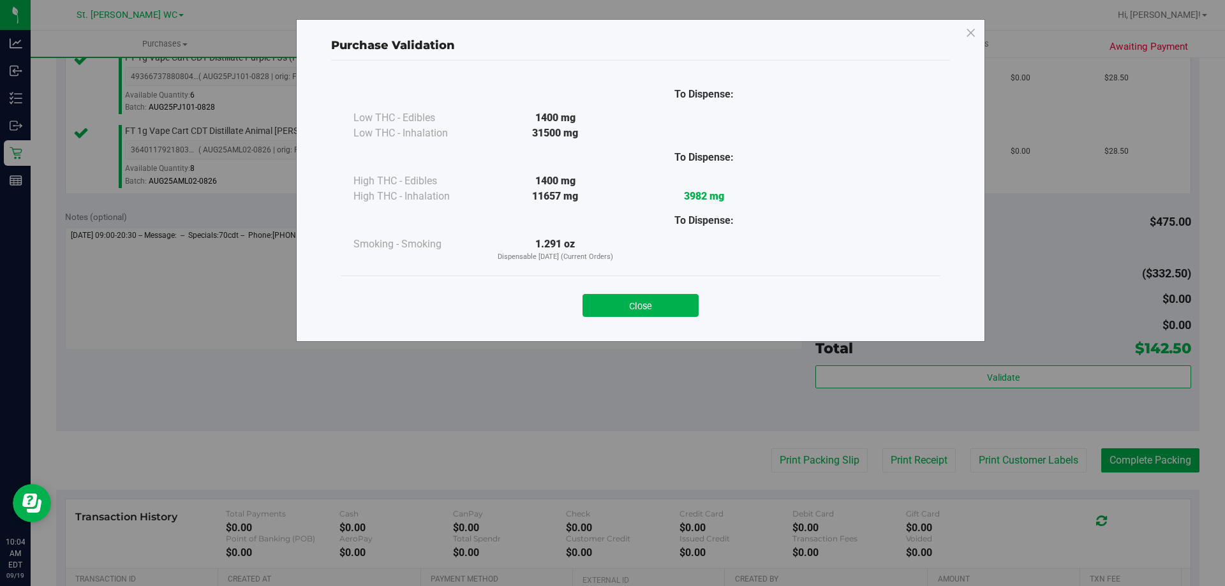
click at [671, 322] on div "Close" at bounding box center [640, 302] width 599 height 52
click at [671, 313] on div "Close" at bounding box center [640, 302] width 599 height 52
click at [671, 310] on button "Close" at bounding box center [640, 305] width 116 height 23
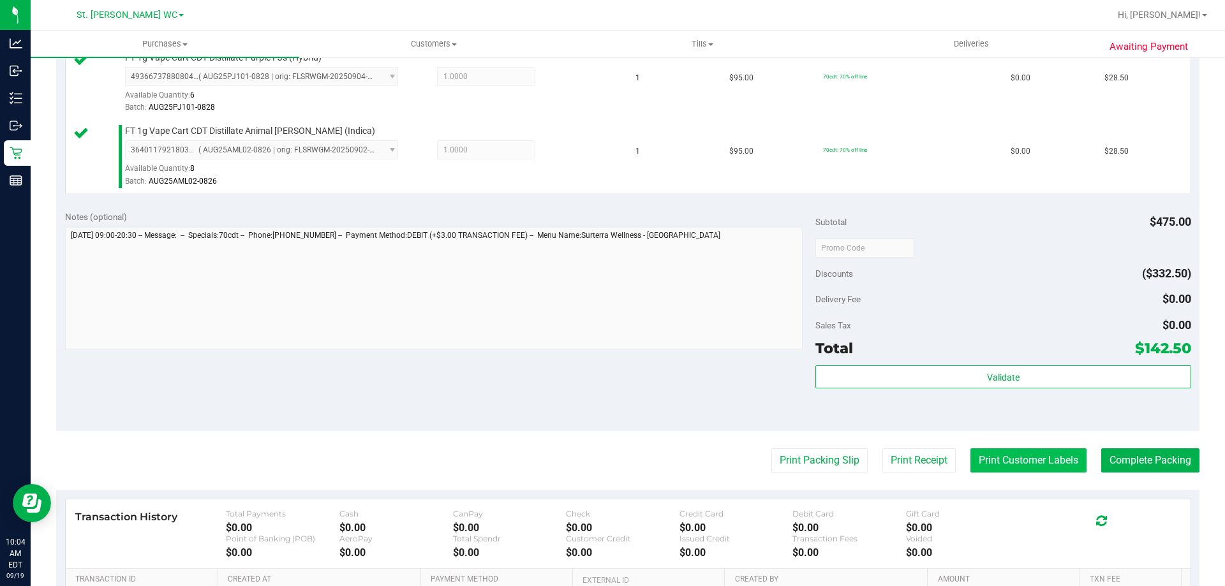
click at [994, 460] on button "Print Customer Labels" at bounding box center [1028, 460] width 116 height 24
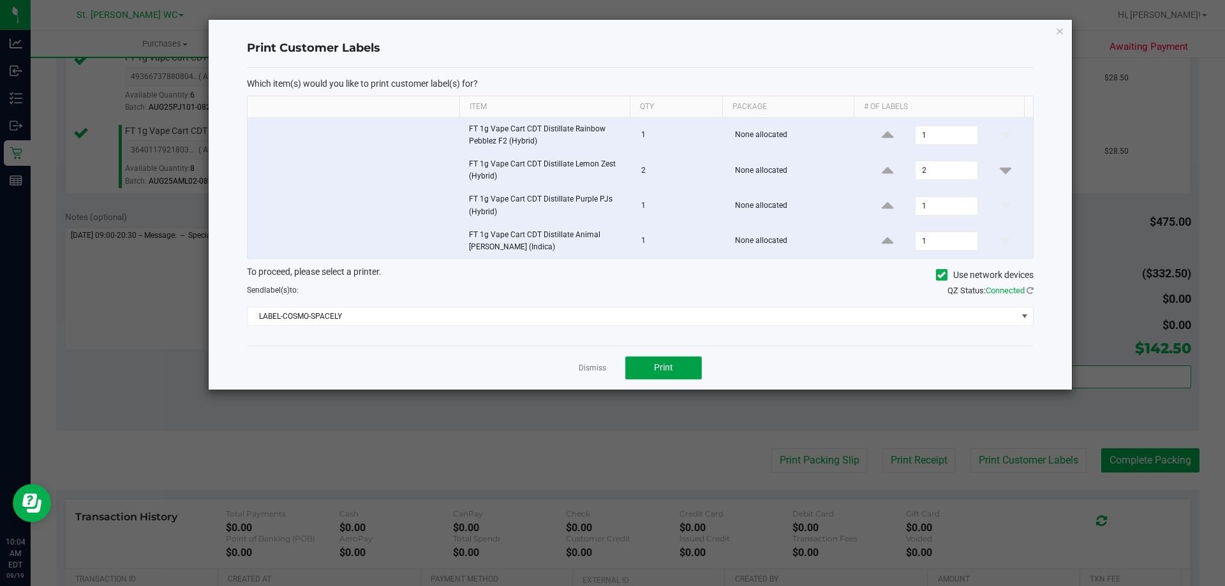
click at [636, 368] on button "Print" at bounding box center [663, 368] width 77 height 23
click at [589, 367] on link "Dismiss" at bounding box center [591, 368] width 27 height 11
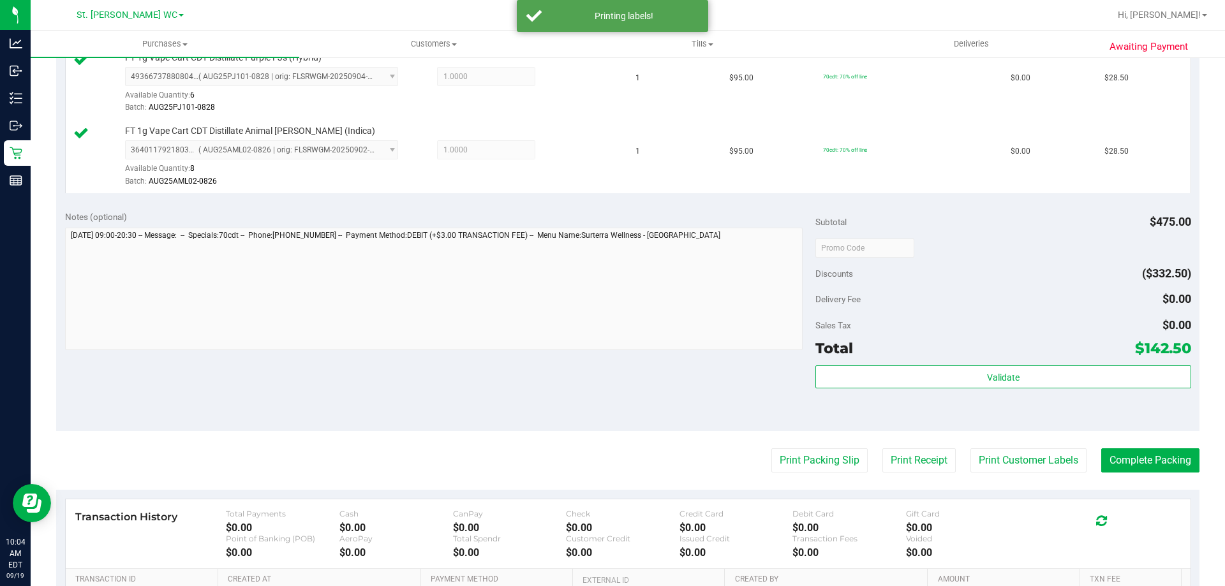
click at [864, 353] on div "Total $142.50" at bounding box center [1002, 348] width 375 height 23
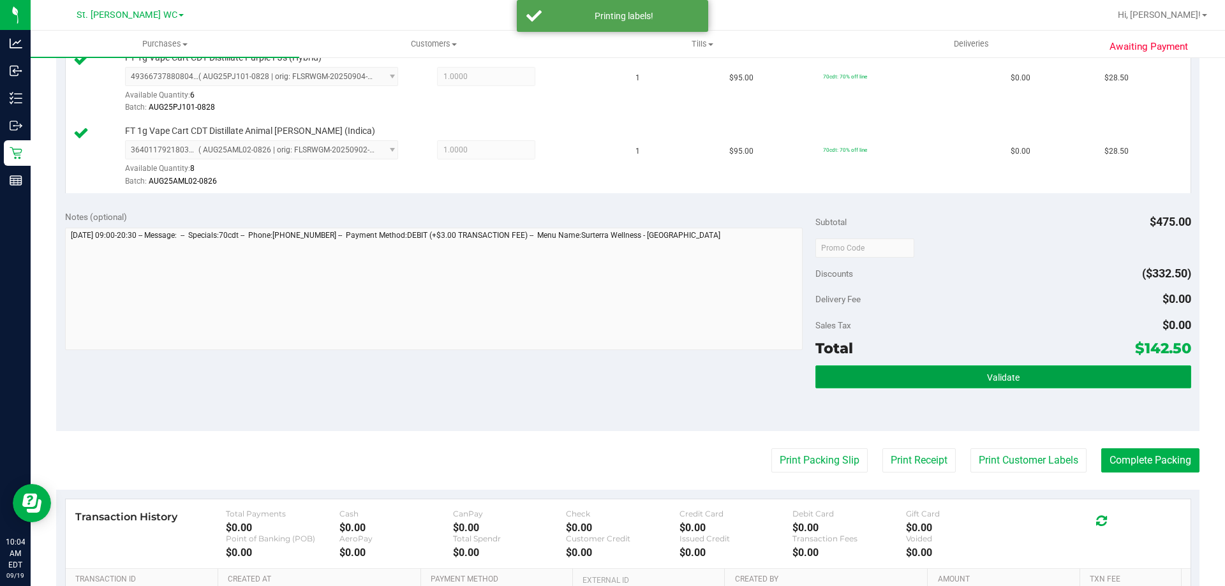
click at [858, 377] on button "Validate" at bounding box center [1002, 376] width 375 height 23
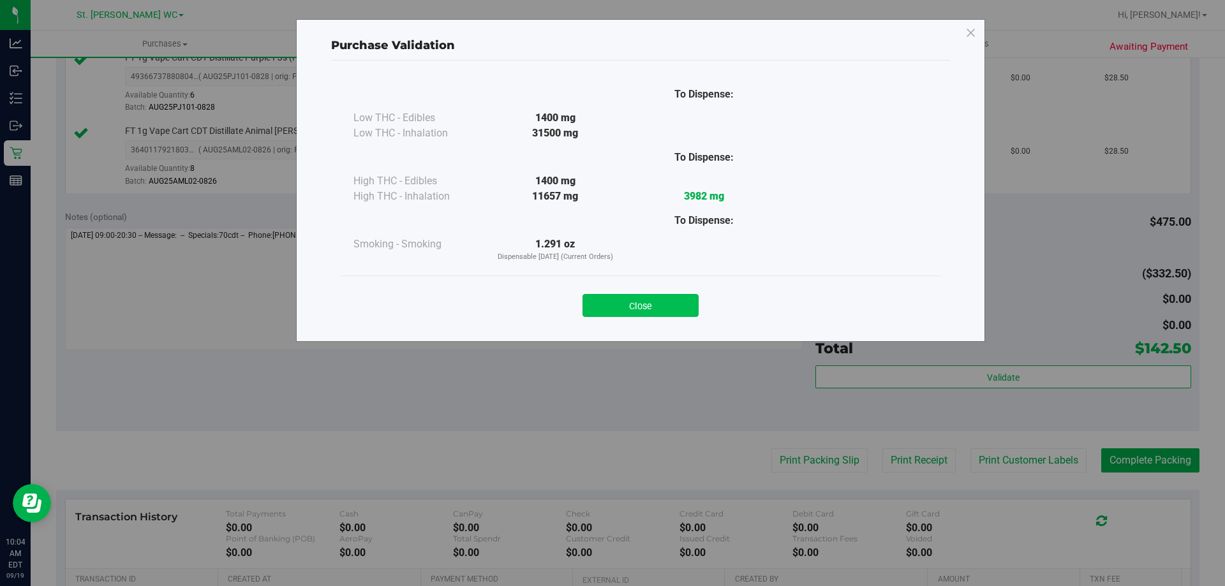
click at [659, 302] on button "Close" at bounding box center [640, 305] width 116 height 23
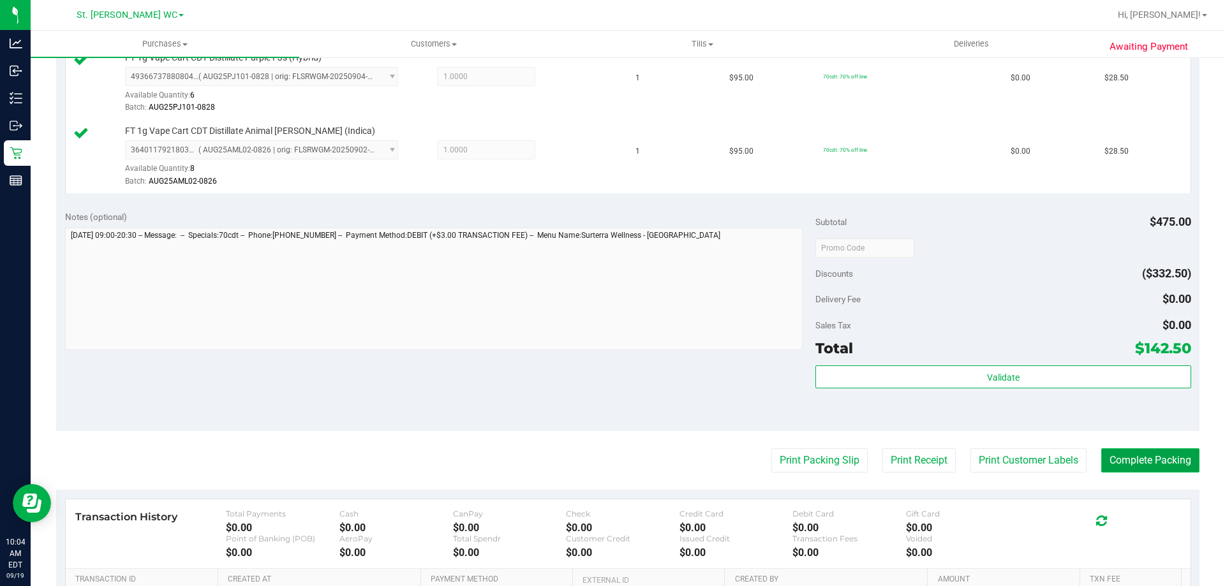
click at [1103, 453] on button "Complete Packing" at bounding box center [1150, 460] width 98 height 24
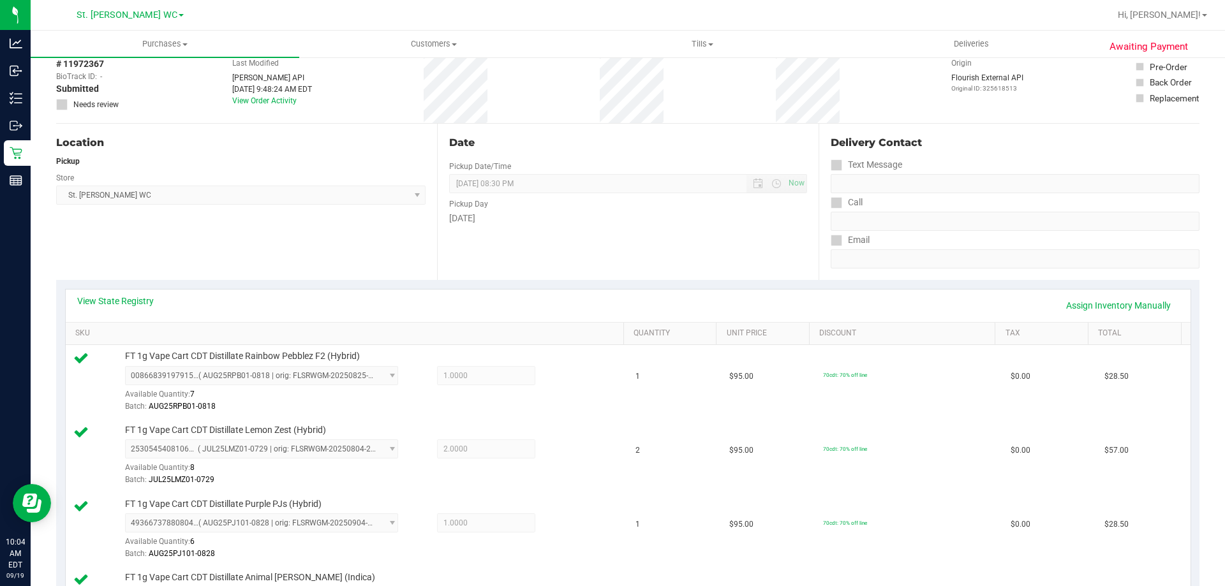
scroll to position [0, 0]
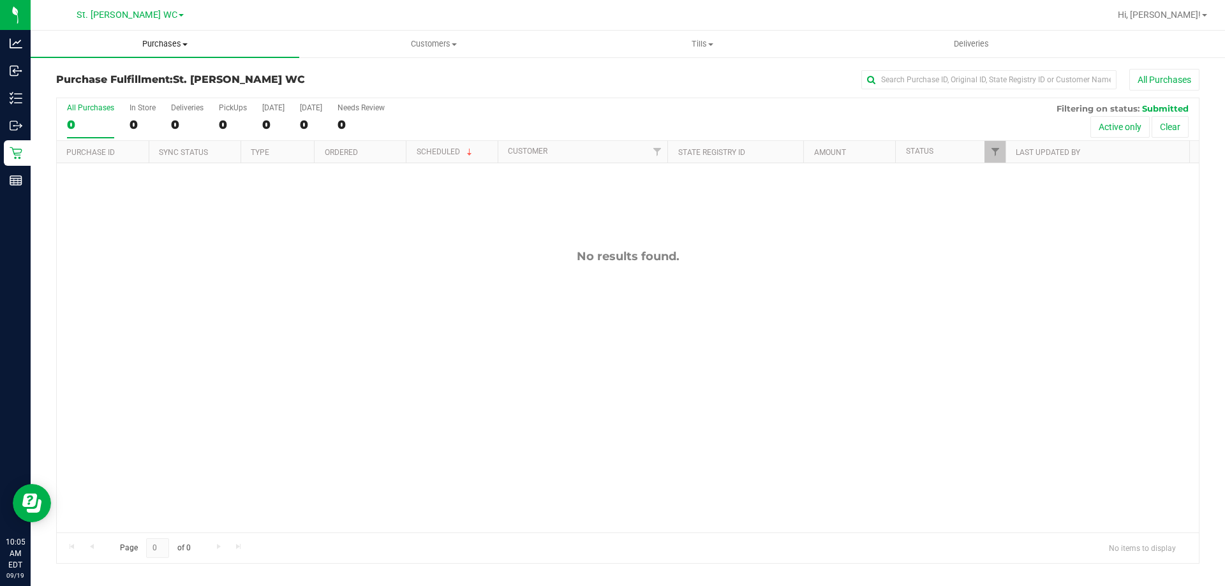
click at [184, 48] on span "Purchases" at bounding box center [165, 43] width 268 height 11
click at [147, 88] on li "Fulfillment" at bounding box center [165, 92] width 268 height 15
click at [140, 49] on span "Purchases" at bounding box center [165, 43] width 268 height 11
click at [133, 91] on li "Fulfillment" at bounding box center [165, 92] width 268 height 15
click at [622, 84] on div "All Purchases" at bounding box center [818, 80] width 762 height 22
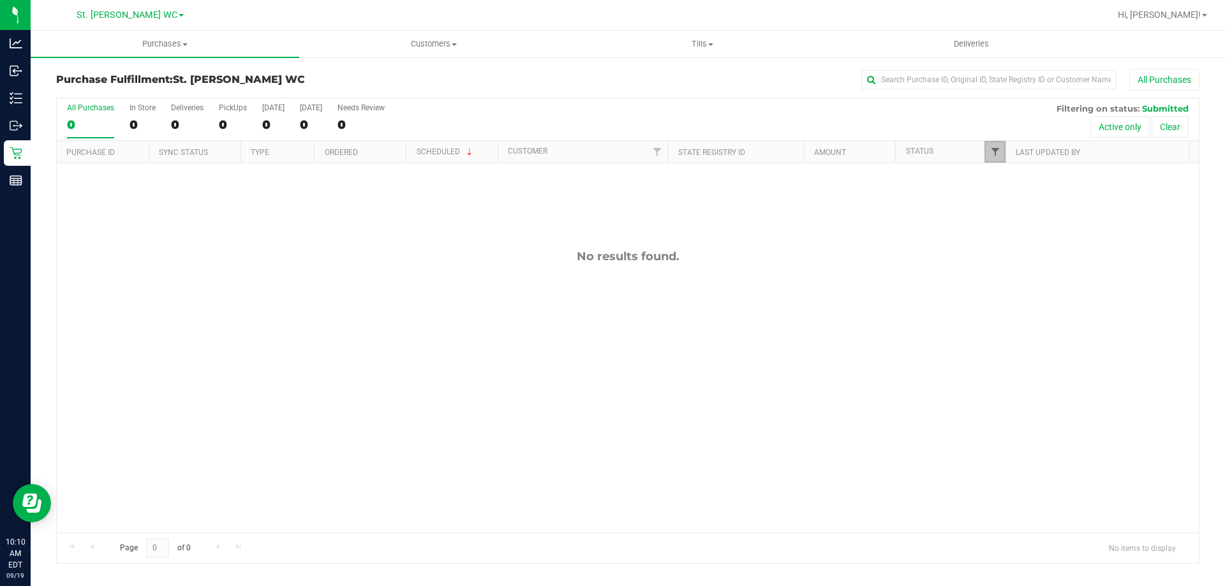
click at [992, 152] on span "Filter" at bounding box center [995, 152] width 10 height 10
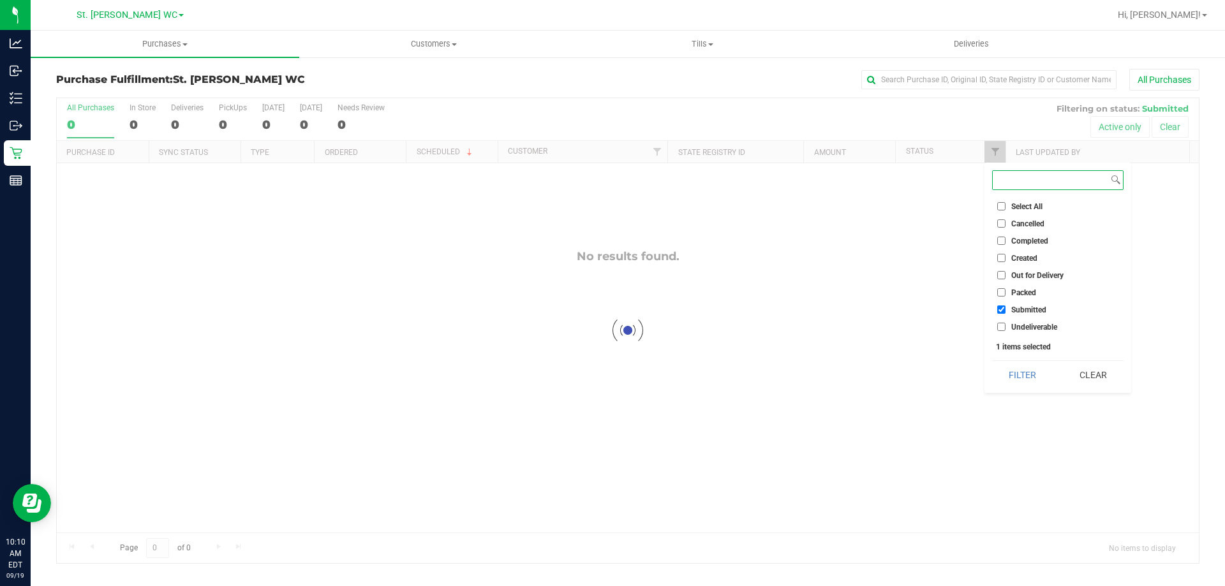
checkbox input "true"
click at [931, 313] on div "No results found." at bounding box center [628, 390] width 1142 height 455
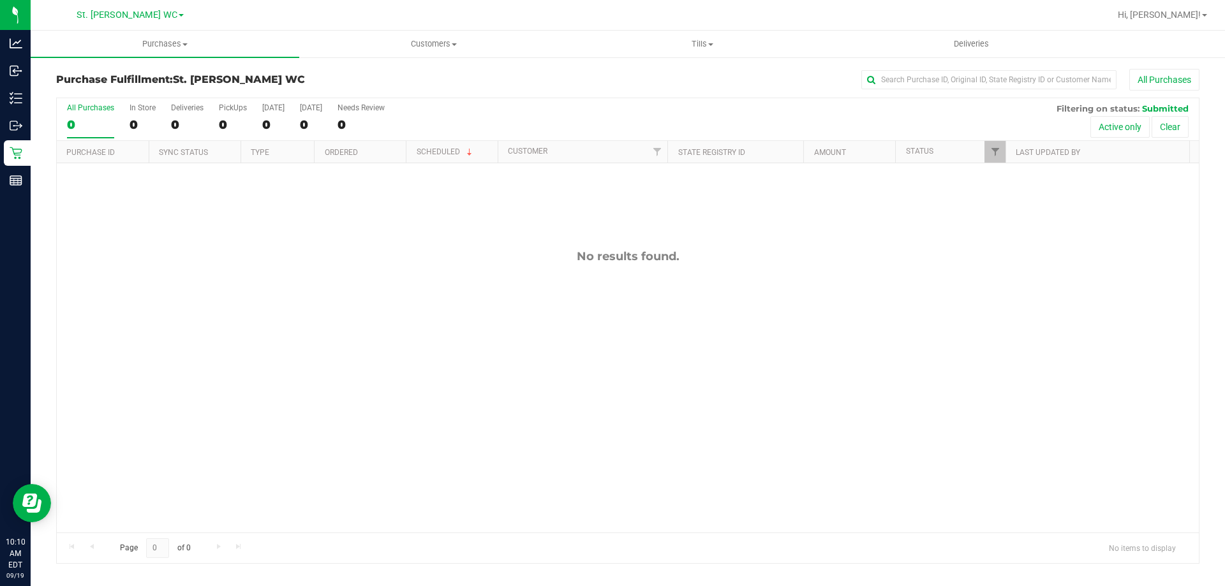
click at [631, 114] on div "All Purchases 0 In Store 0 Deliveries 0 PickUps 0 [DATE] 0 [DATE] 0 Needs Revie…" at bounding box center [628, 119] width 1142 height 43
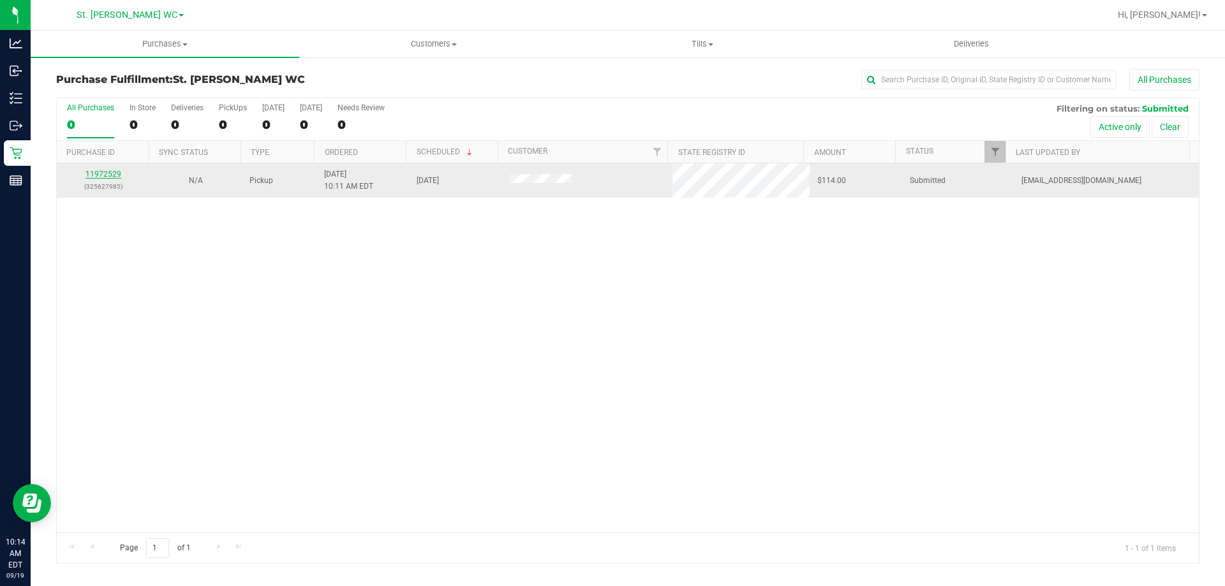
click at [106, 174] on link "11972529" at bounding box center [103, 174] width 36 height 9
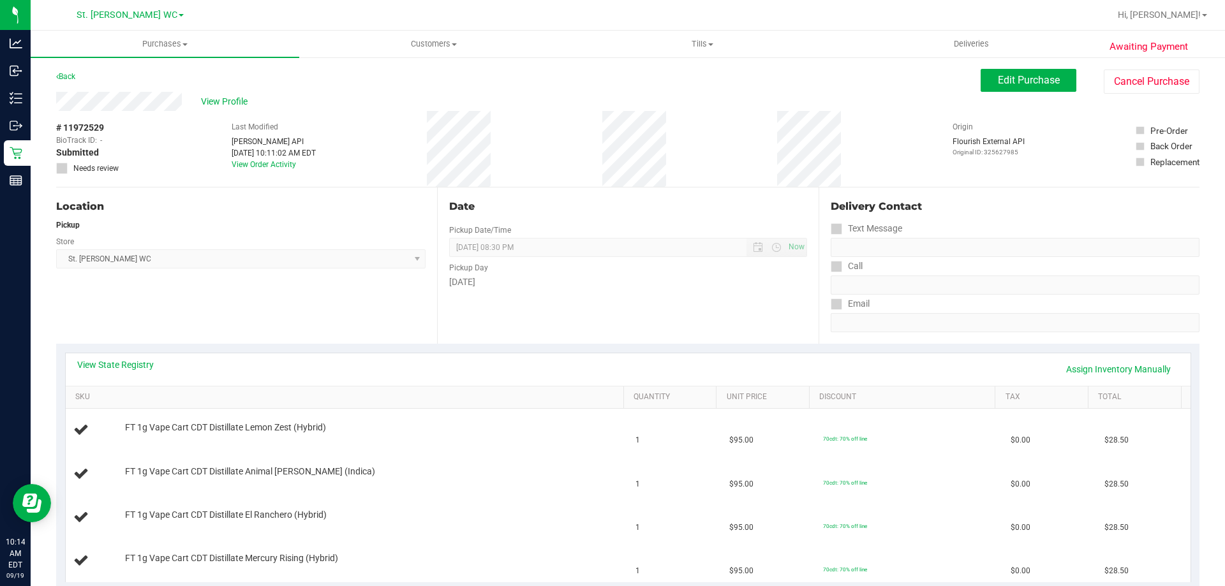
click at [657, 360] on div "View State Registry Assign Inventory Manually" at bounding box center [627, 369] width 1101 height 22
click at [332, 290] on div "Location Pickup Store [GEOGRAPHIC_DATA][PERSON_NAME] WC Select Store [PERSON_NA…" at bounding box center [246, 266] width 381 height 156
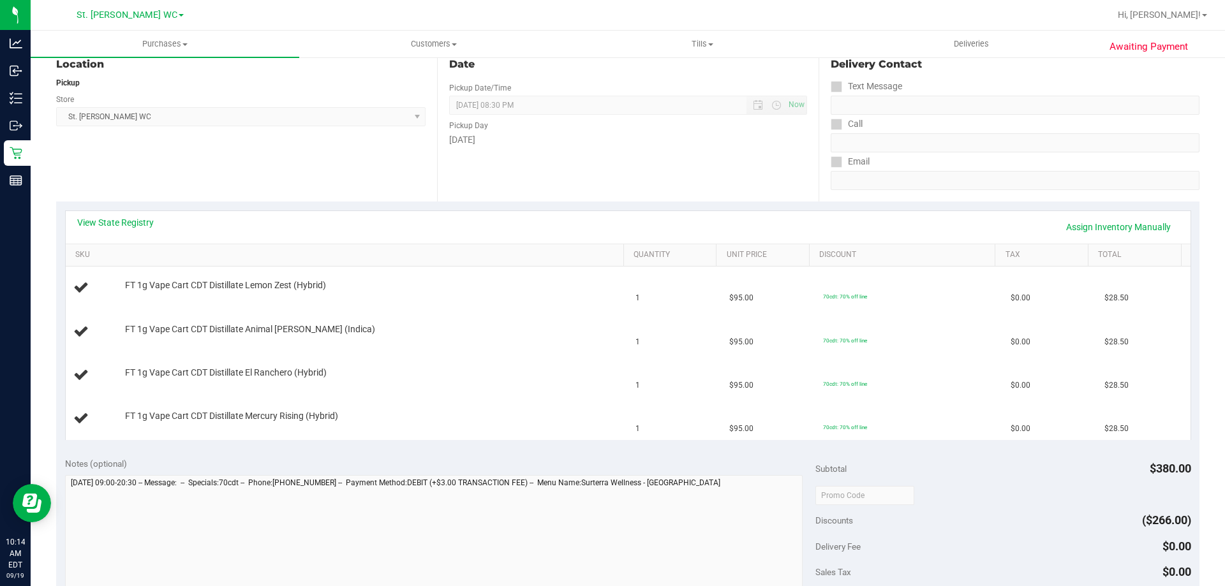
scroll to position [128, 0]
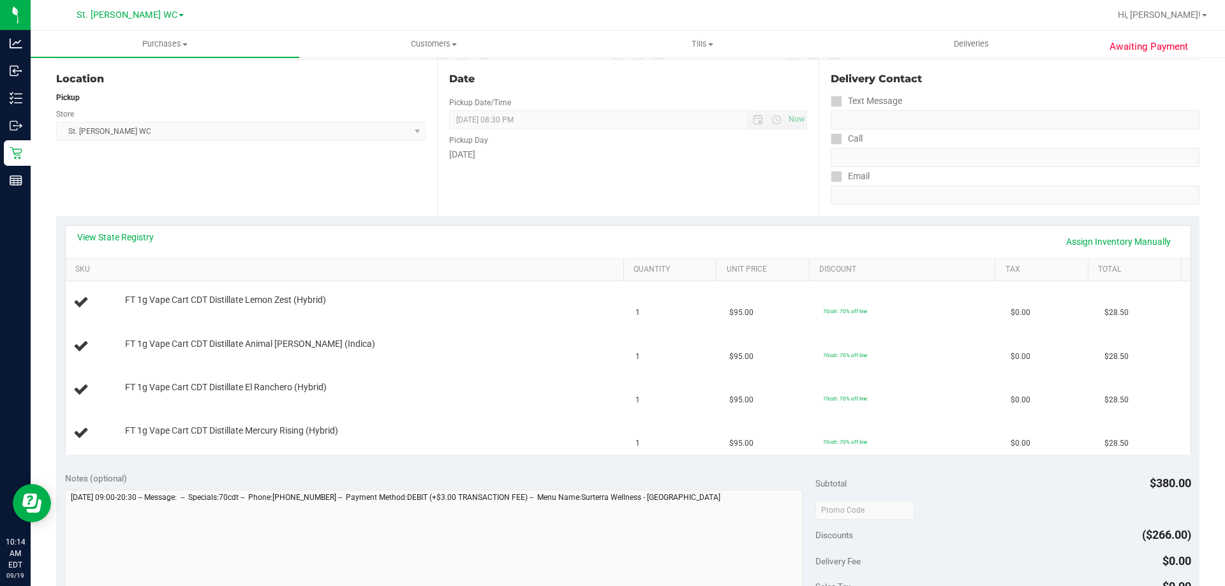
click at [142, 229] on div "View State Registry Assign Inventory Manually" at bounding box center [628, 242] width 1124 height 33
click at [142, 231] on link "View State Registry" at bounding box center [115, 237] width 77 height 13
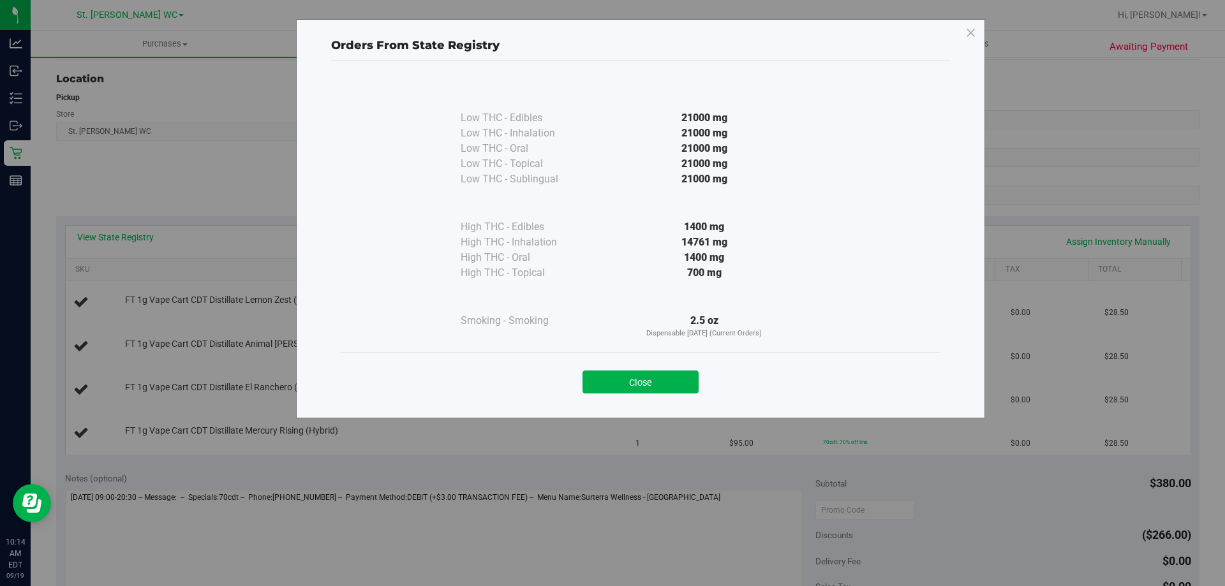
drag, startPoint x: 643, startPoint y: 360, endPoint x: 642, endPoint y: 372, distance: 12.8
click at [643, 364] on div "Close" at bounding box center [640, 378] width 599 height 52
click at [642, 372] on button "Close" at bounding box center [640, 382] width 116 height 23
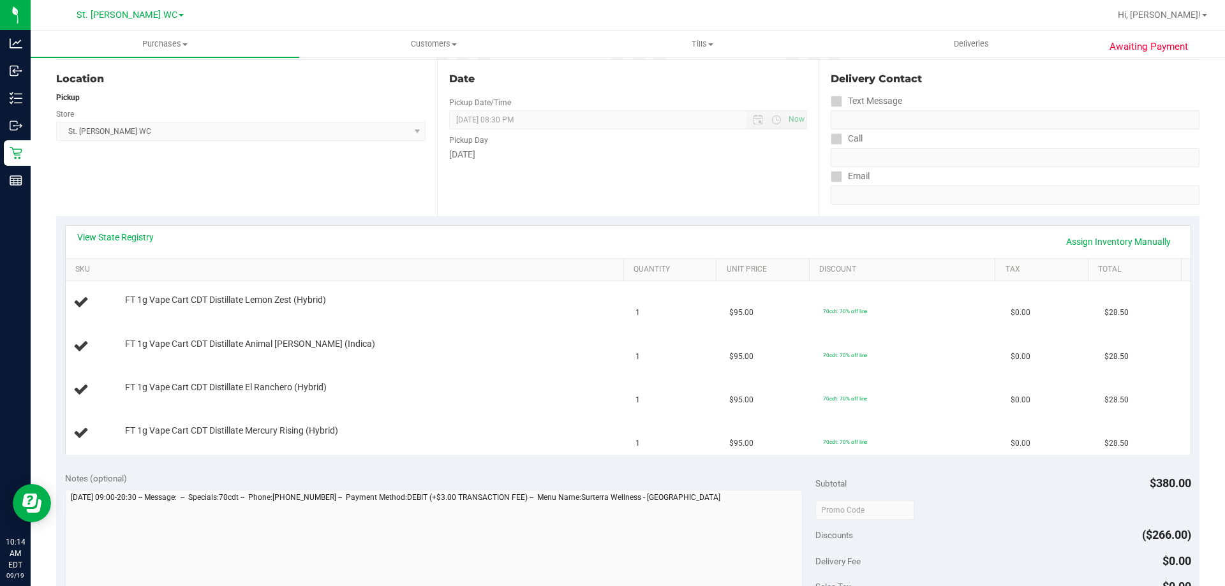
click at [550, 251] on div "View State Registry Assign Inventory Manually" at bounding box center [627, 242] width 1101 height 22
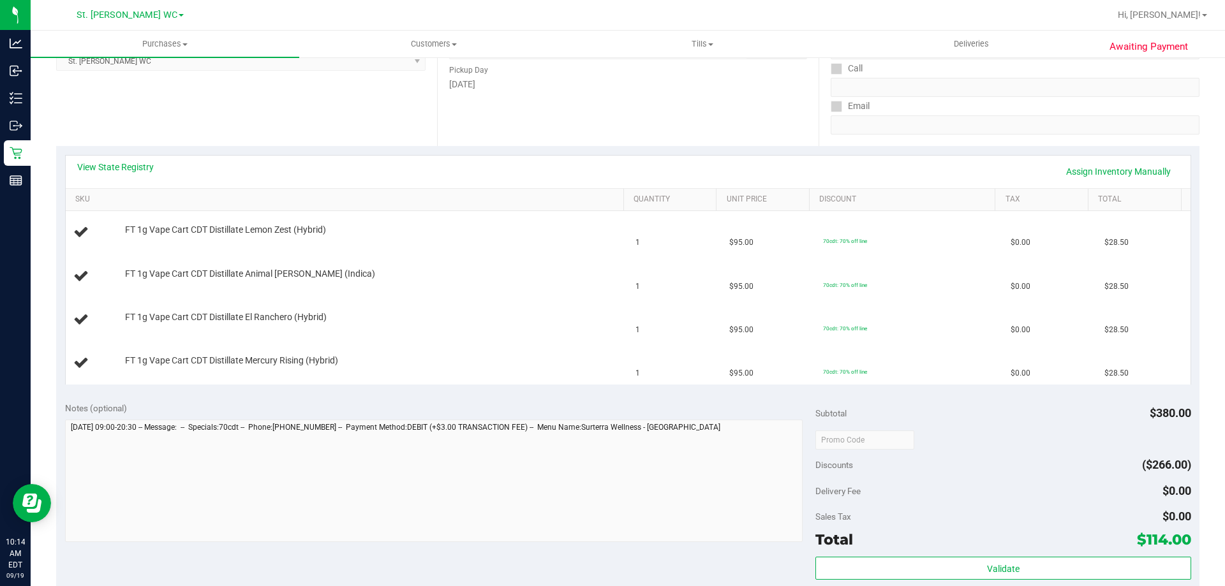
scroll to position [255, 0]
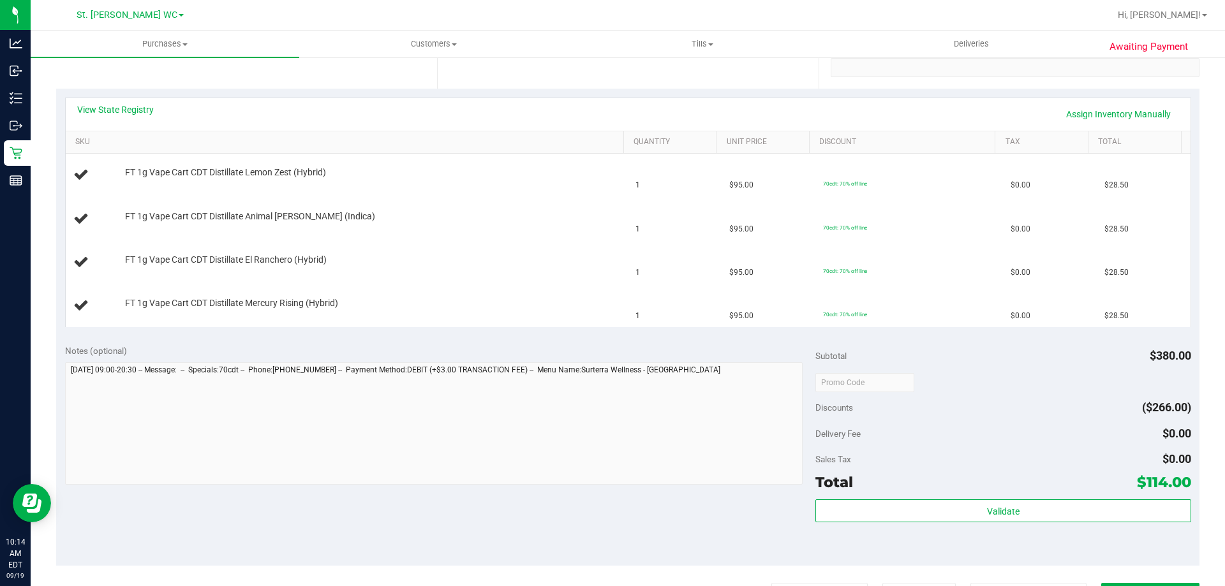
click at [563, 345] on div "Notes (optional)" at bounding box center [440, 350] width 751 height 13
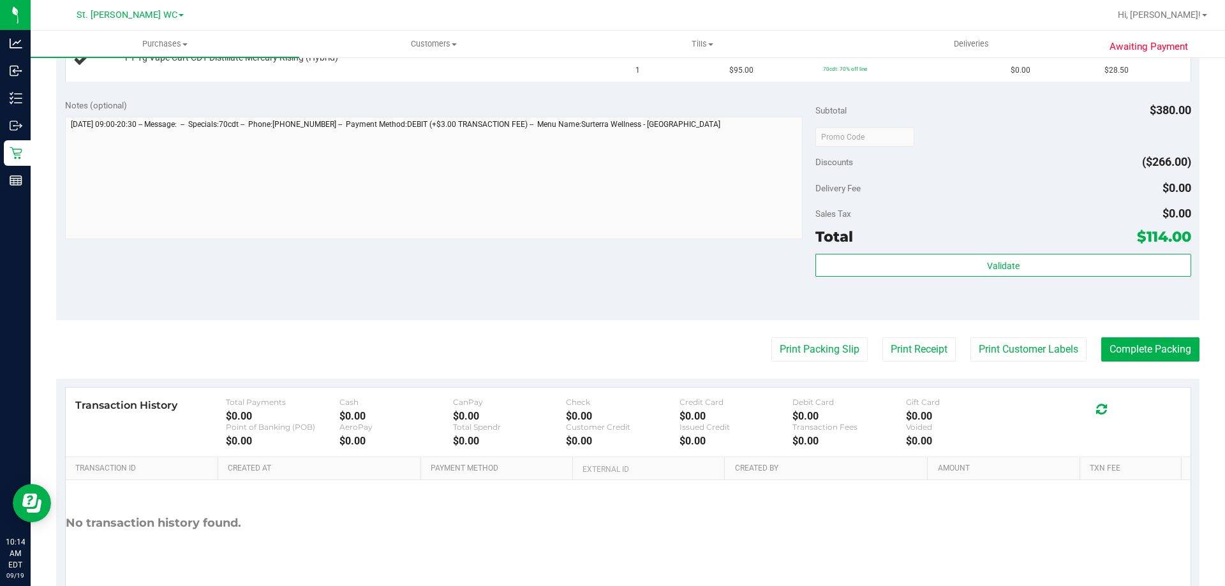
scroll to position [557, 0]
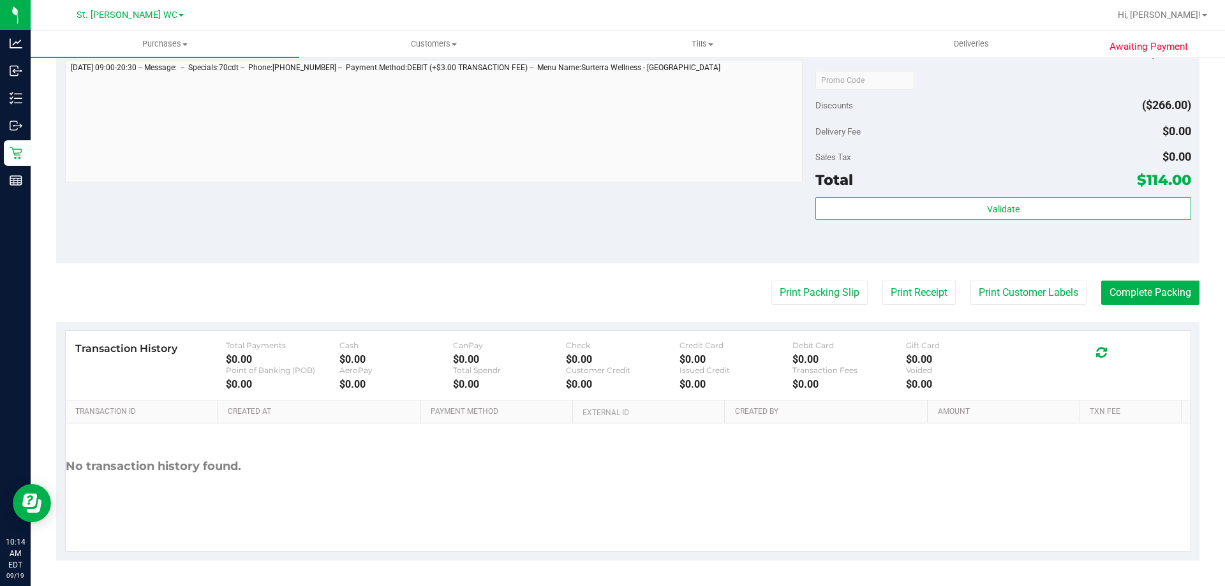
click at [777, 305] on purchase-details "Back Edit Purchase Cancel Purchase View Profile # 11972529 BioTrack ID: - Submi…" at bounding box center [627, 35] width 1143 height 1049
click at [777, 304] on button "Print Packing Slip" at bounding box center [819, 293] width 96 height 24
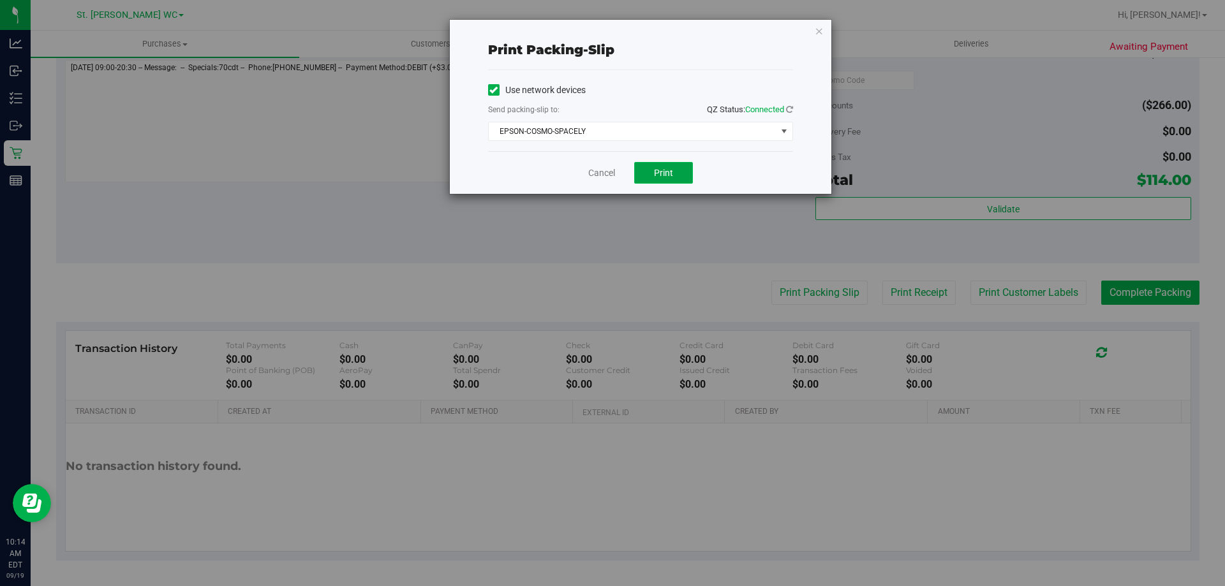
click at [670, 177] on span "Print" at bounding box center [663, 173] width 19 height 10
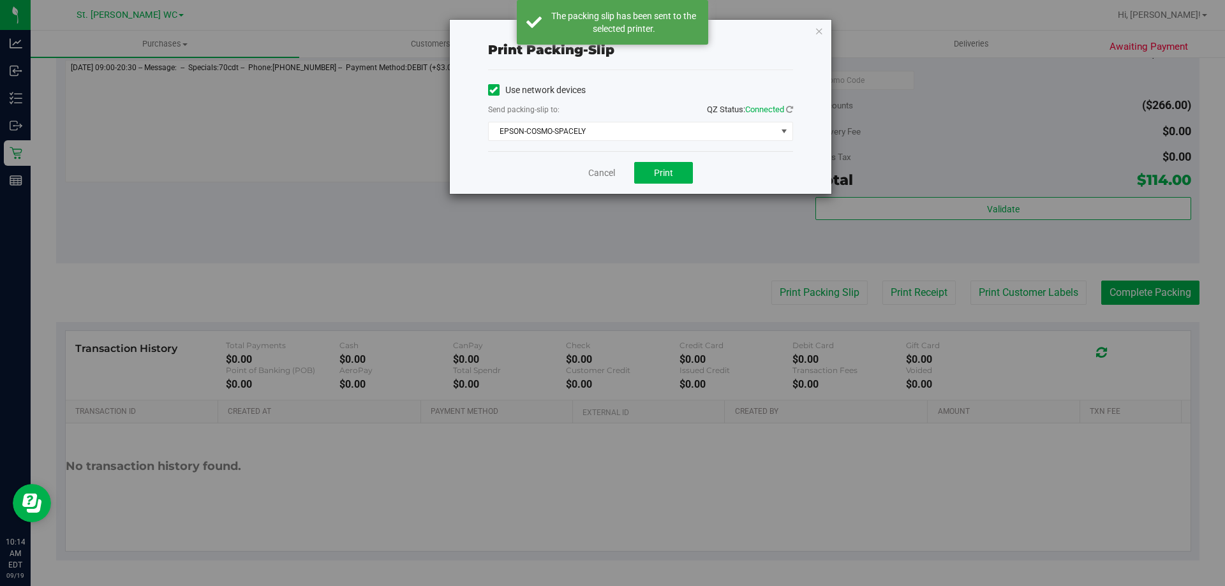
click at [802, 26] on div "Print packing-slip Use network devices Send packing-slip to: QZ Status: Connect…" at bounding box center [640, 107] width 381 height 174
click at [820, 34] on icon "button" at bounding box center [818, 30] width 9 height 15
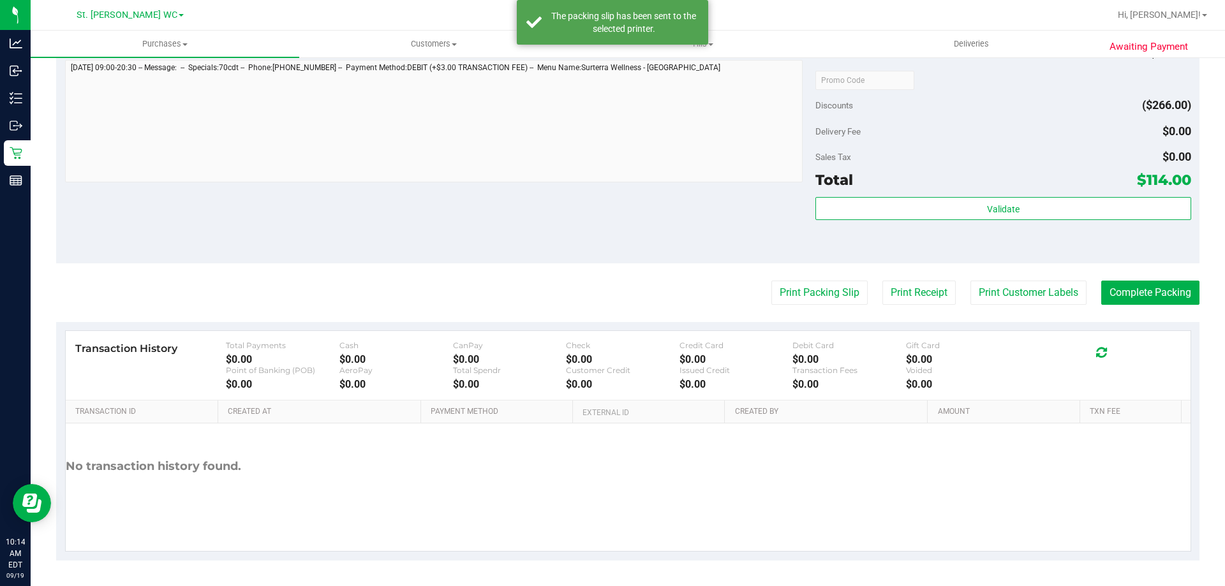
click at [549, 200] on div "Notes (optional) Subtotal $380.00 Discounts ($266.00) Delivery Fee $0.00 Sales …" at bounding box center [627, 149] width 1143 height 230
click at [591, 203] on div "Notes (optional) Subtotal $380.00 Discounts ($266.00) Delivery Fee $0.00 Sales …" at bounding box center [627, 149] width 1143 height 230
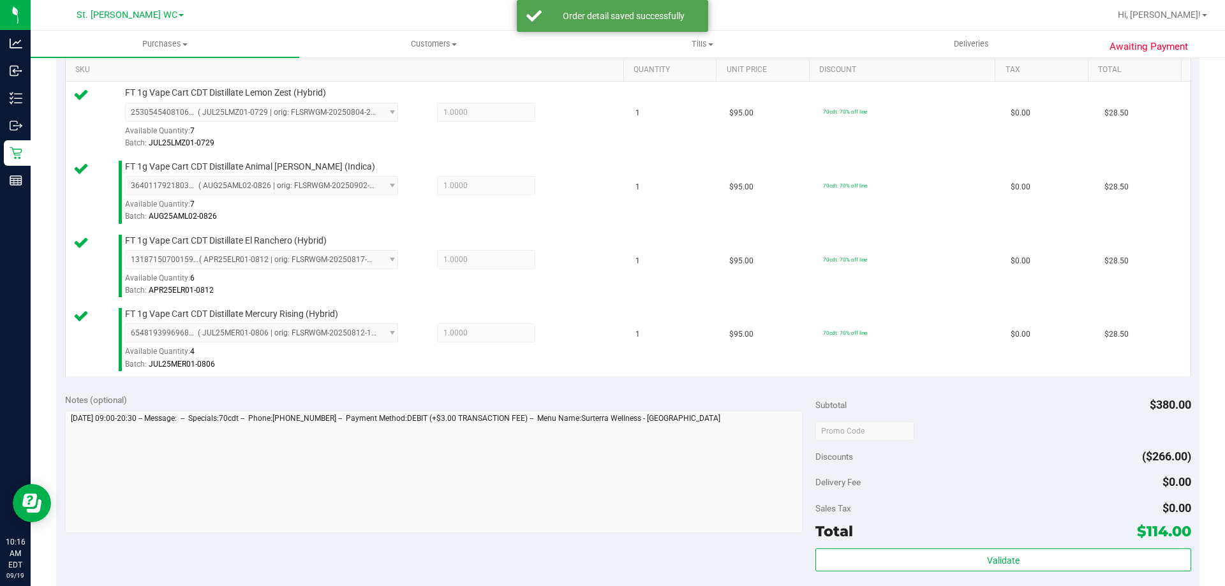
scroll to position [445, 0]
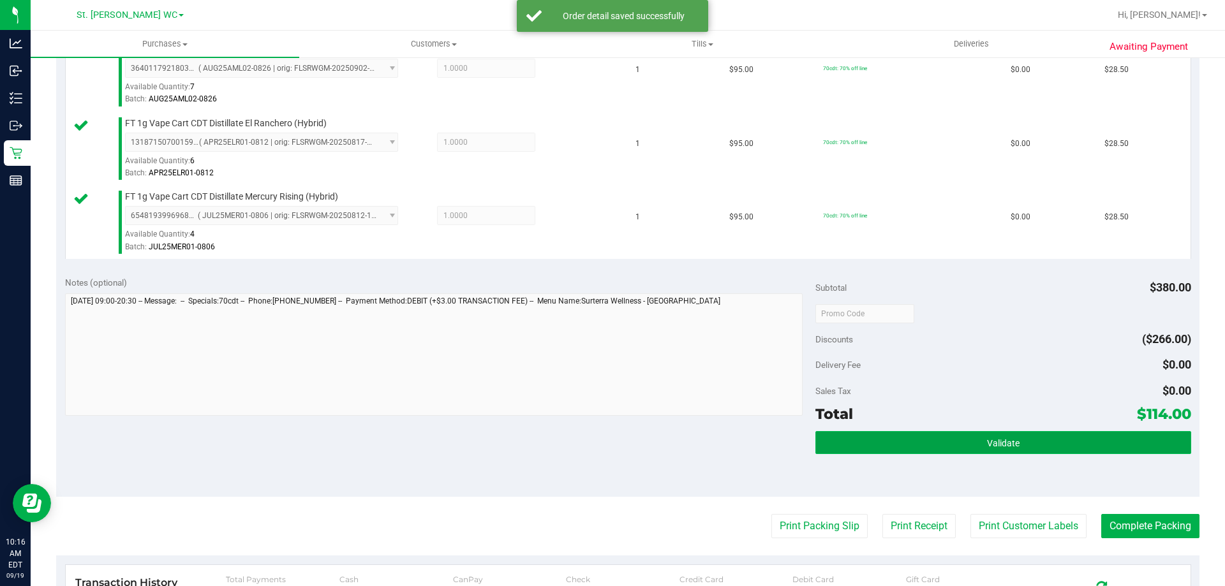
click at [934, 443] on button "Validate" at bounding box center [1002, 442] width 375 height 23
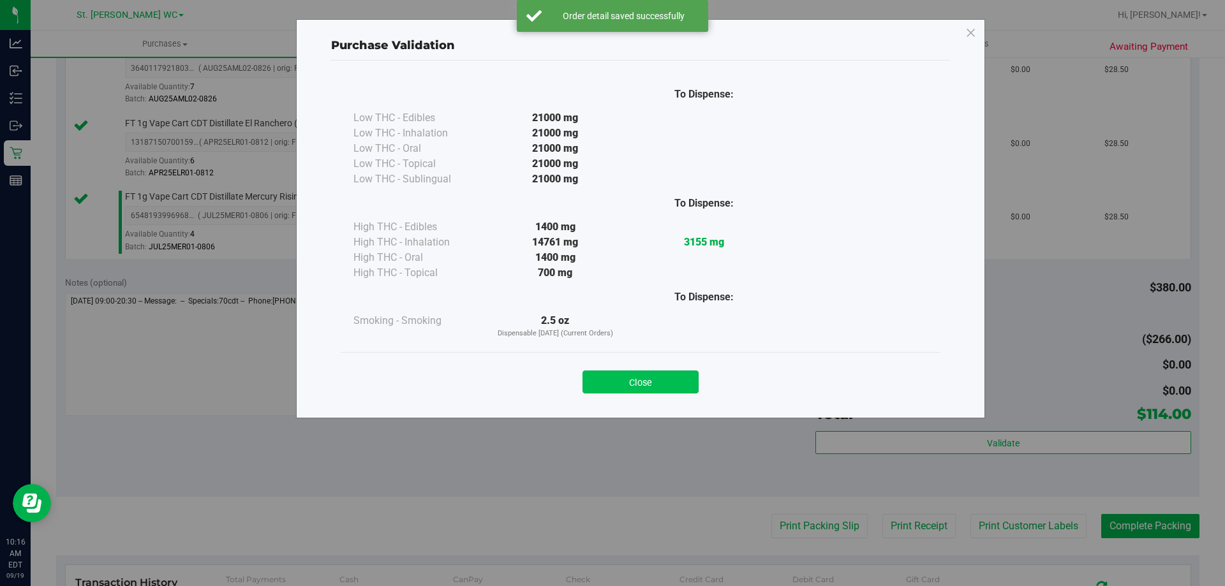
click at [650, 383] on button "Close" at bounding box center [640, 382] width 116 height 23
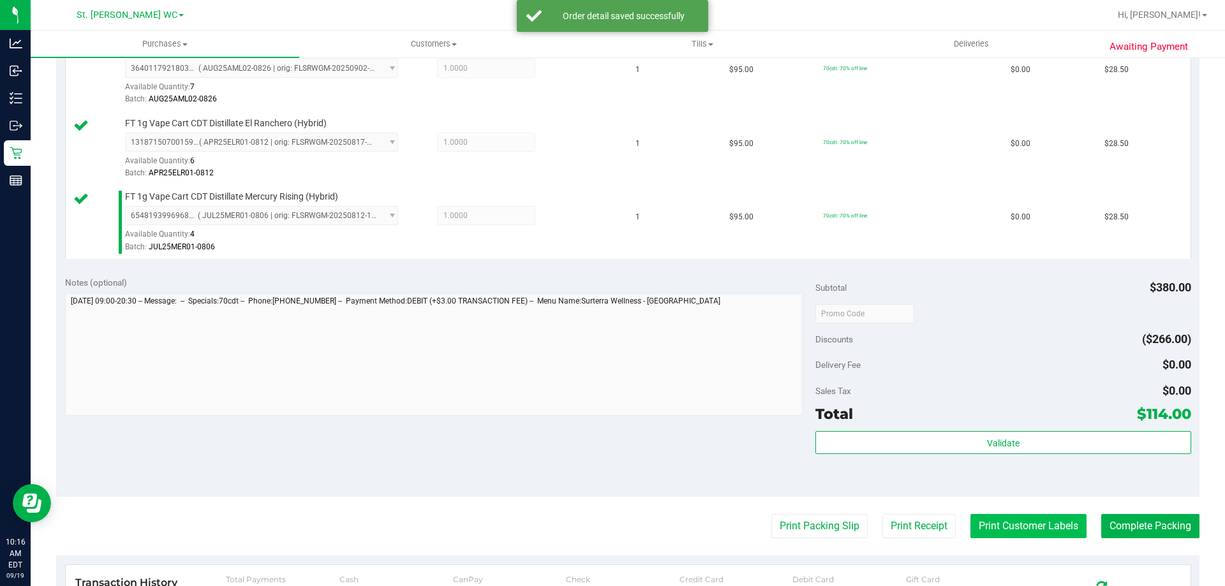
click at [970, 527] on button "Print Customer Labels" at bounding box center [1028, 526] width 116 height 24
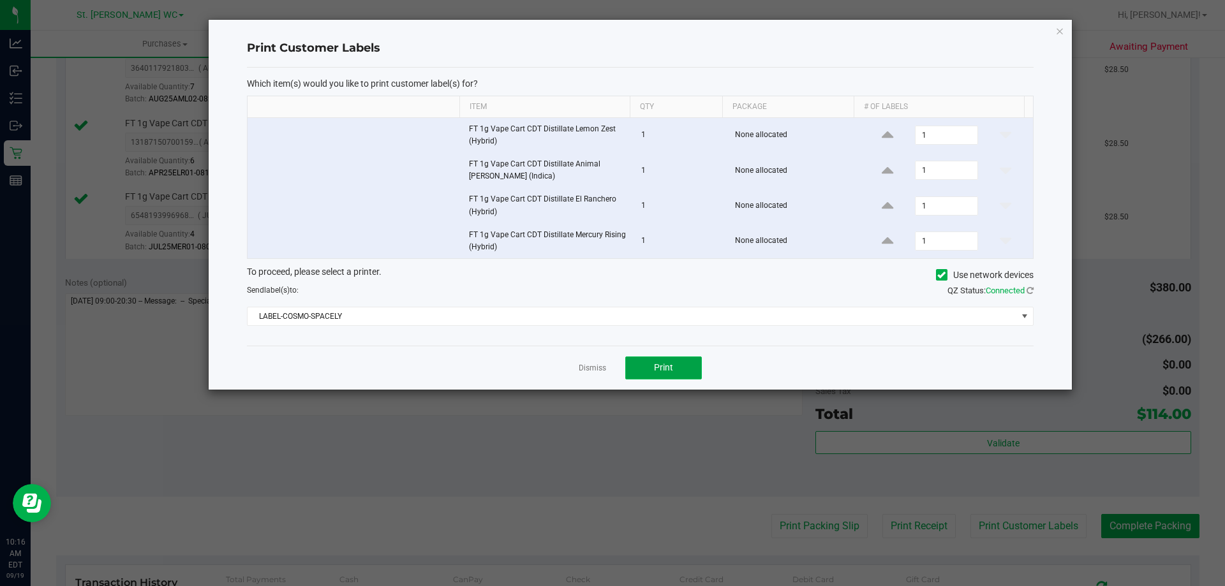
click at [675, 379] on button "Print" at bounding box center [663, 368] width 77 height 23
click at [1059, 30] on icon "button" at bounding box center [1059, 30] width 9 height 15
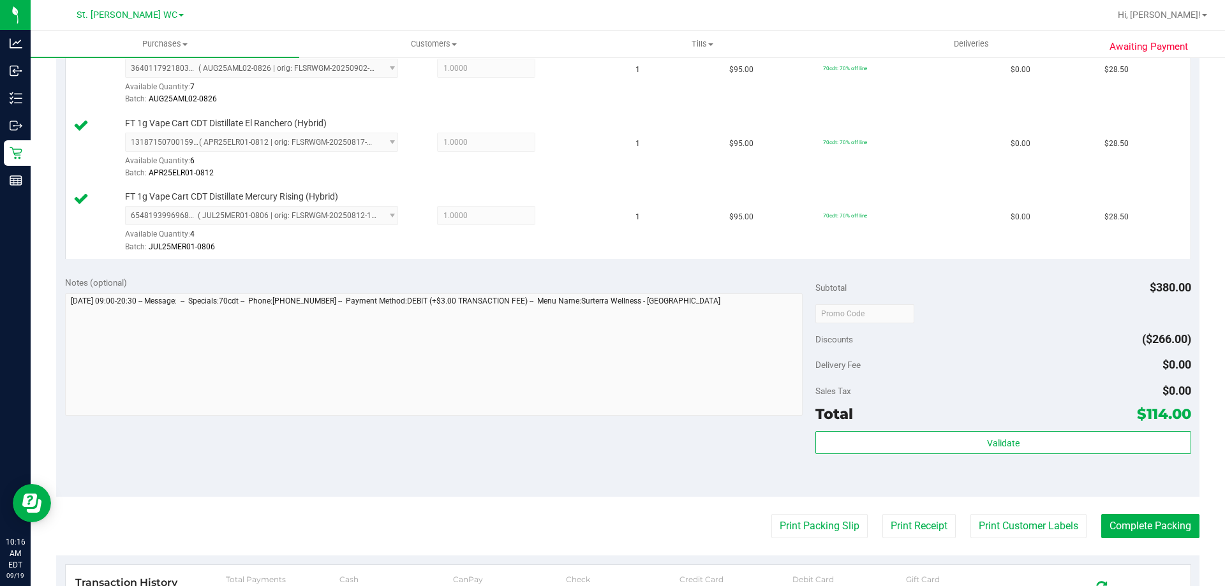
click at [1080, 419] on div "Total $114.00" at bounding box center [1002, 413] width 375 height 23
click at [791, 523] on button "Print Packing Slip" at bounding box center [819, 526] width 96 height 24
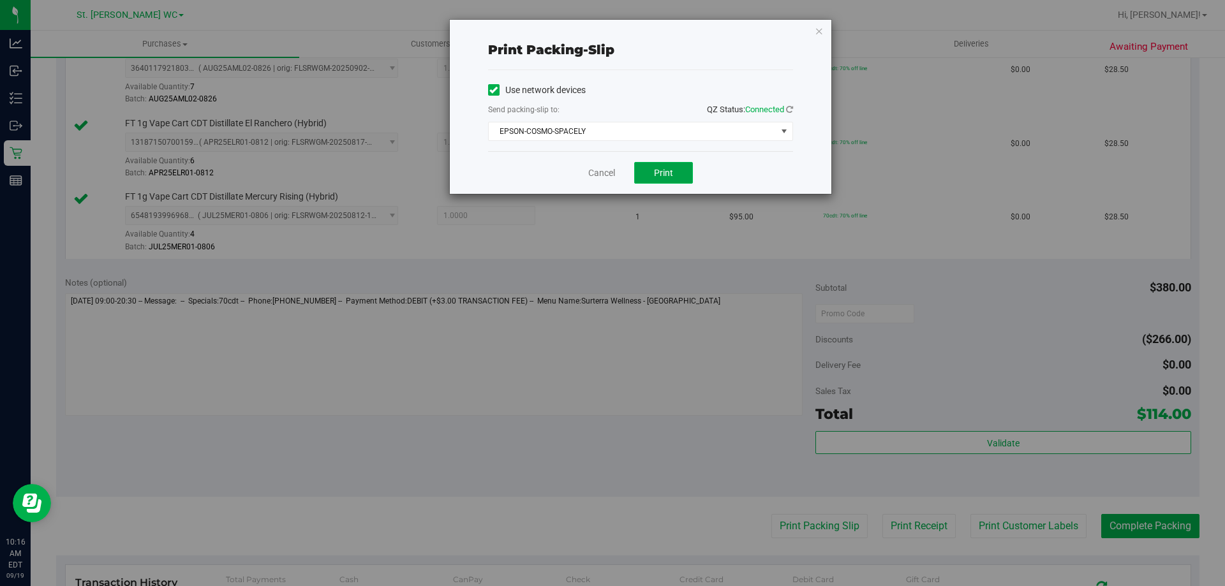
click at [675, 163] on button "Print" at bounding box center [663, 173] width 59 height 22
click at [818, 24] on icon "button" at bounding box center [818, 30] width 9 height 15
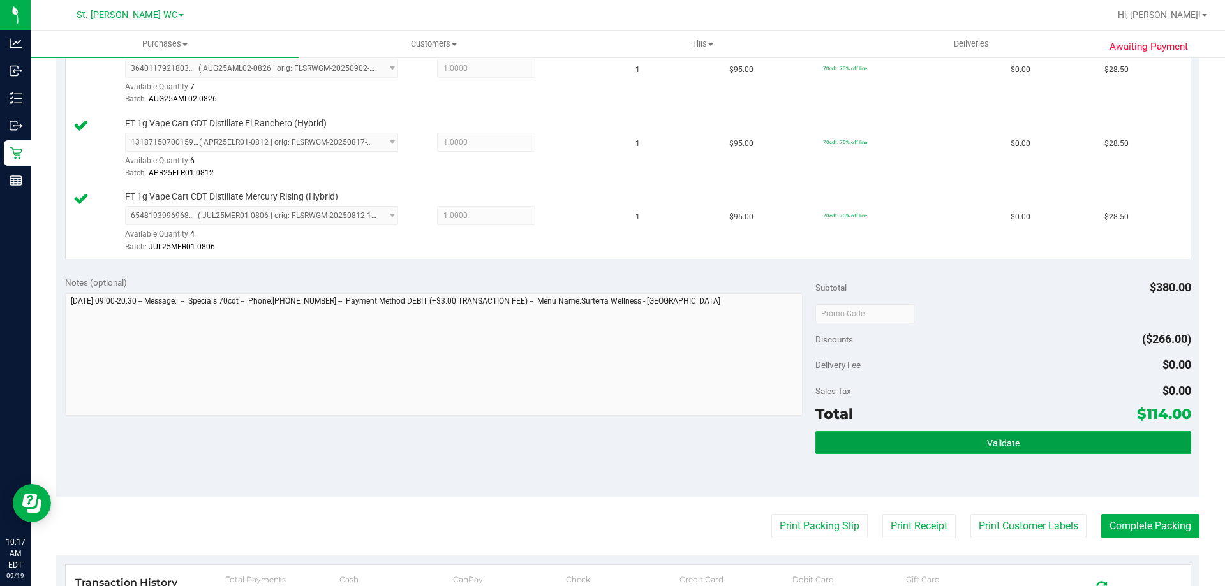
click at [890, 452] on button "Validate" at bounding box center [1002, 442] width 375 height 23
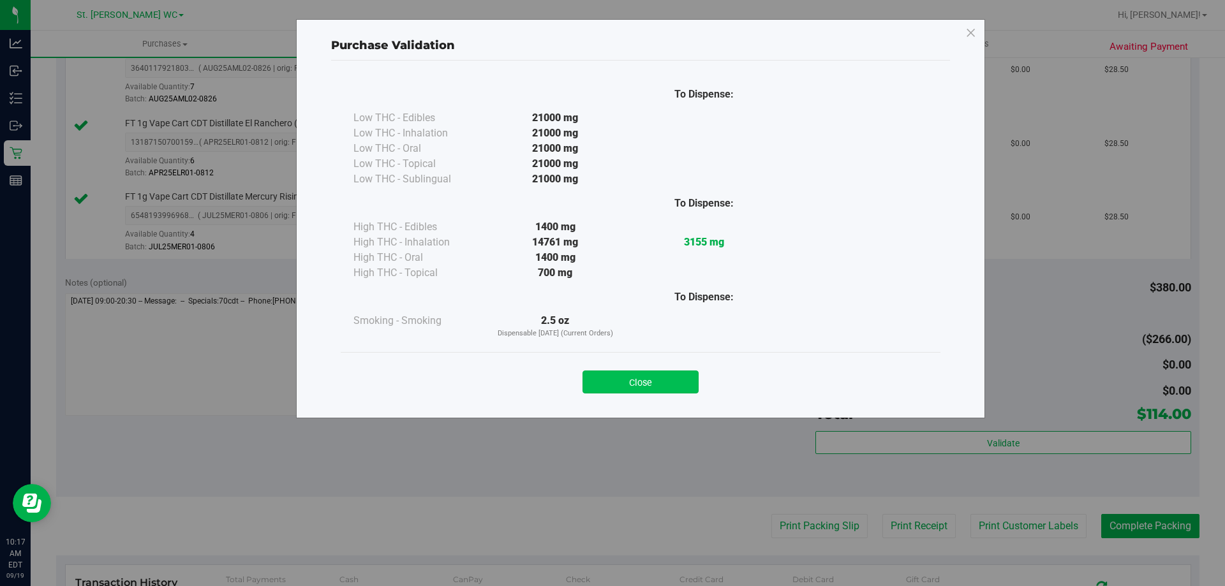
click at [600, 390] on button "Close" at bounding box center [640, 382] width 116 height 23
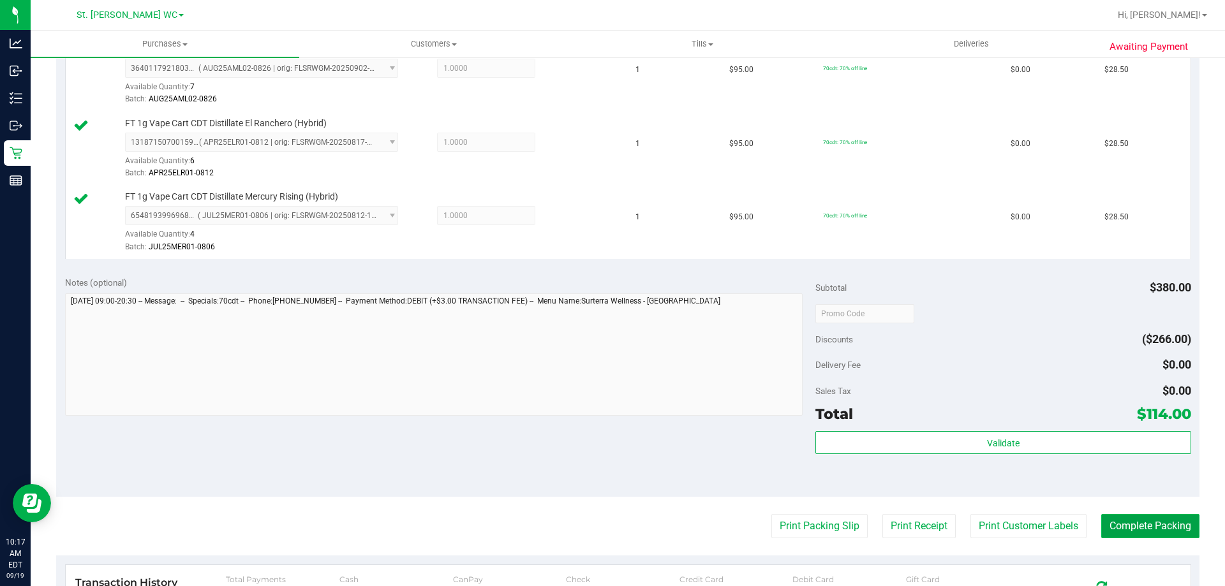
click at [1133, 530] on button "Complete Packing" at bounding box center [1150, 526] width 98 height 24
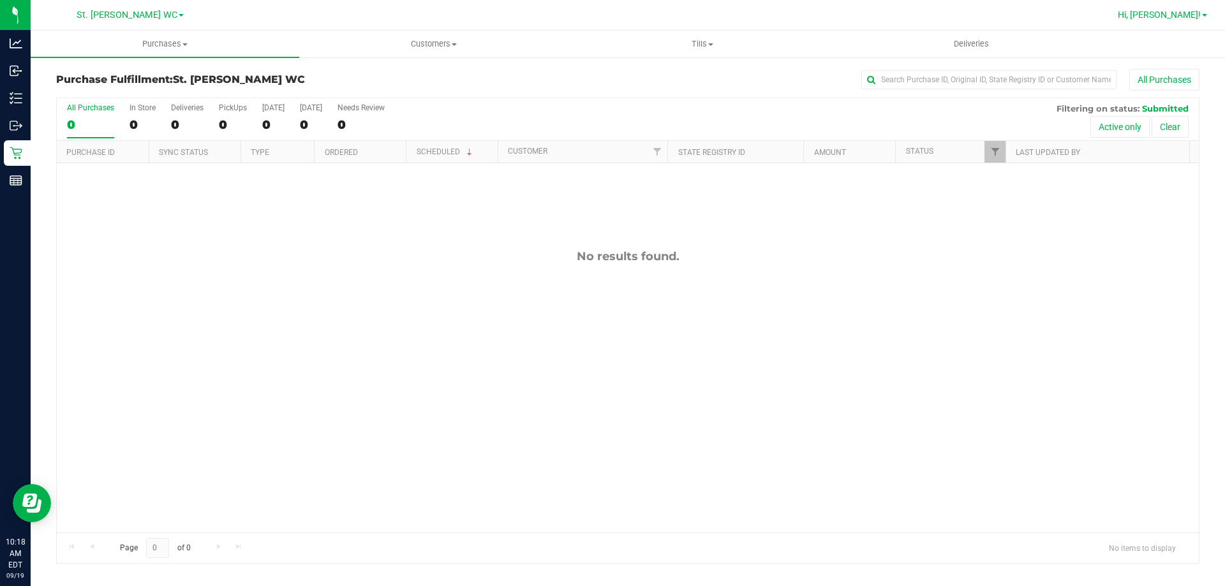
click at [1200, 20] on span "Hi, [PERSON_NAME]!" at bounding box center [1158, 15] width 83 height 10
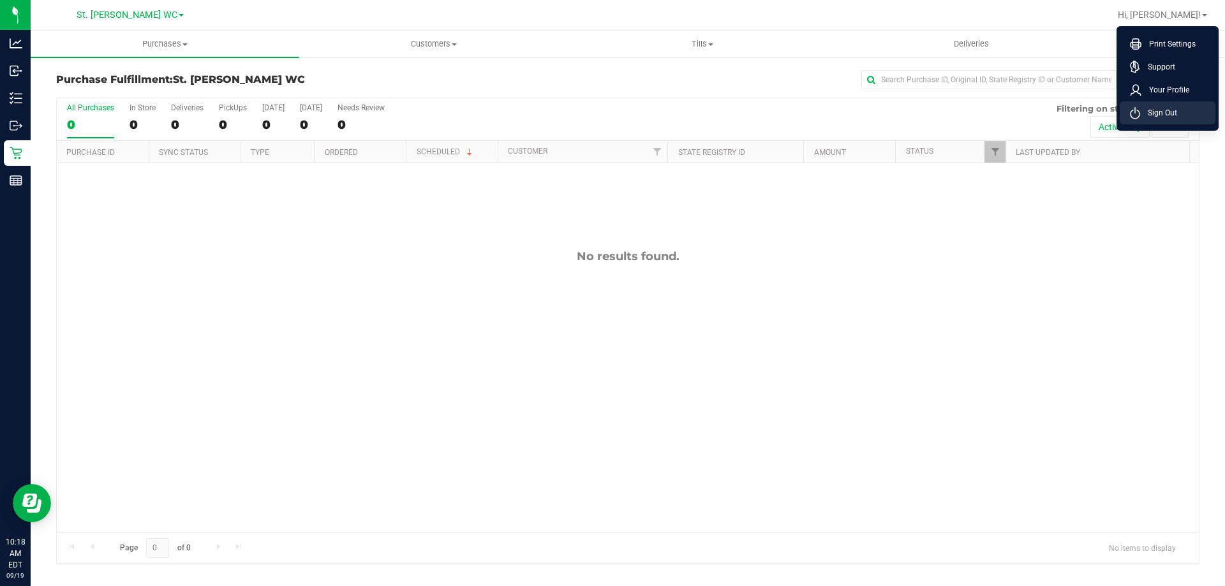
click at [1150, 116] on span "Sign Out" at bounding box center [1158, 113] width 37 height 13
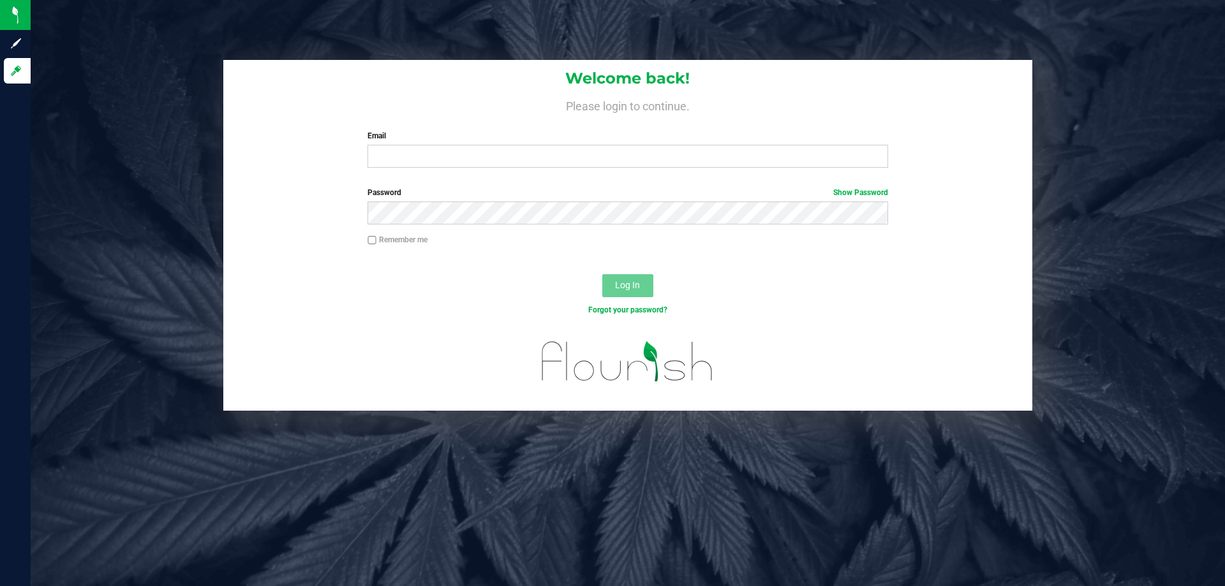
click at [770, 187] on label "Password Show Password" at bounding box center [627, 192] width 520 height 11
click at [804, 152] on input "Email" at bounding box center [627, 156] width 520 height 23
click at [602, 274] on button "Log In" at bounding box center [627, 285] width 51 height 23
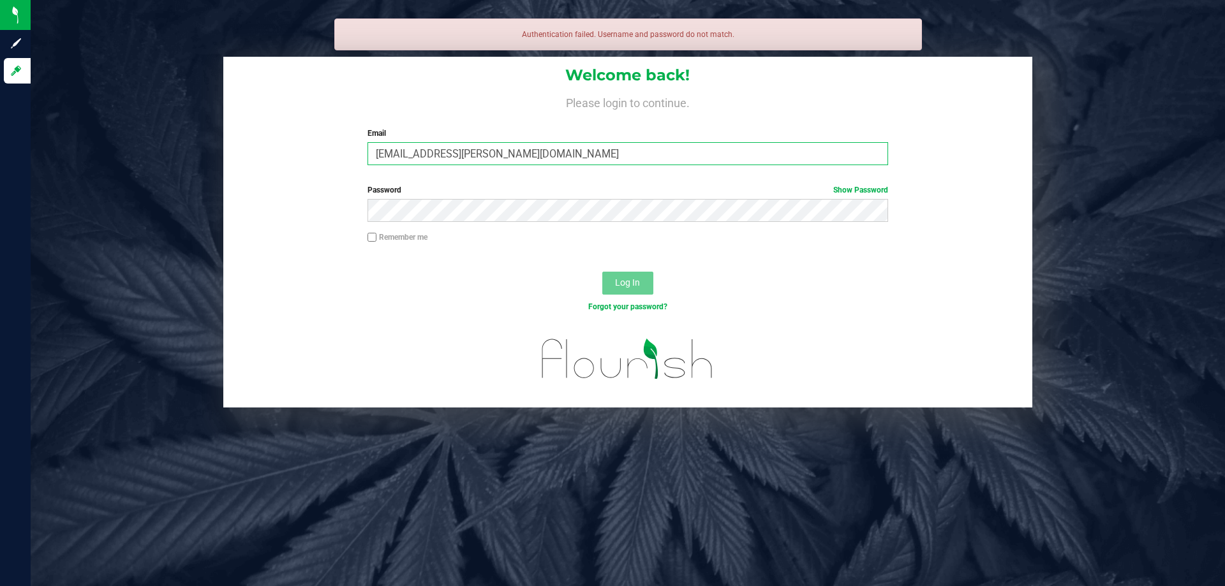
drag, startPoint x: 551, startPoint y: 158, endPoint x: 293, endPoint y: 132, distance: 259.0
click at [298, 134] on div "Welcome back! Please login to continue. Email [EMAIL_ADDRESS][PERSON_NAME][DOMA…" at bounding box center [627, 116] width 809 height 118
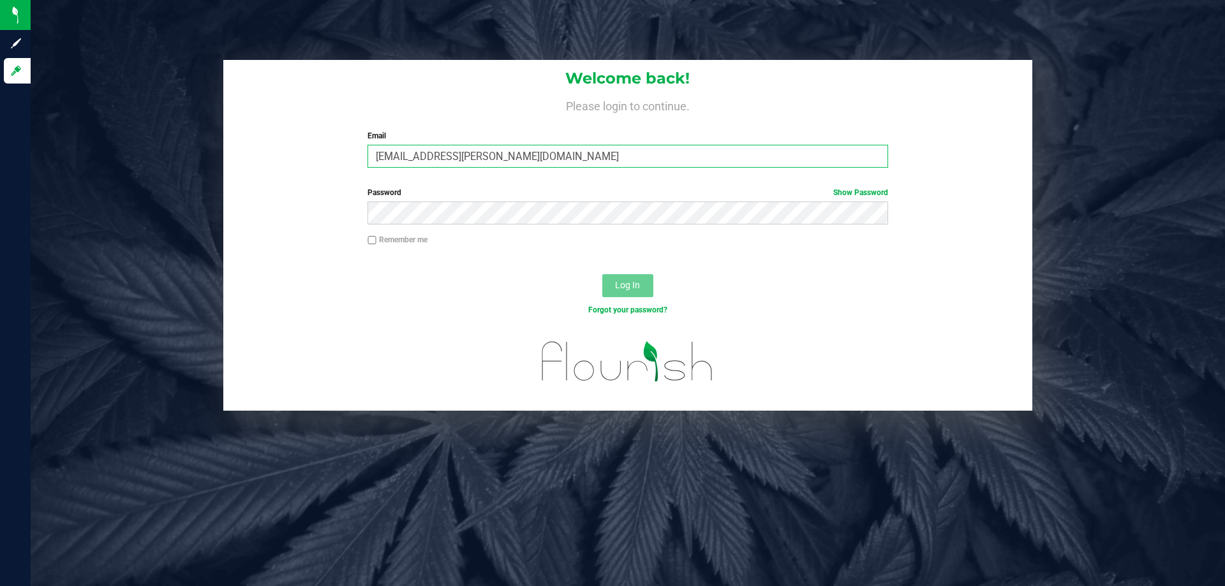
type input "[EMAIL_ADDRESS][PERSON_NAME][DOMAIN_NAME]"
click at [602, 274] on button "Log In" at bounding box center [627, 285] width 51 height 23
